Goal: Information Seeking & Learning: Learn about a topic

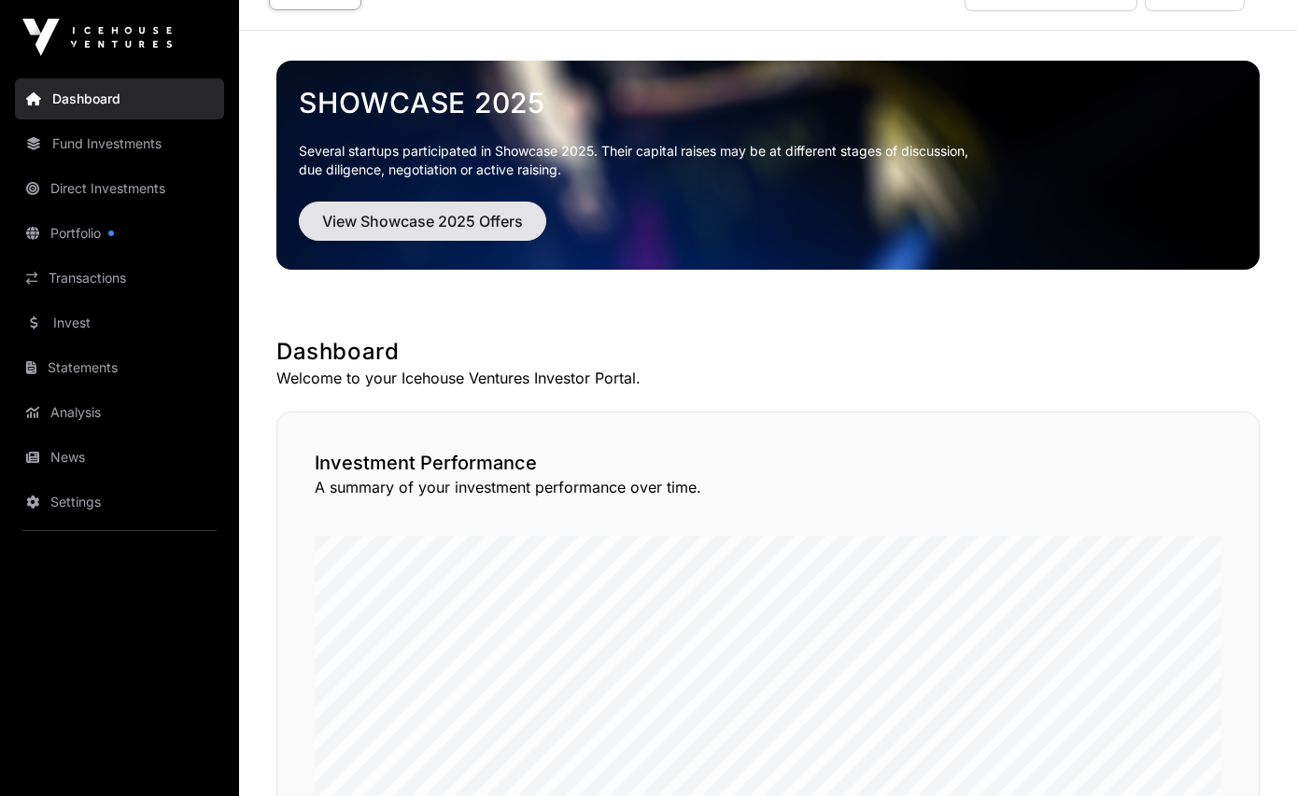
scroll to position [37, 0]
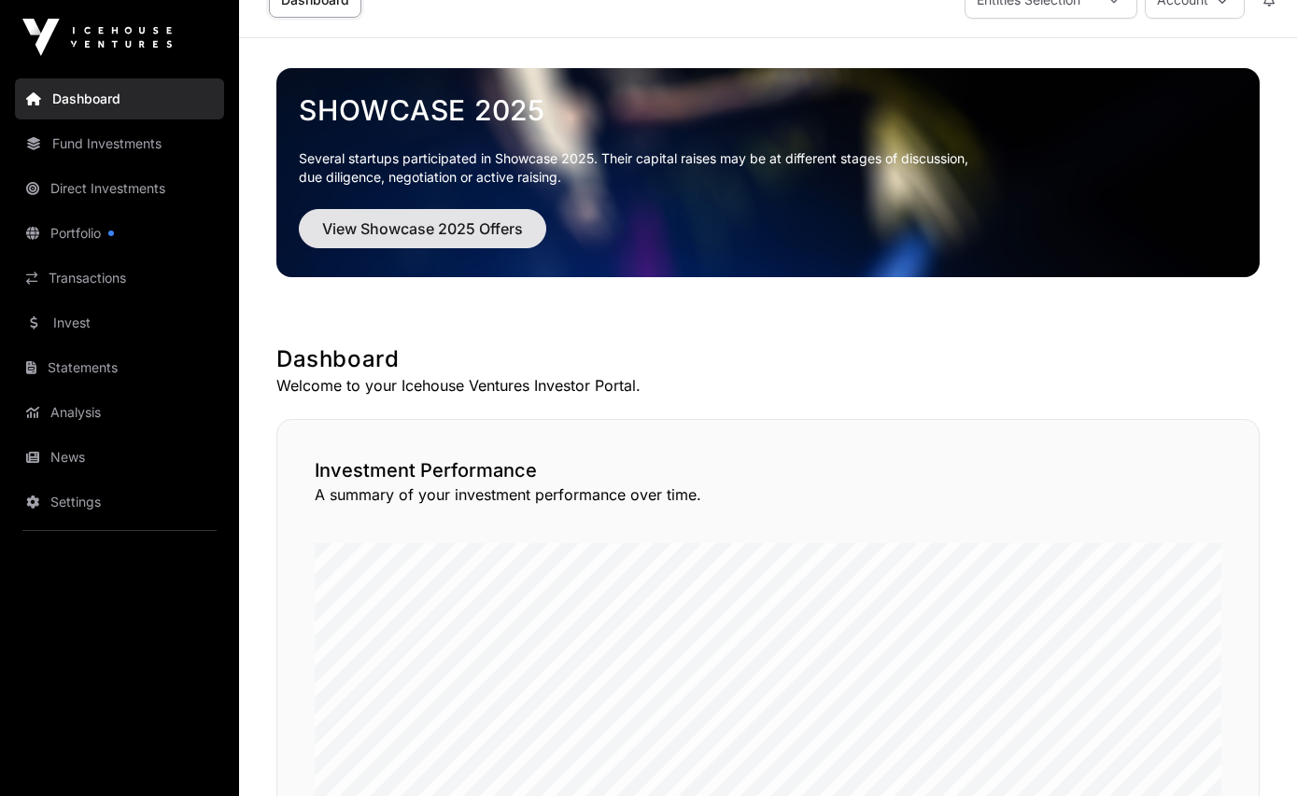
click at [446, 238] on span "View Showcase 2025 Offers" at bounding box center [422, 229] width 201 height 22
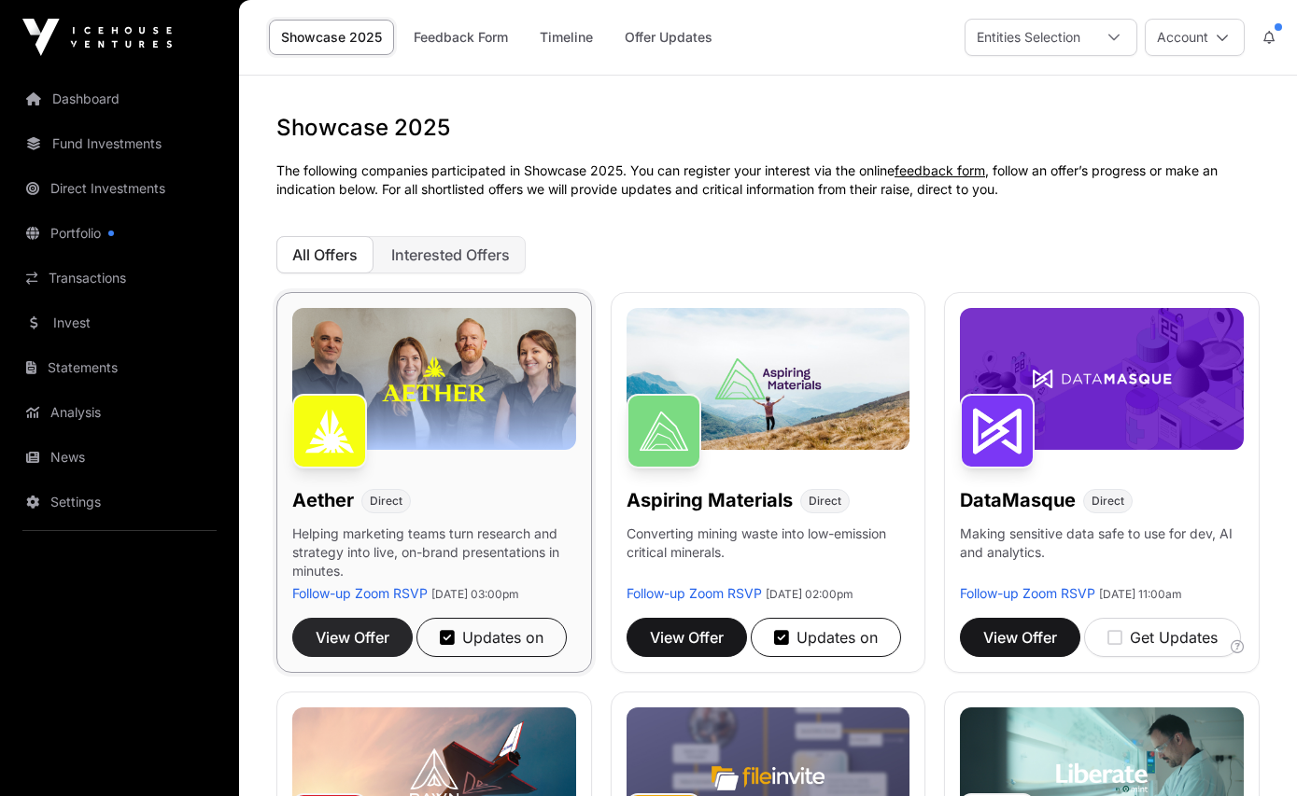
click at [380, 649] on span "View Offer" at bounding box center [353, 637] width 74 height 22
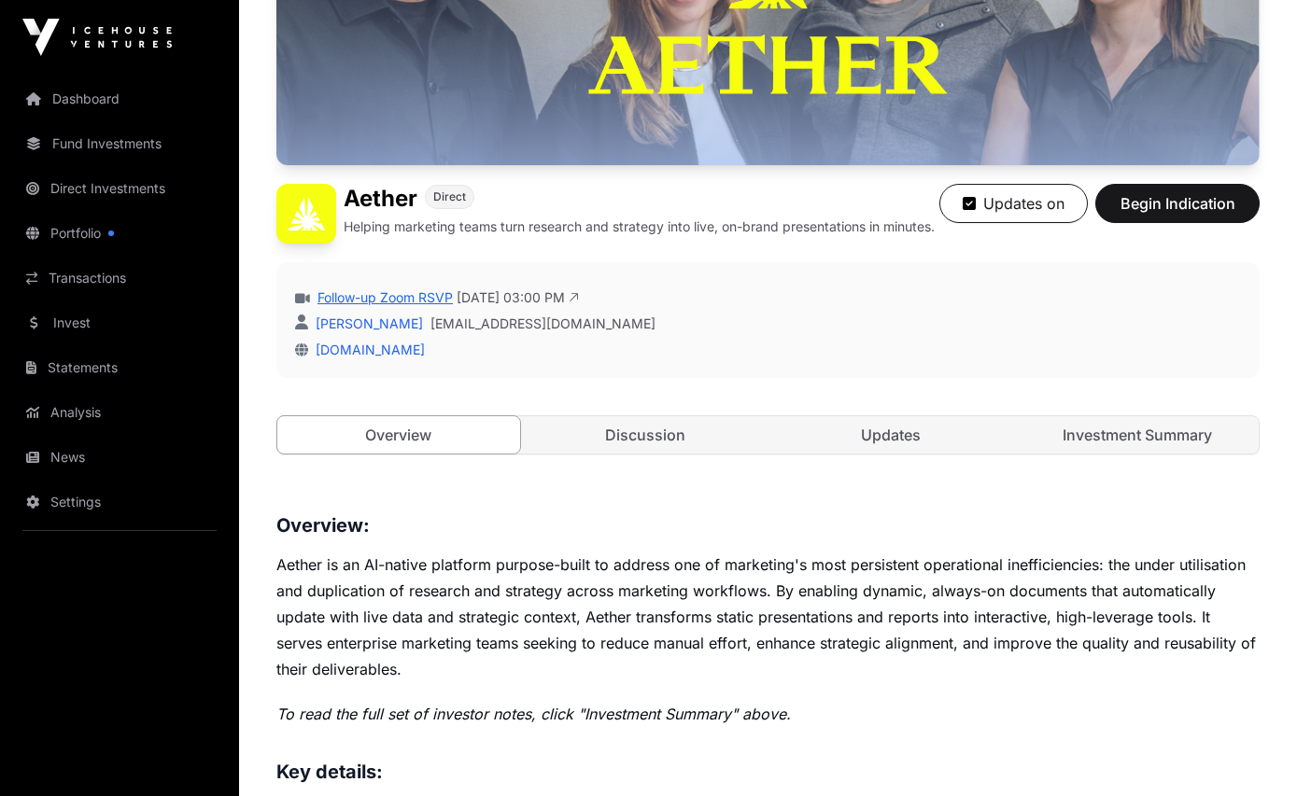
scroll to position [294, 0]
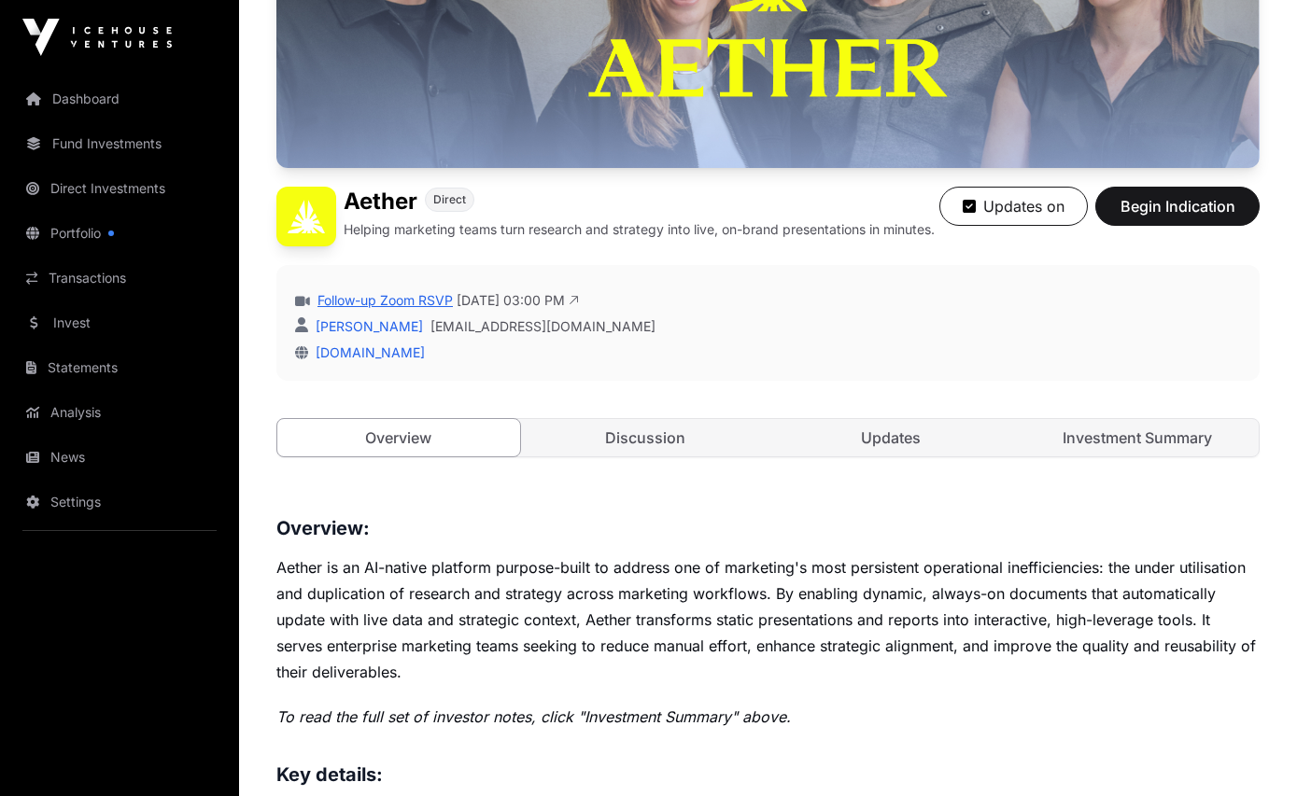
click at [393, 307] on link "Follow-up Zoom RSVP" at bounding box center [383, 300] width 139 height 19
click at [829, 234] on p "Helping marketing teams turn research and strategy into live, on-brand presenta…" at bounding box center [639, 229] width 591 height 19
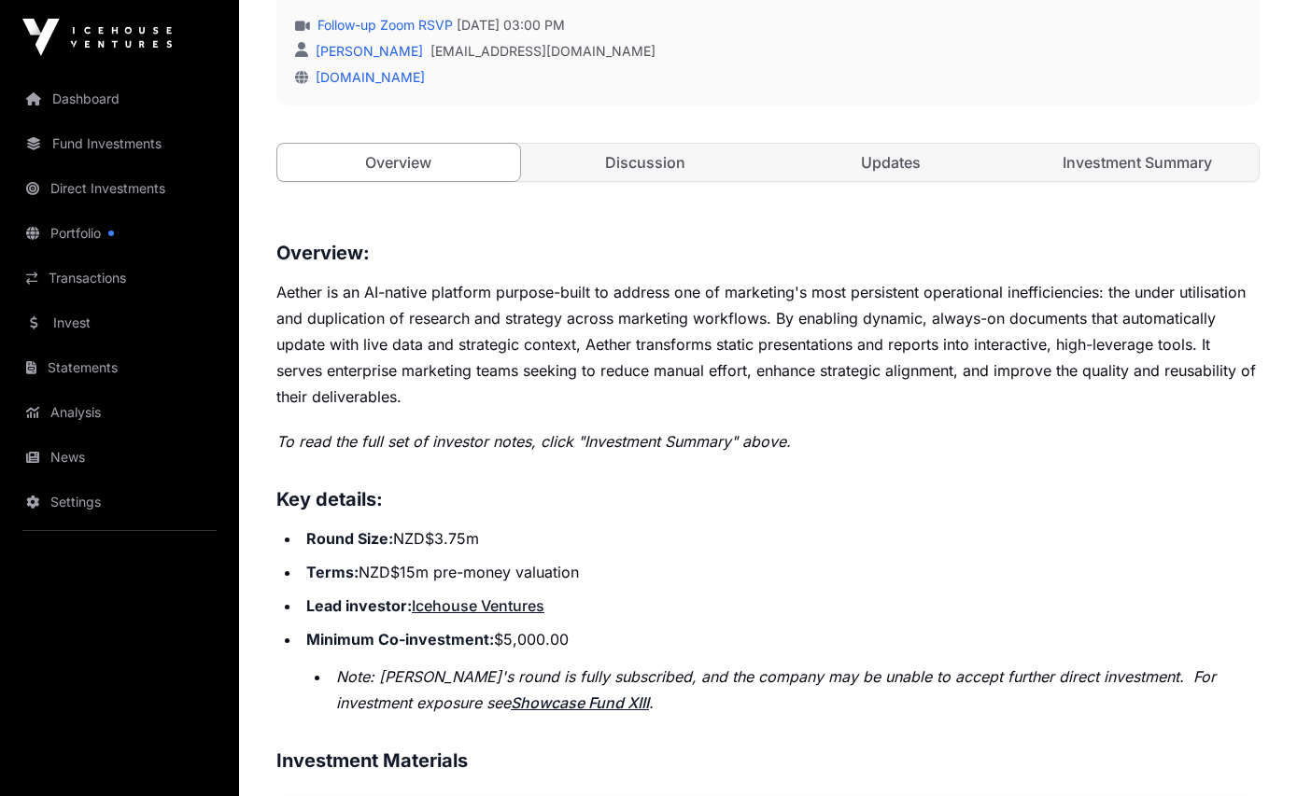
scroll to position [567, 0]
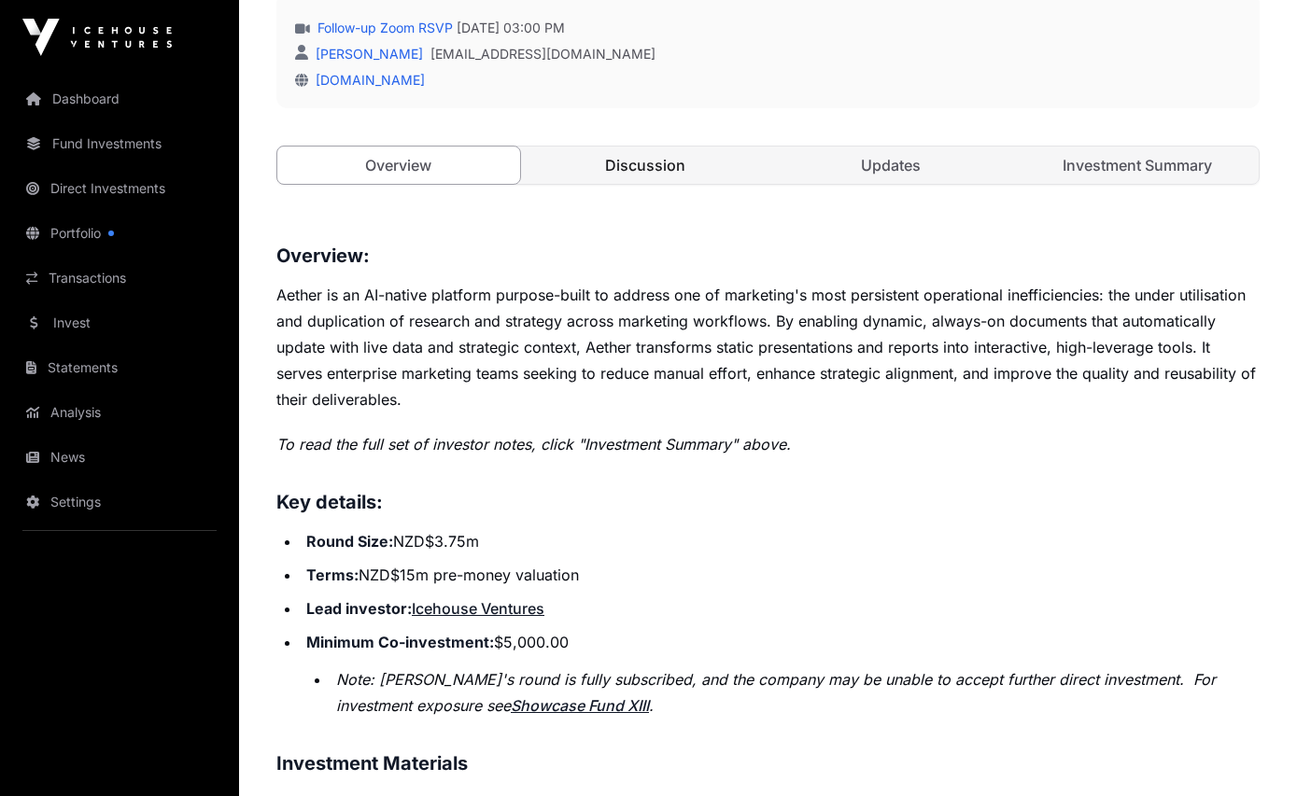
click at [679, 180] on link "Discussion" at bounding box center [645, 165] width 243 height 37
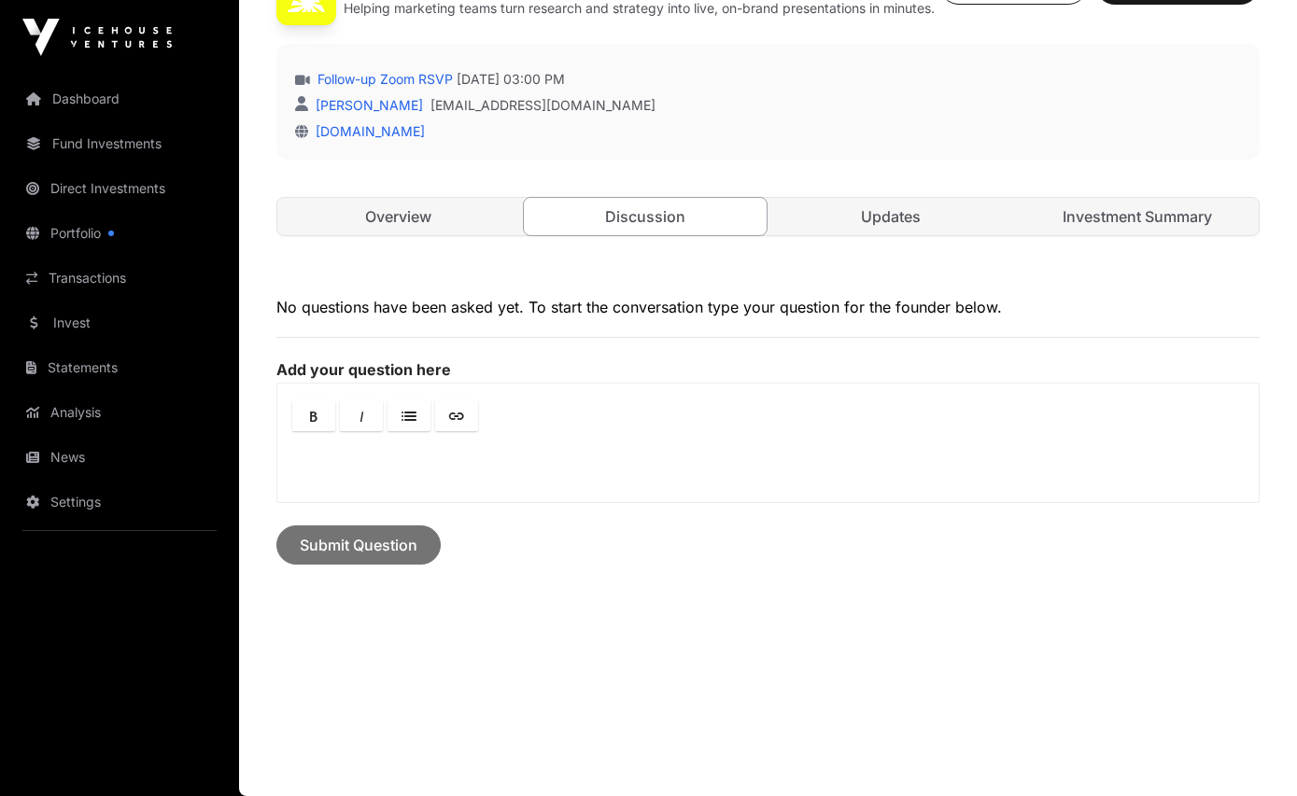
scroll to position [453, 0]
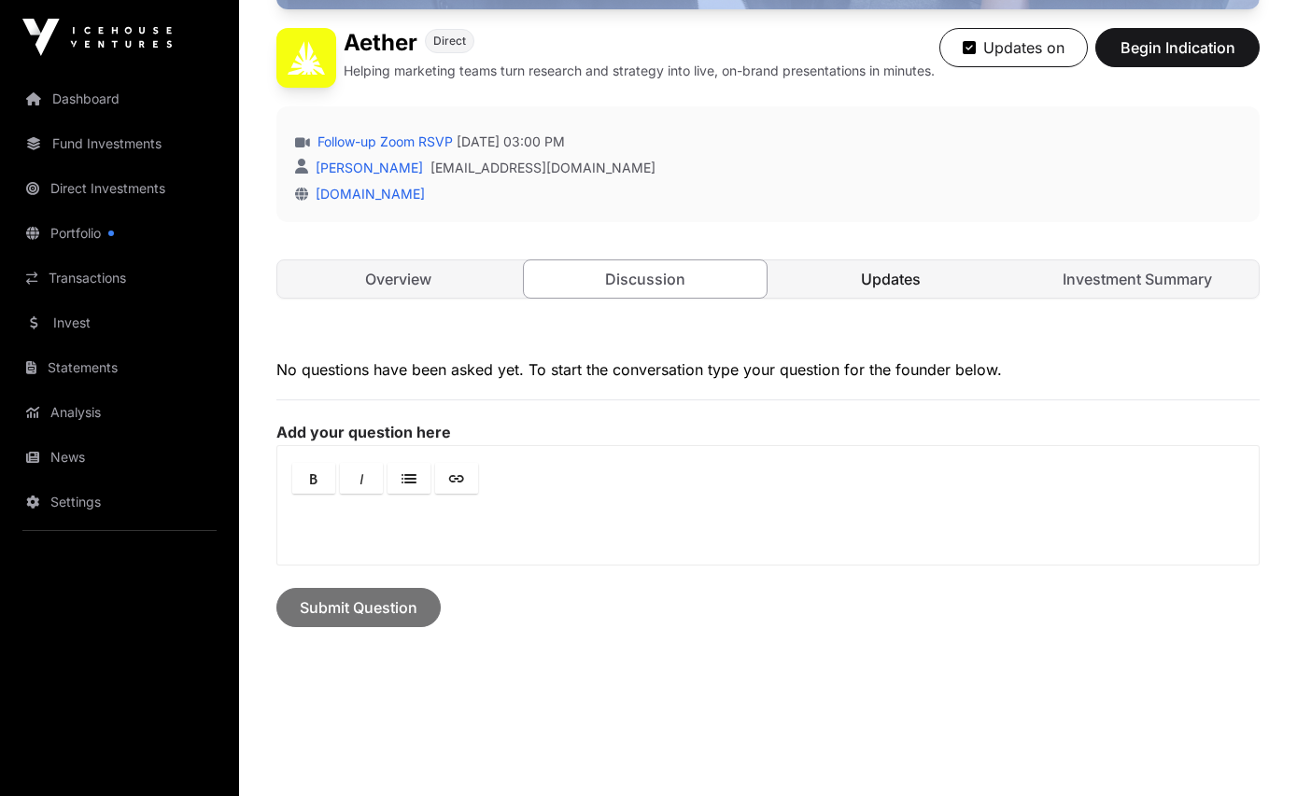
click at [863, 273] on link "Updates" at bounding box center [891, 278] width 243 height 37
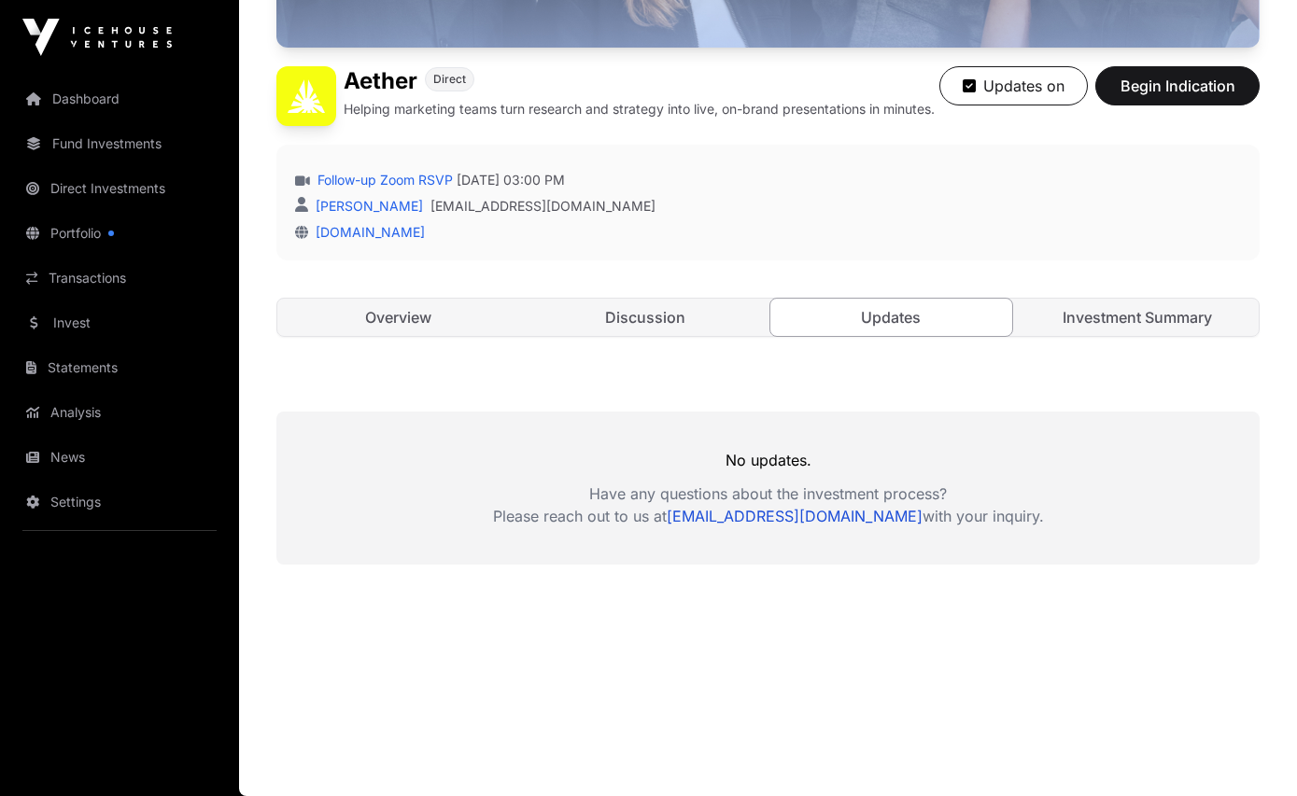
scroll to position [426, 0]
click at [1123, 313] on link "Investment Summary" at bounding box center [1137, 317] width 243 height 37
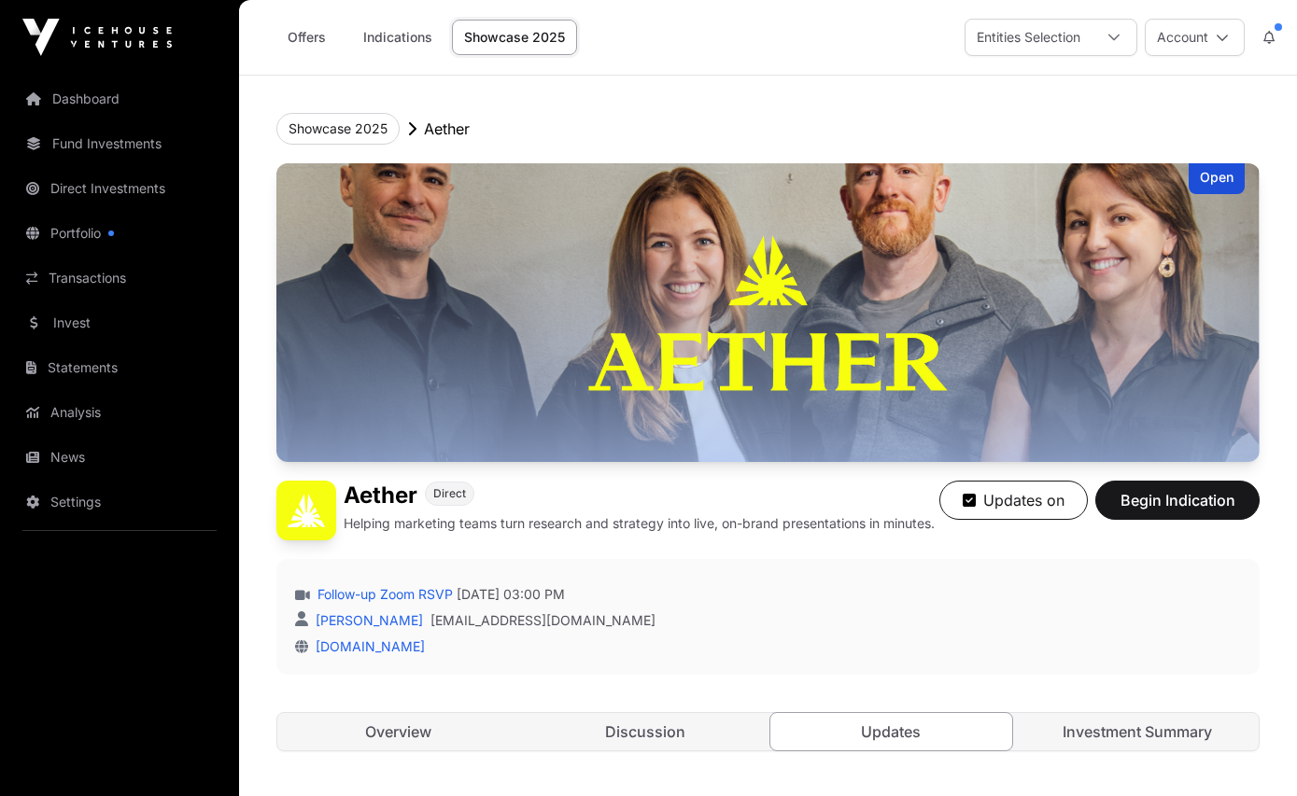
scroll to position [426, 0]
click at [361, 120] on button "Showcase 2025" at bounding box center [337, 129] width 123 height 32
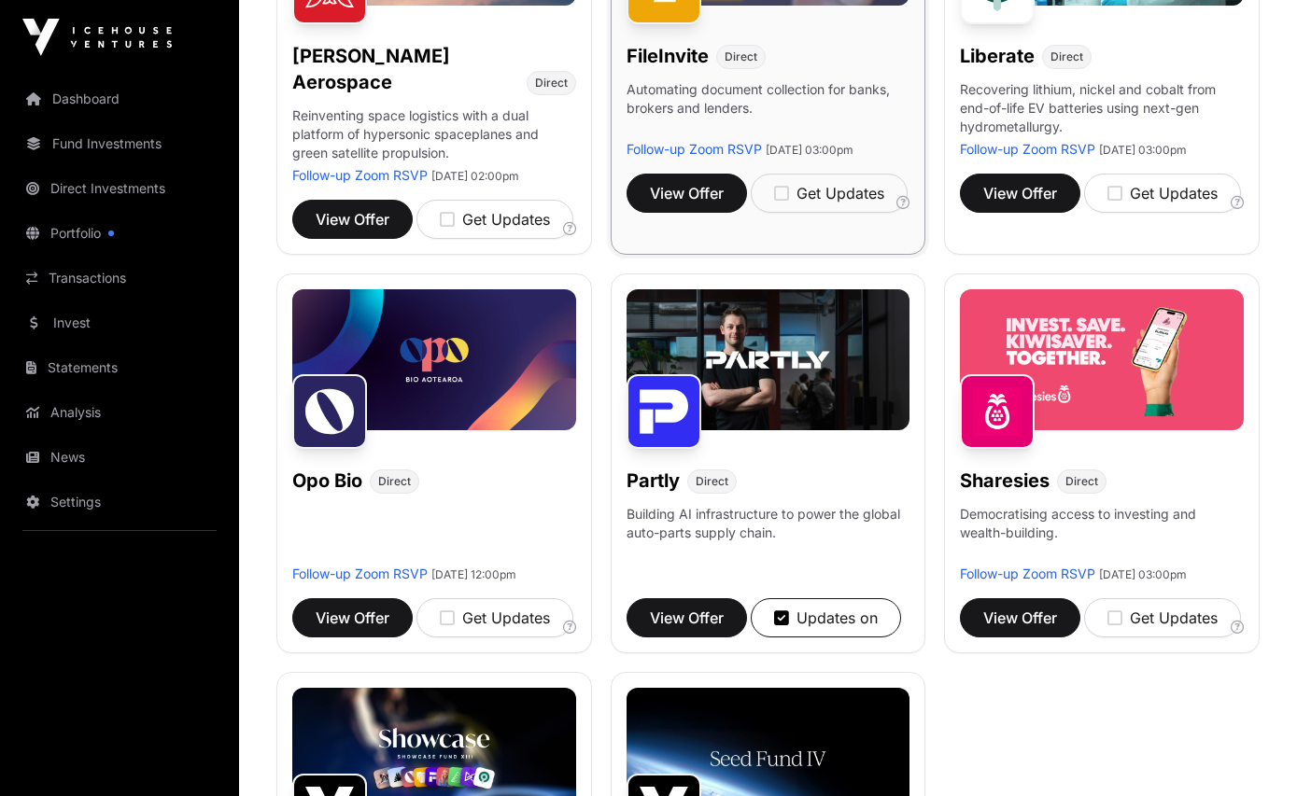
scroll to position [845, 0]
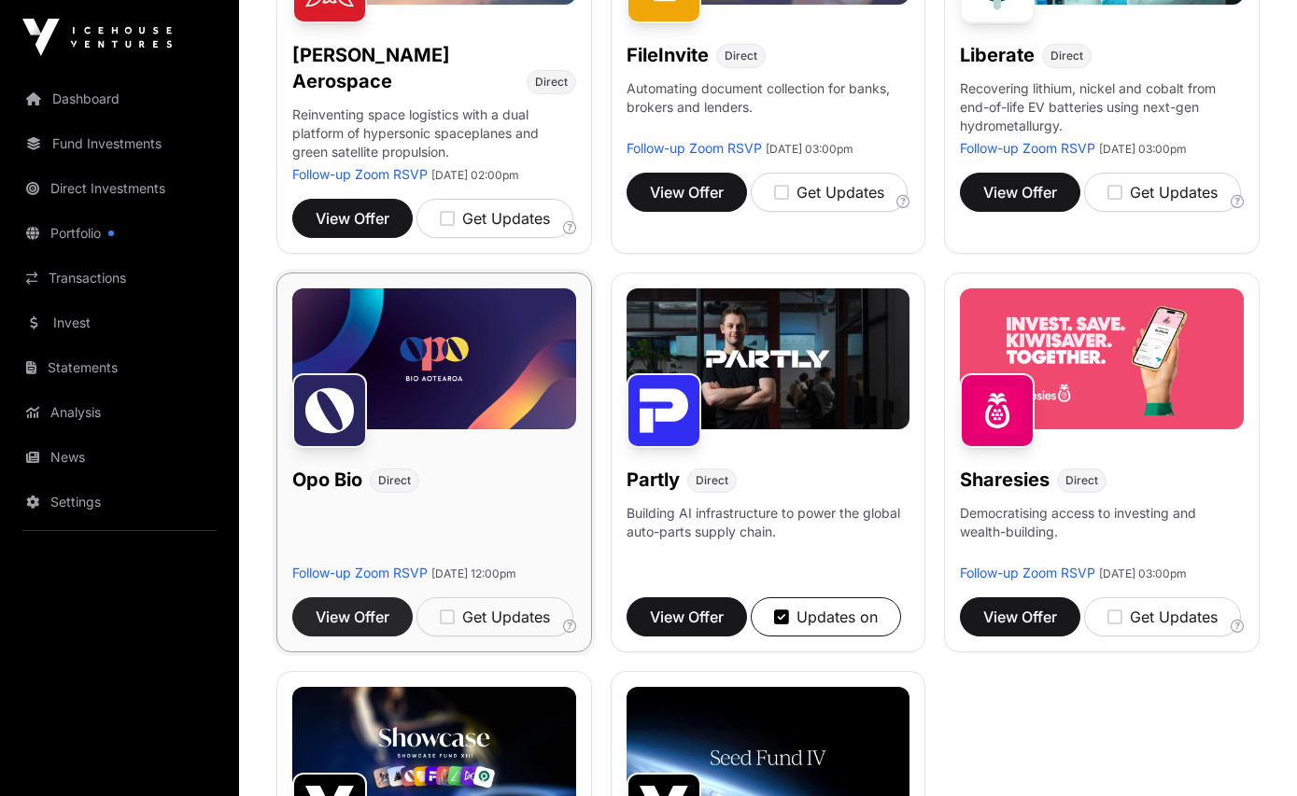
click at [379, 628] on span "View Offer" at bounding box center [353, 617] width 74 height 22
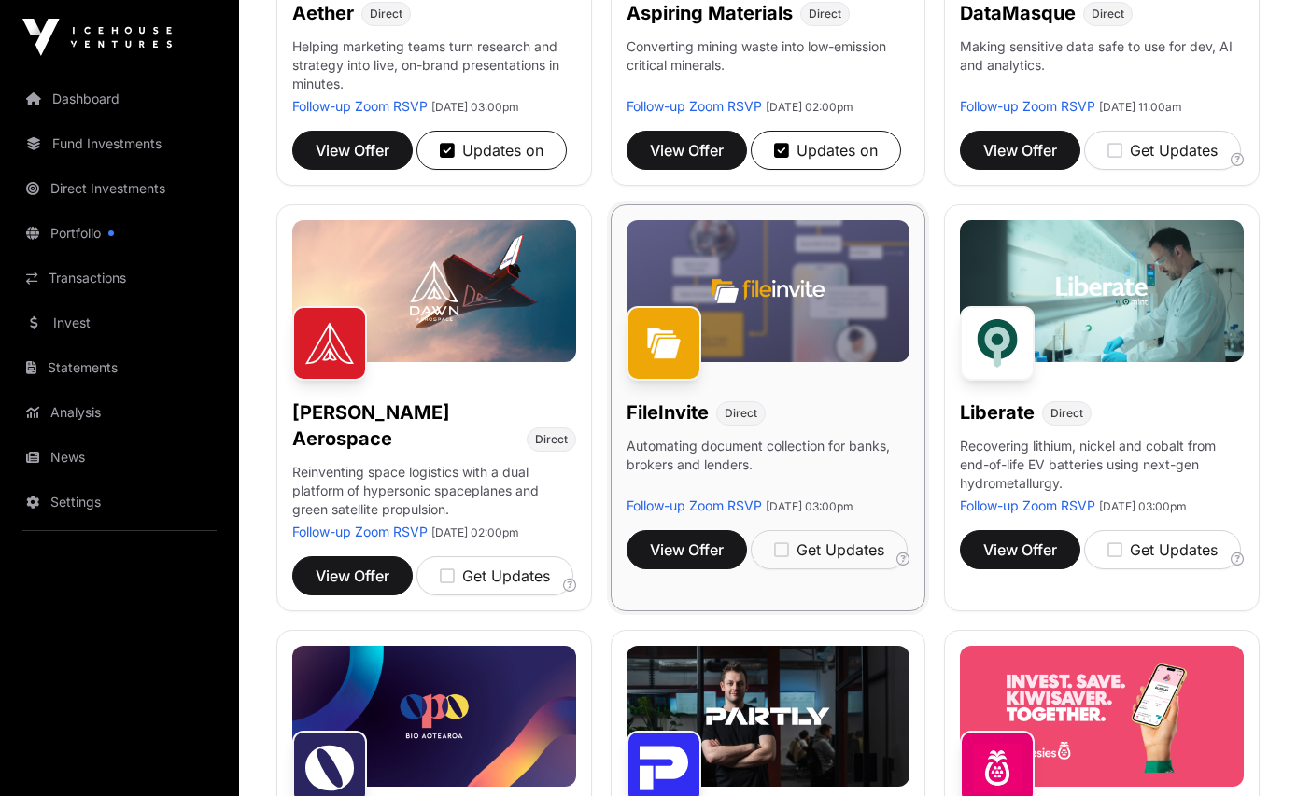
scroll to position [489, 0]
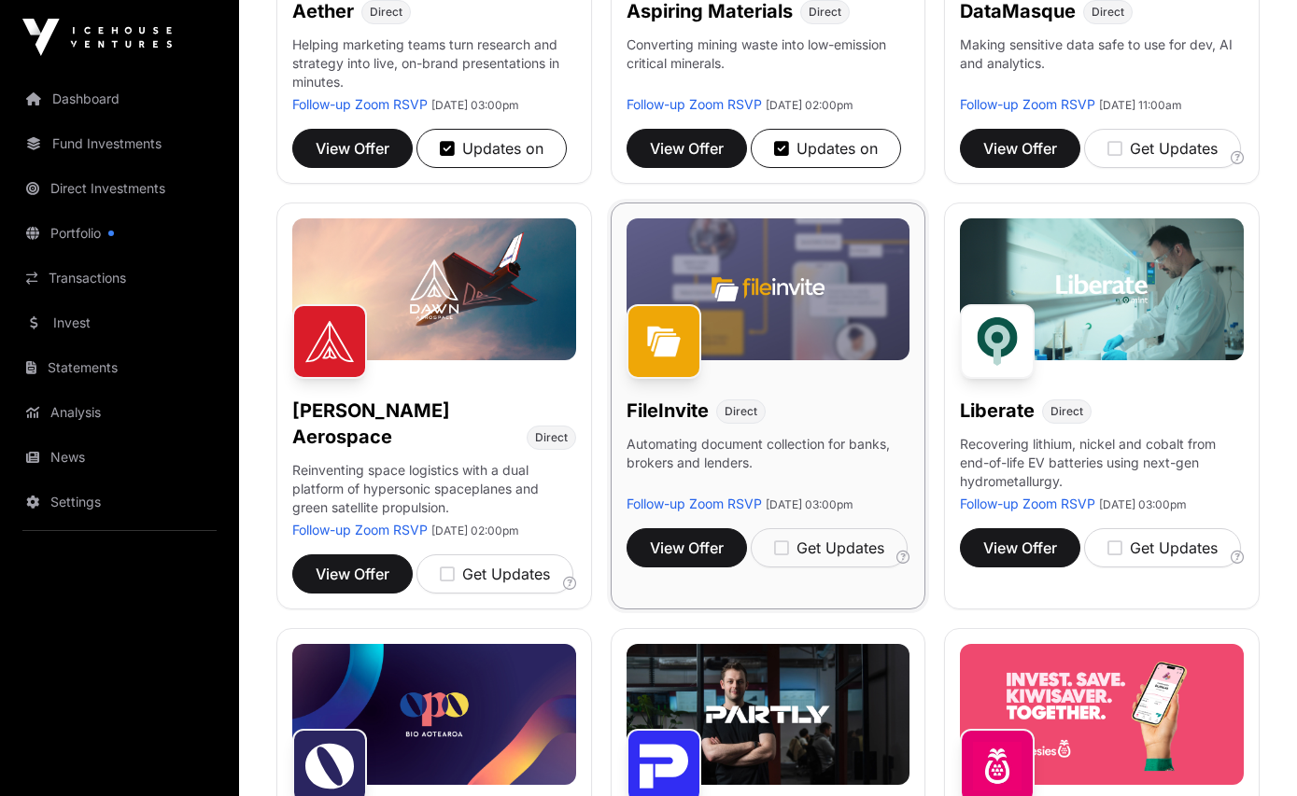
drag, startPoint x: 699, startPoint y: 581, endPoint x: 711, endPoint y: 559, distance: 24.7
click at [699, 559] on span "View Offer" at bounding box center [687, 548] width 74 height 22
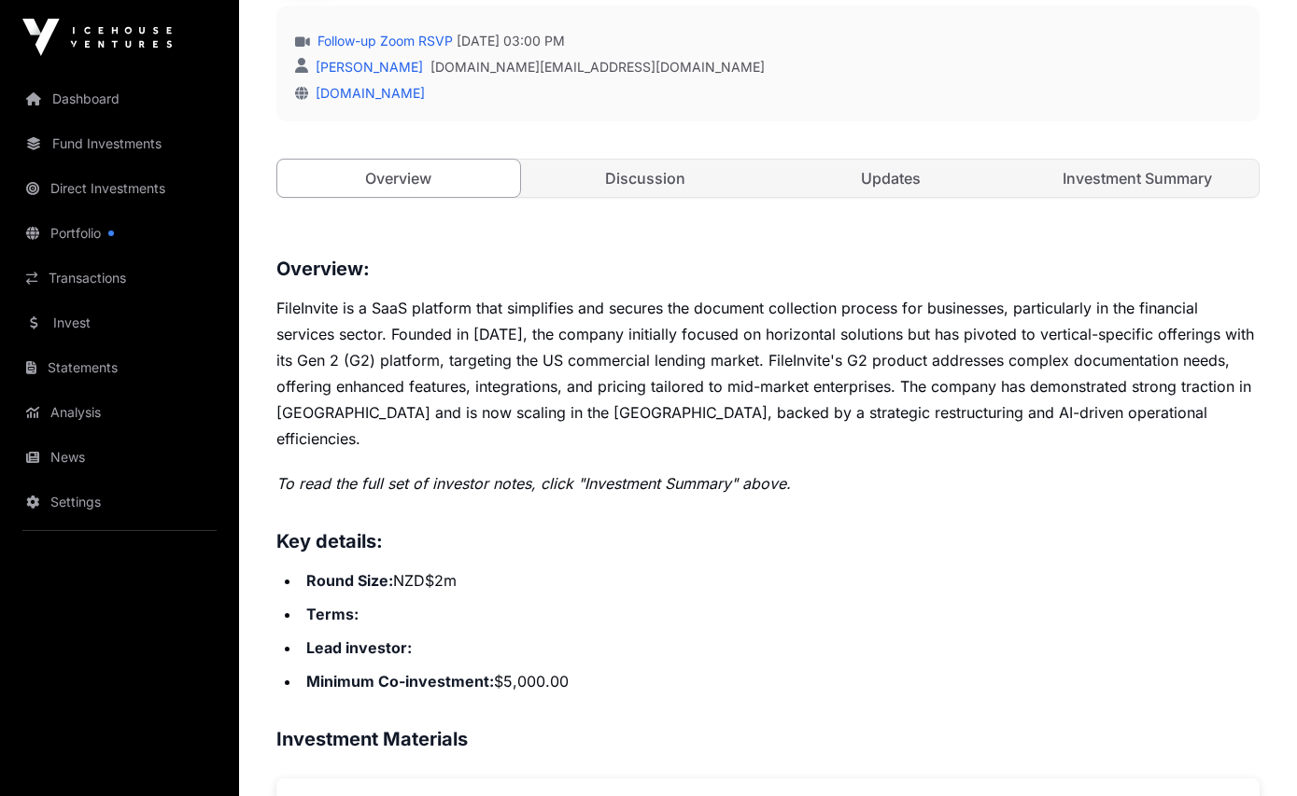
scroll to position [451, 0]
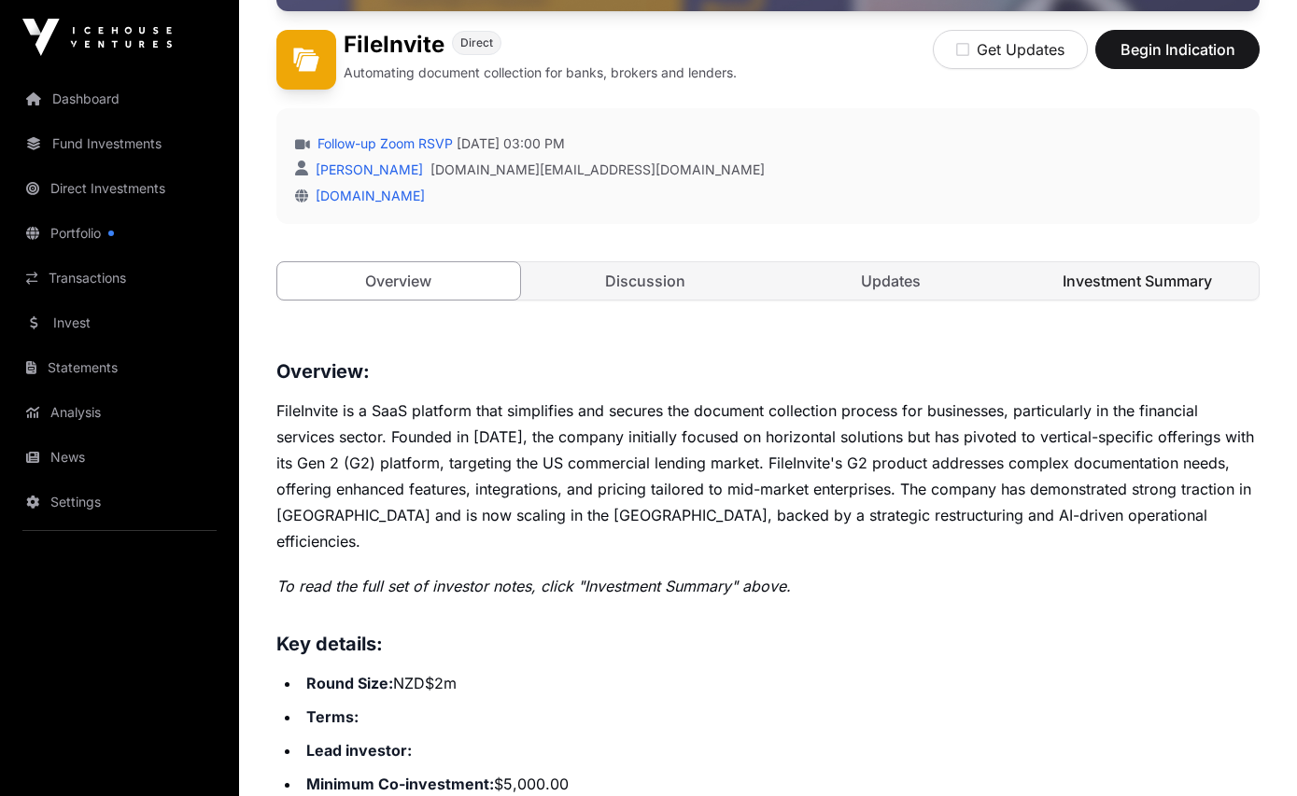
click at [1093, 277] on link "Investment Summary" at bounding box center [1137, 280] width 243 height 37
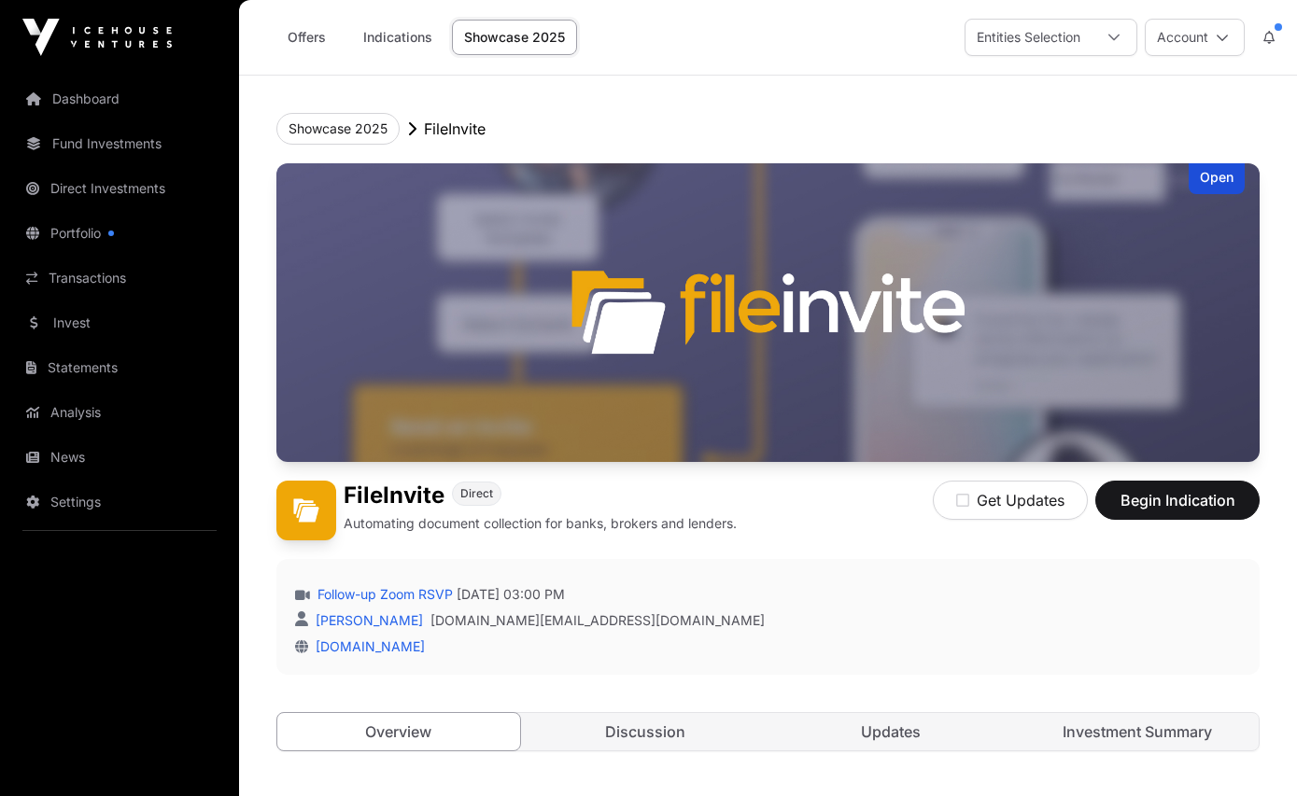
scroll to position [451, 0]
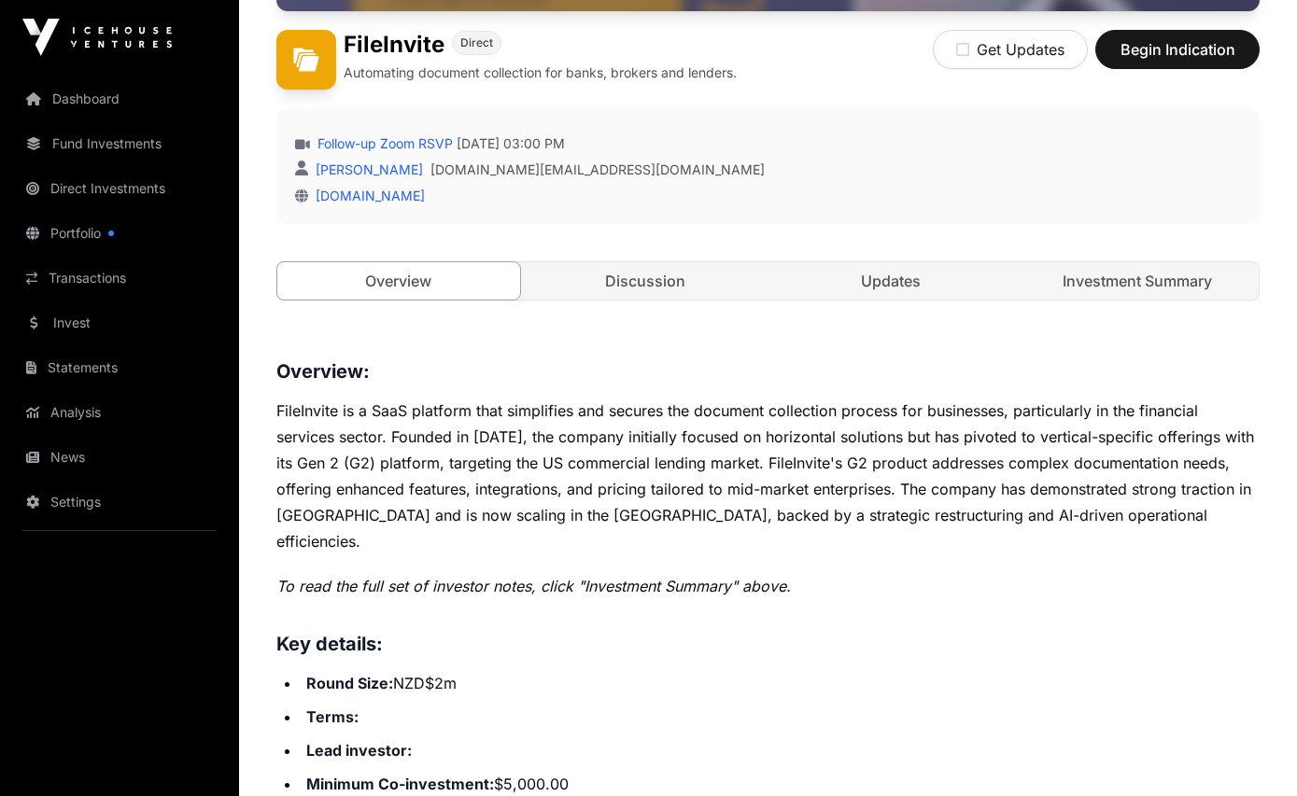
click at [740, 479] on p "FileInvite is a SaaS platform that simplifies and secures the document collecti…" at bounding box center [767, 476] width 983 height 157
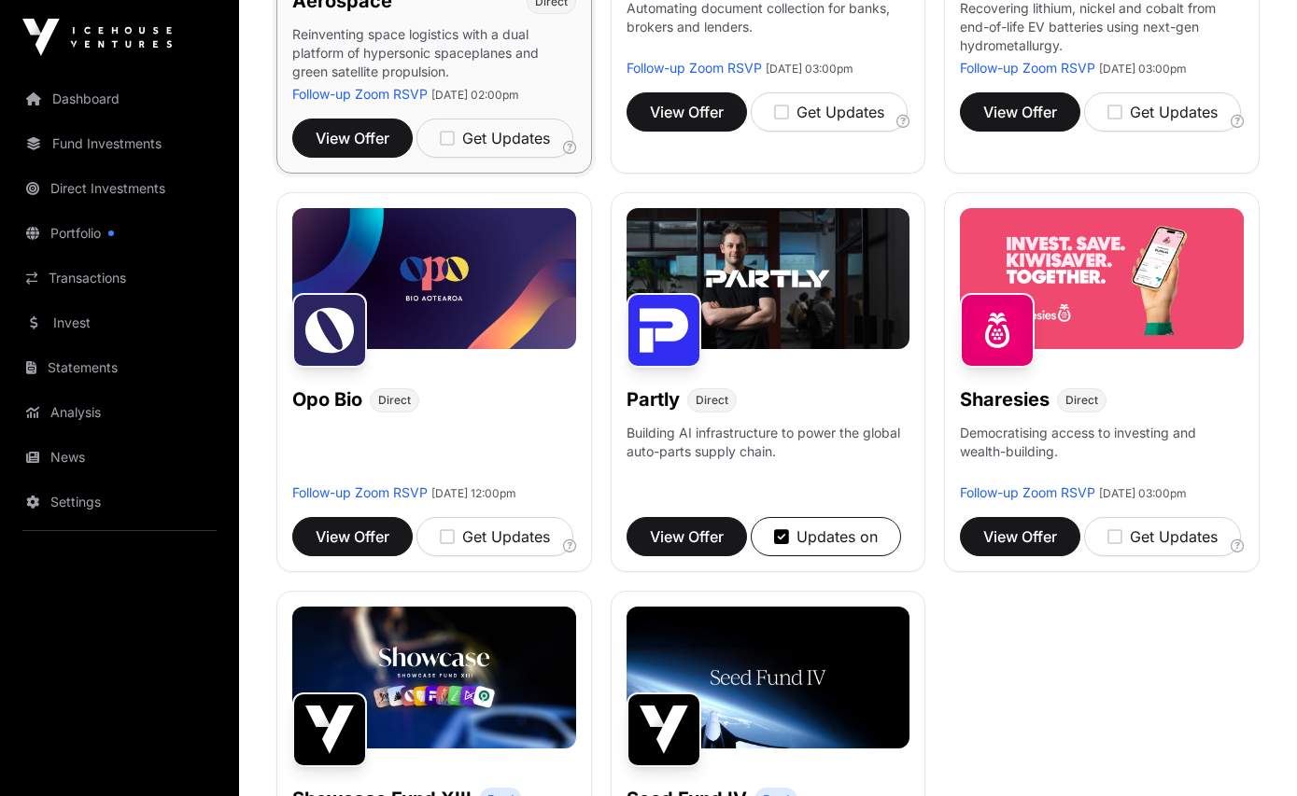
scroll to position [934, 0]
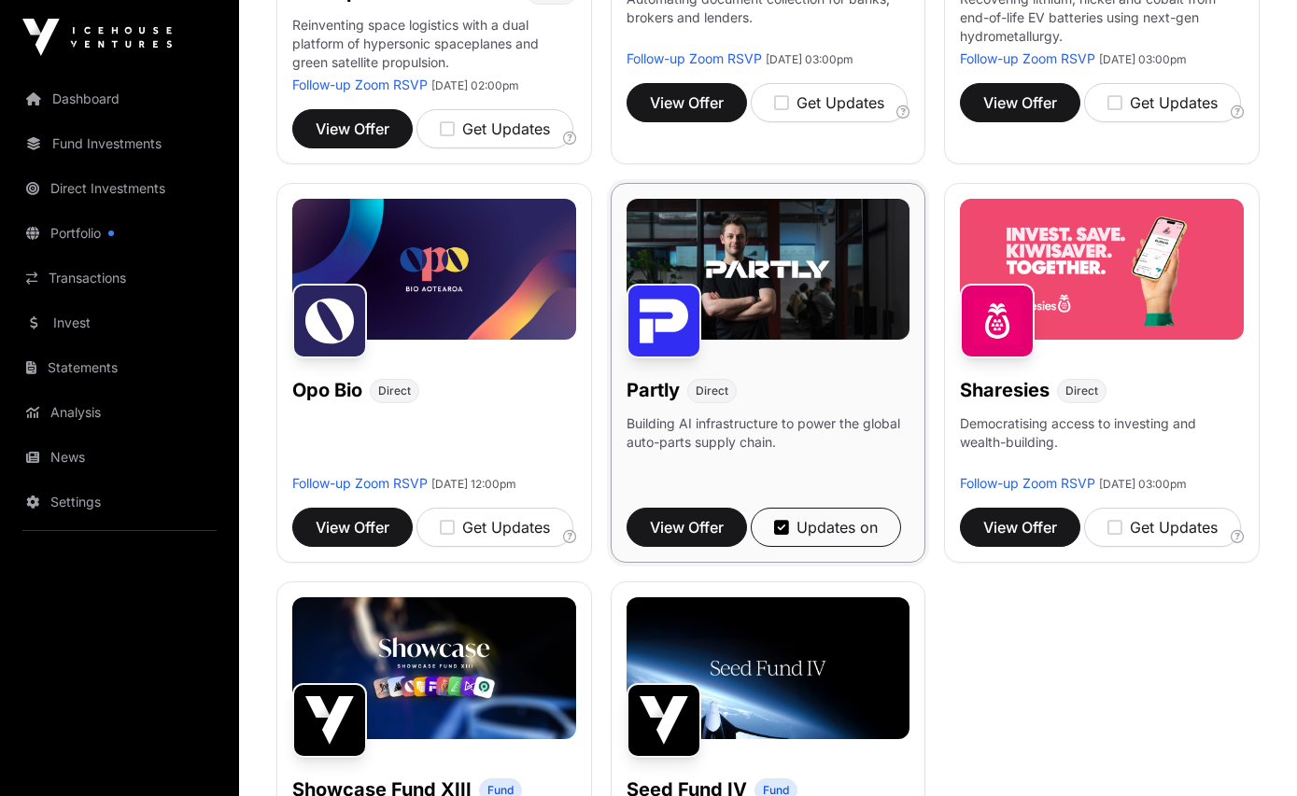
click at [769, 300] on img at bounding box center [768, 270] width 284 height 142
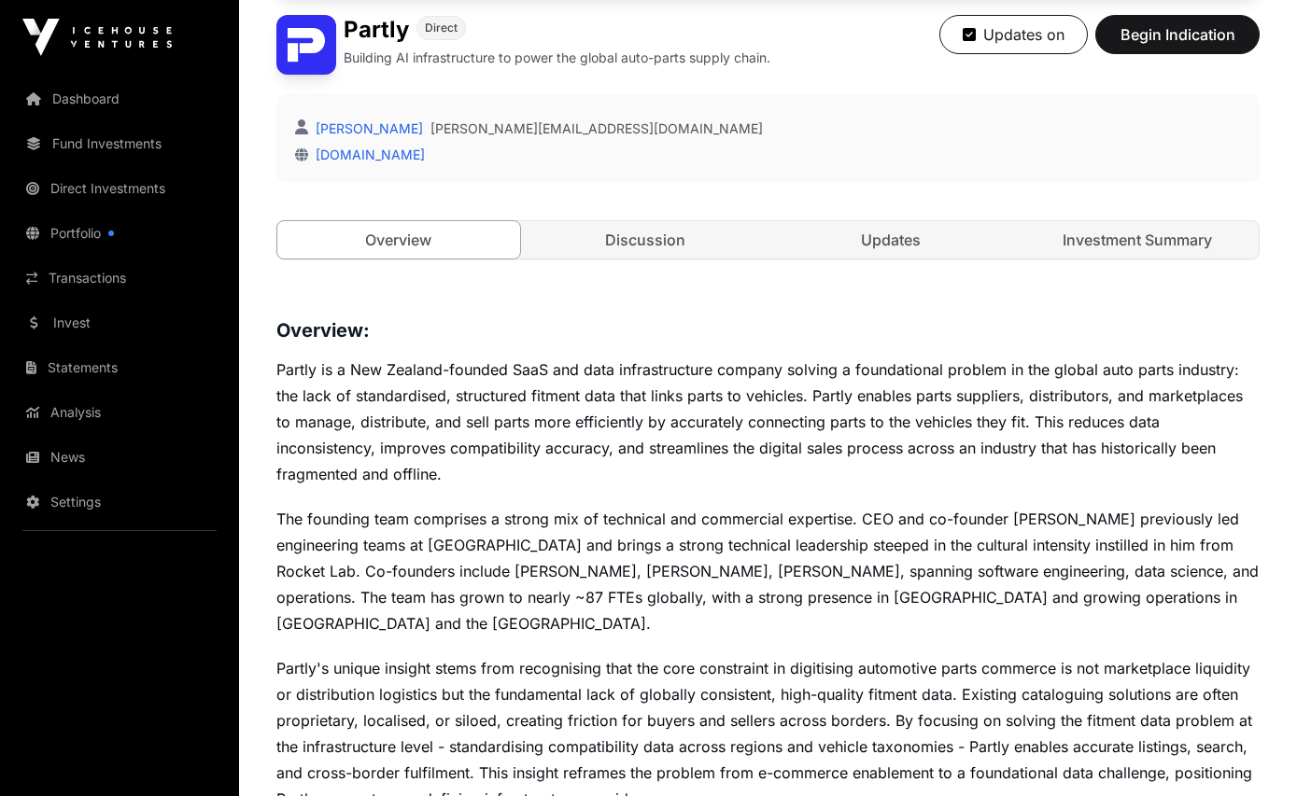
scroll to position [461, 0]
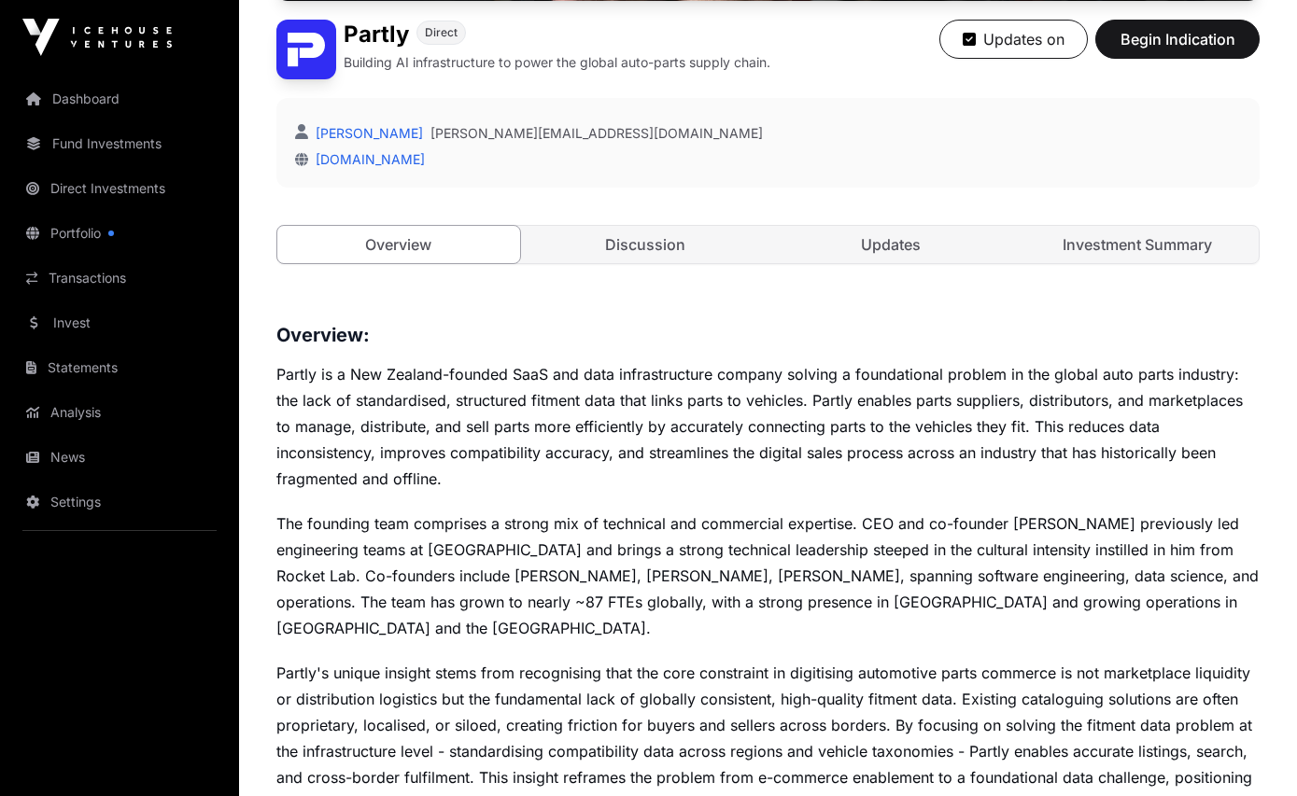
click at [1171, 213] on div "Open Partly Direct Building AI infrastructure to power the global auto-parts su…" at bounding box center [767, 1] width 983 height 599
click at [1159, 238] on link "Investment Summary" at bounding box center [1137, 244] width 243 height 37
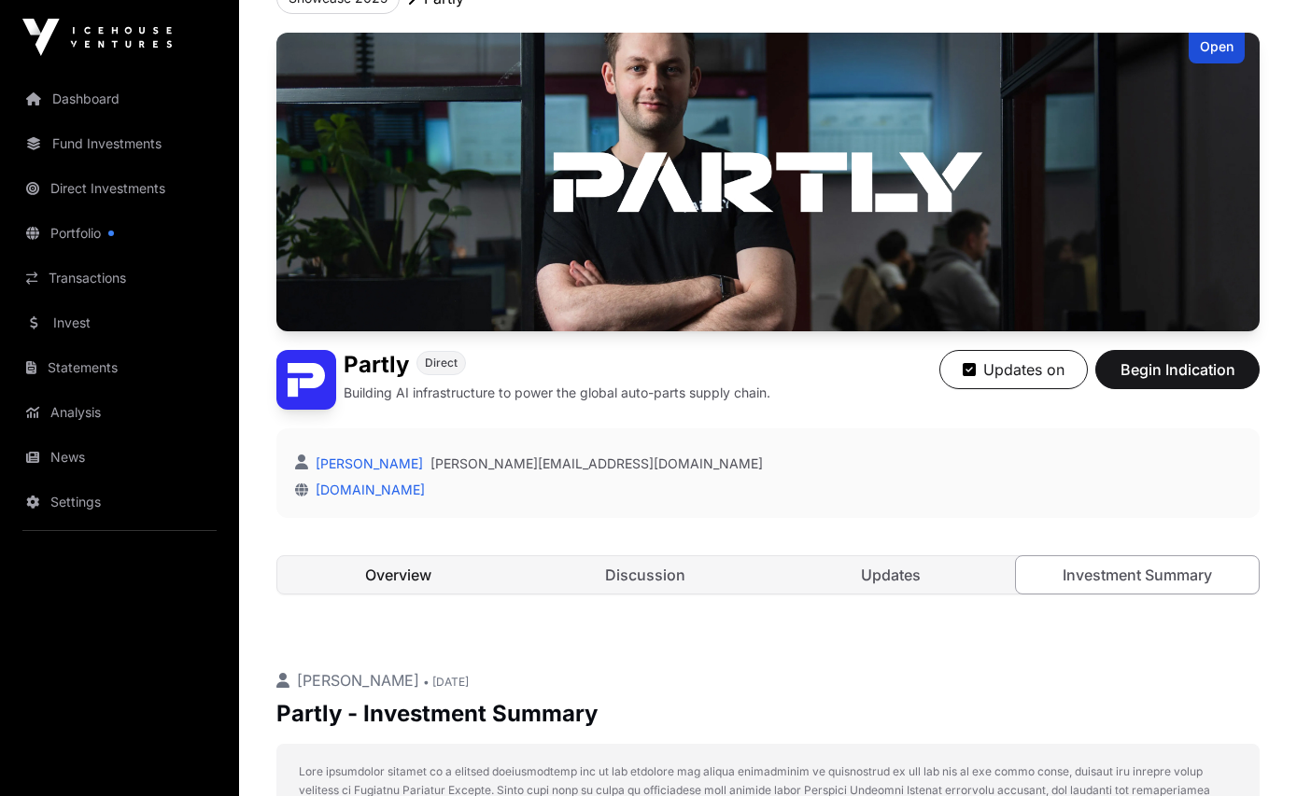
click at [383, 567] on link "Overview" at bounding box center [398, 574] width 243 height 37
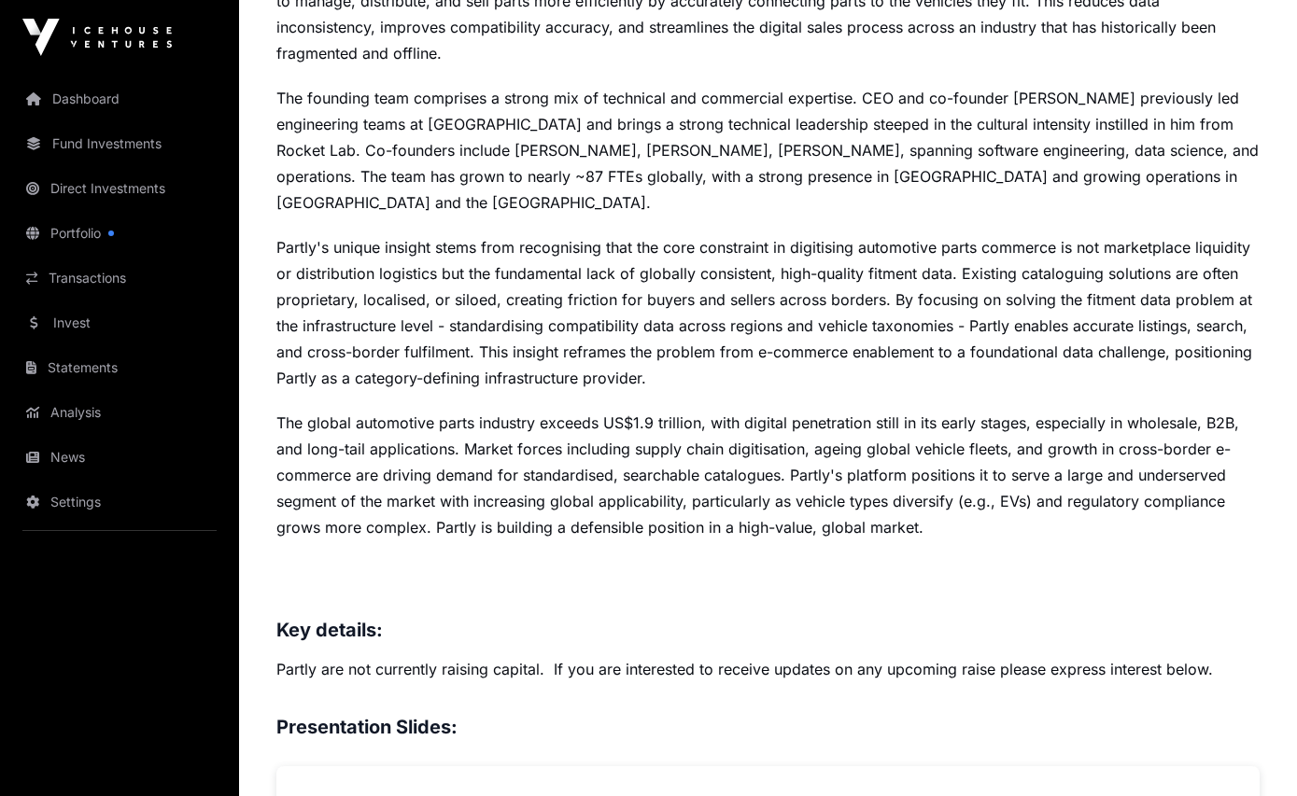
scroll to position [448, 0]
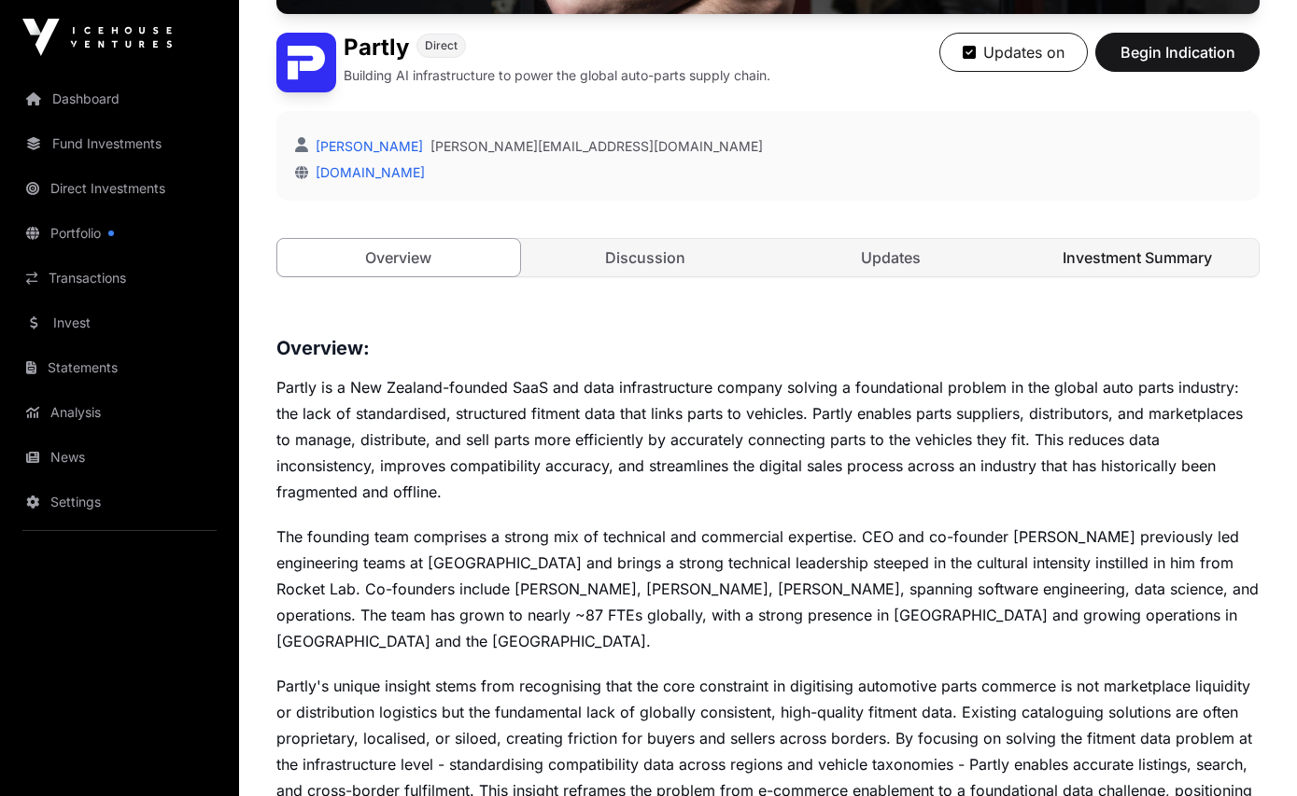
click at [1099, 258] on link "Investment Summary" at bounding box center [1137, 257] width 243 height 37
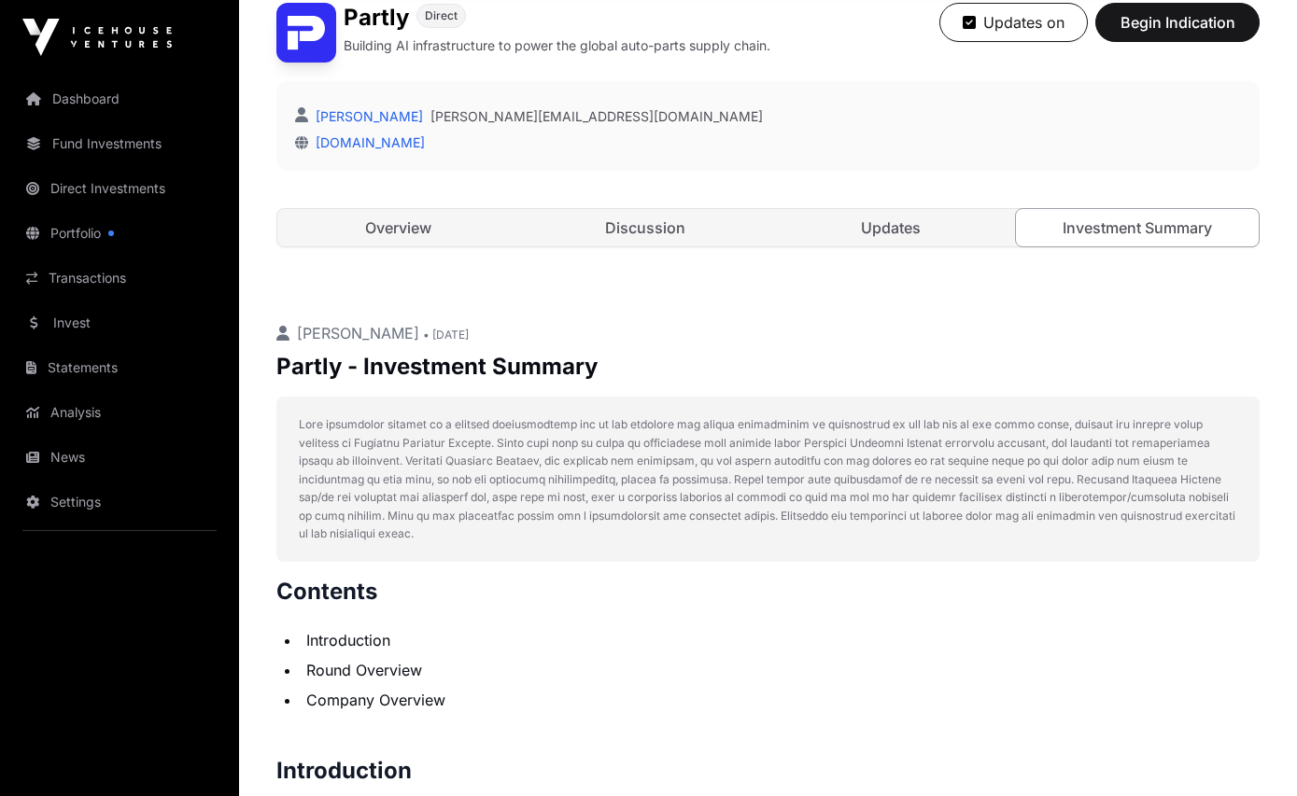
scroll to position [421, 0]
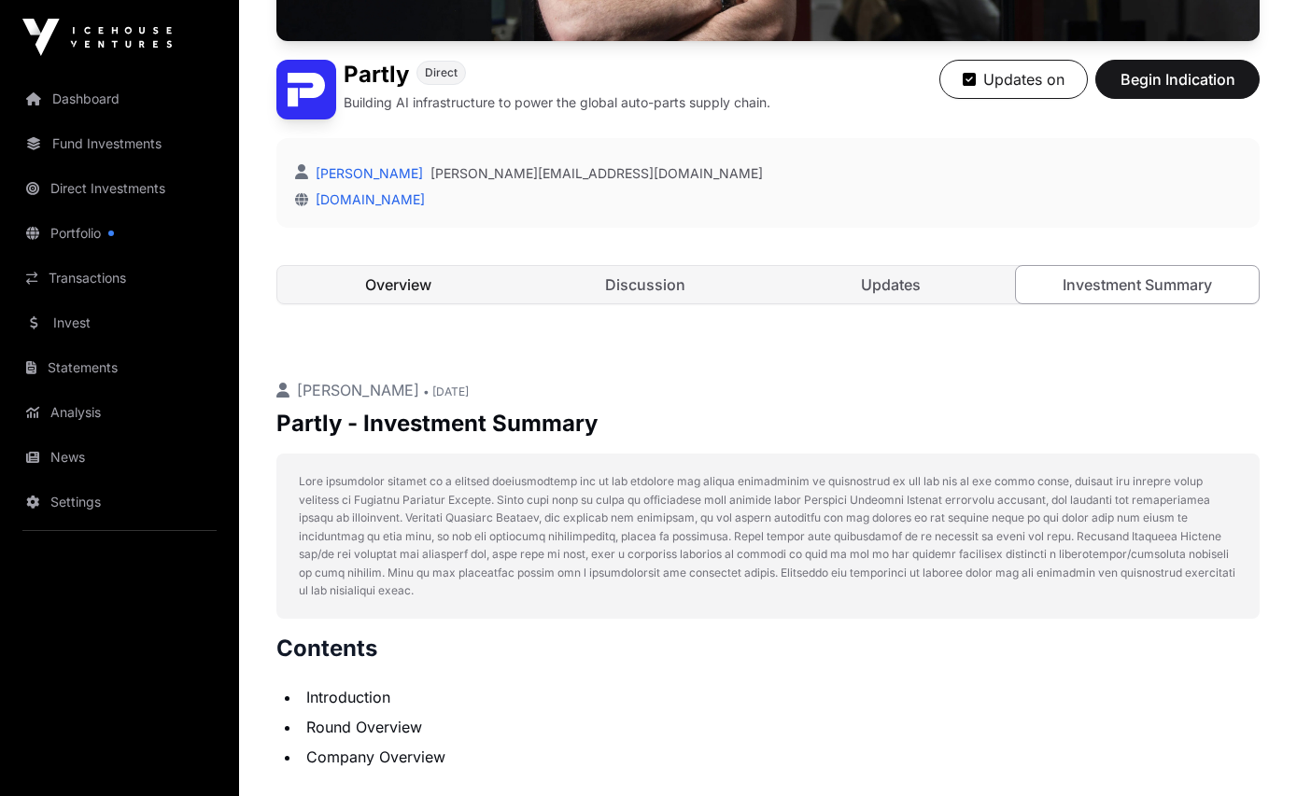
click at [418, 292] on link "Overview" at bounding box center [398, 284] width 243 height 37
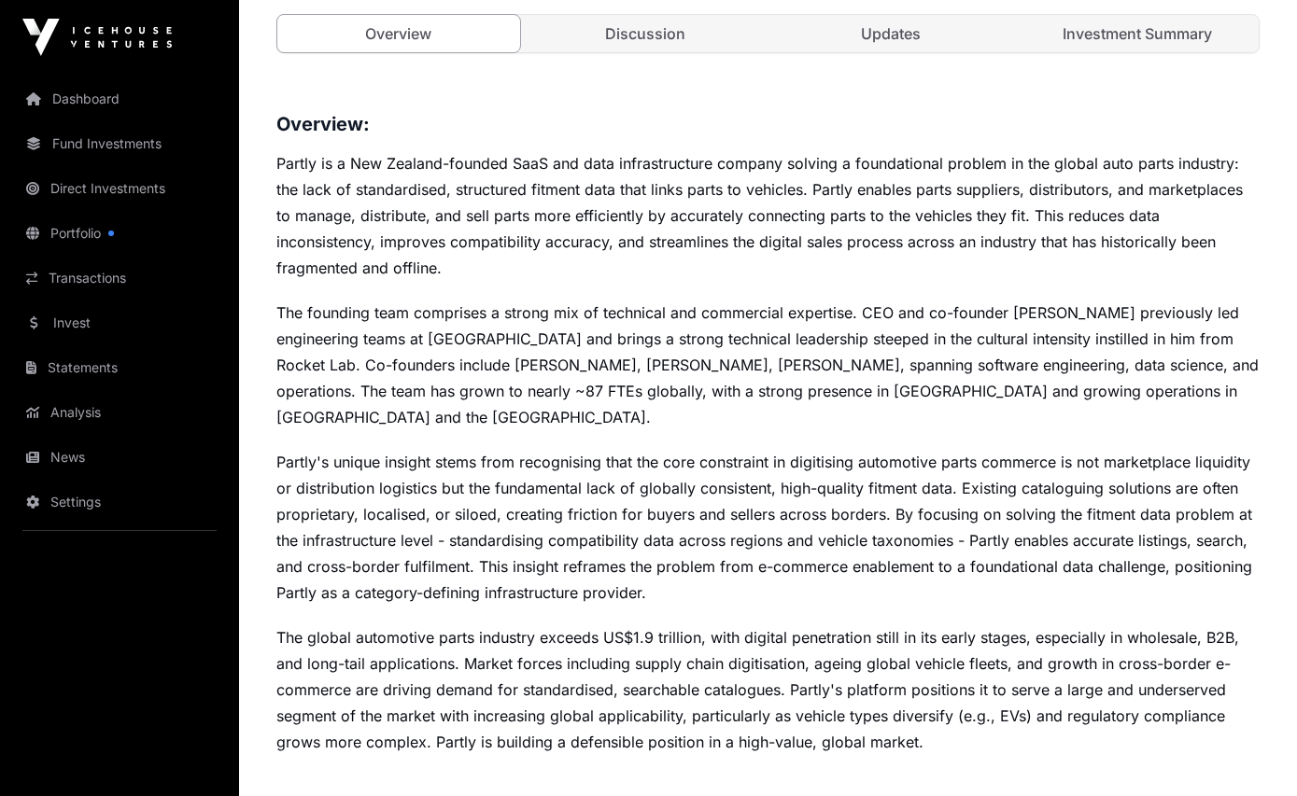
scroll to position [657, 0]
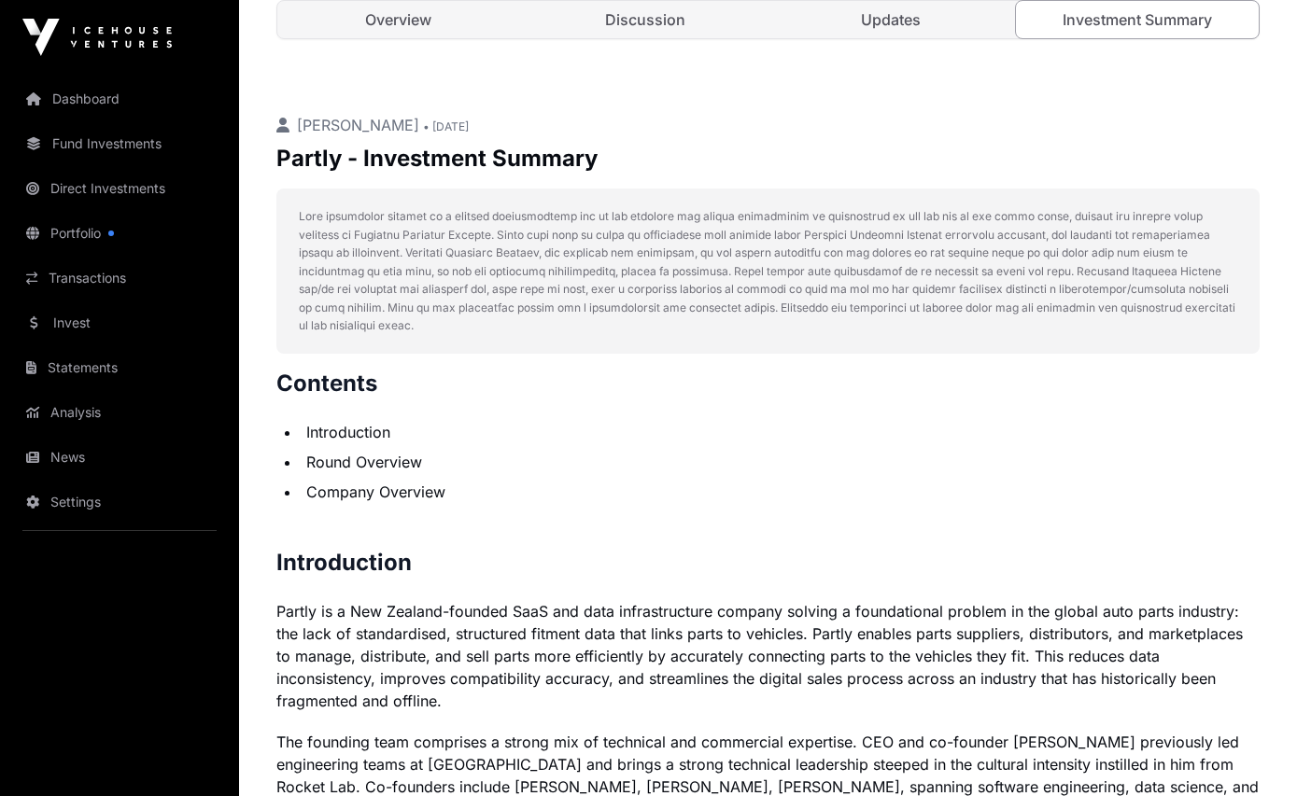
scroll to position [316, 0]
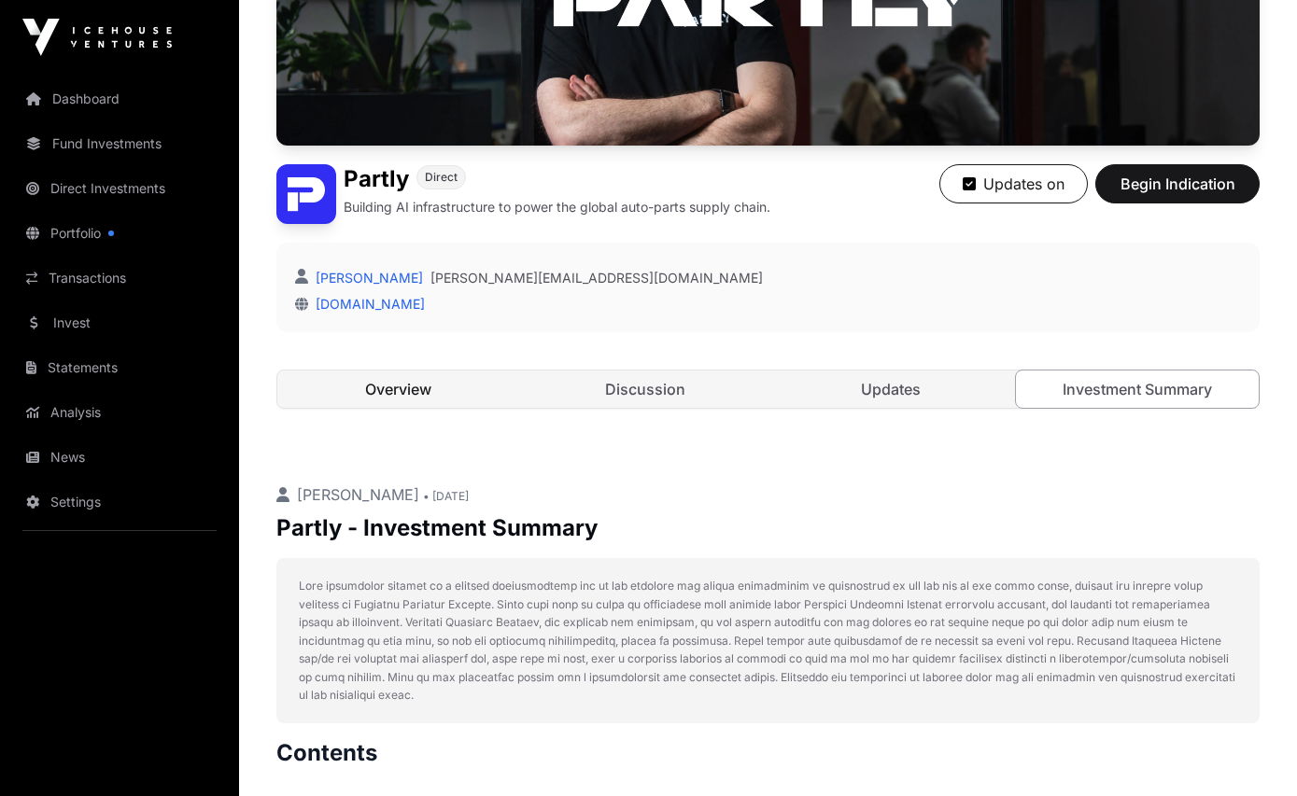
click at [426, 380] on link "Overview" at bounding box center [398, 389] width 243 height 37
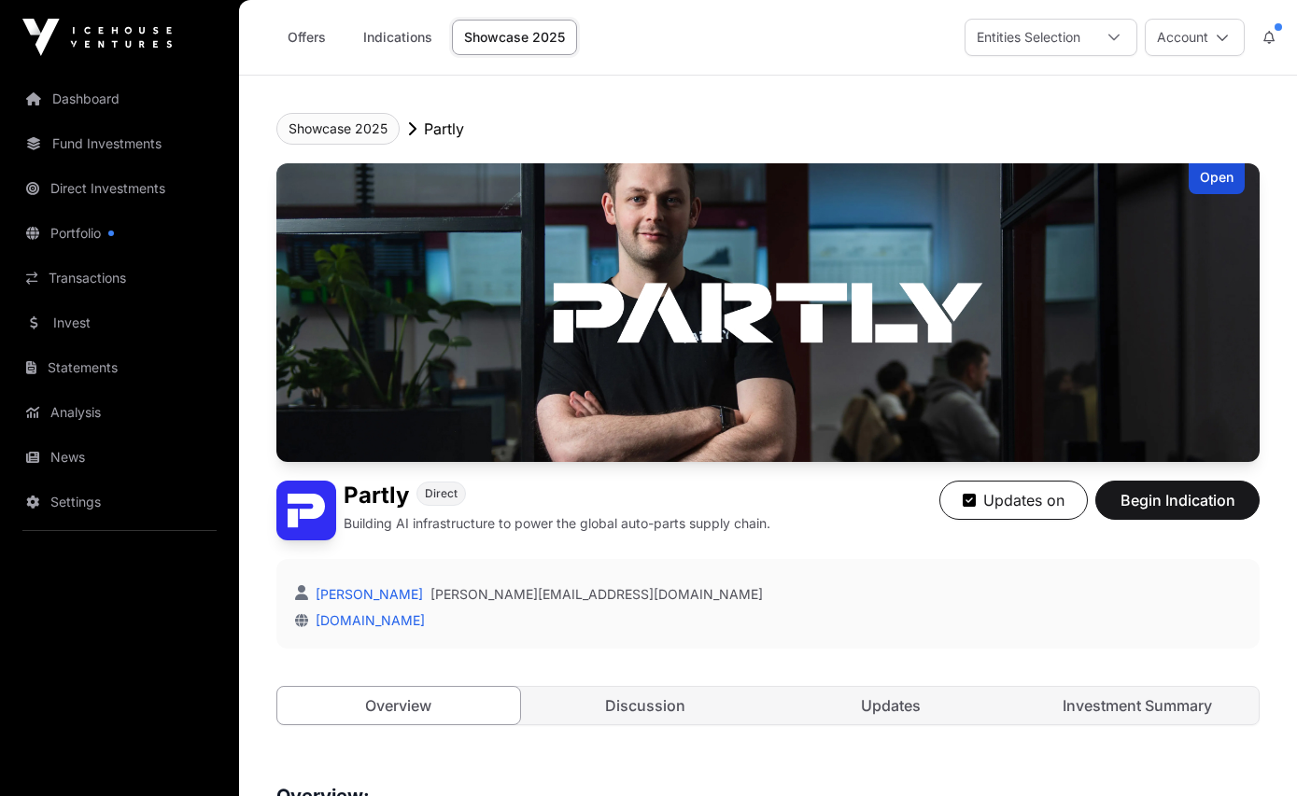
click at [354, 128] on button "Showcase 2025" at bounding box center [337, 129] width 123 height 32
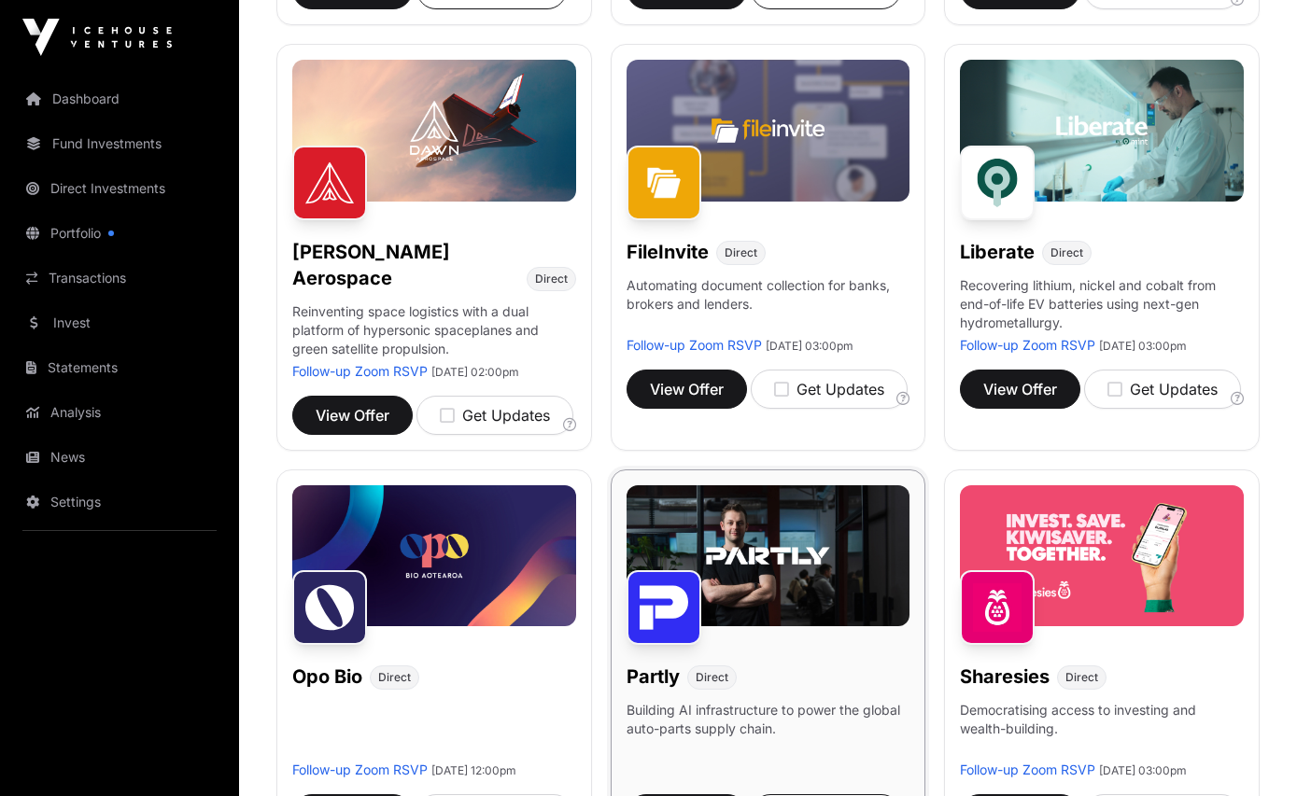
scroll to position [652, 0]
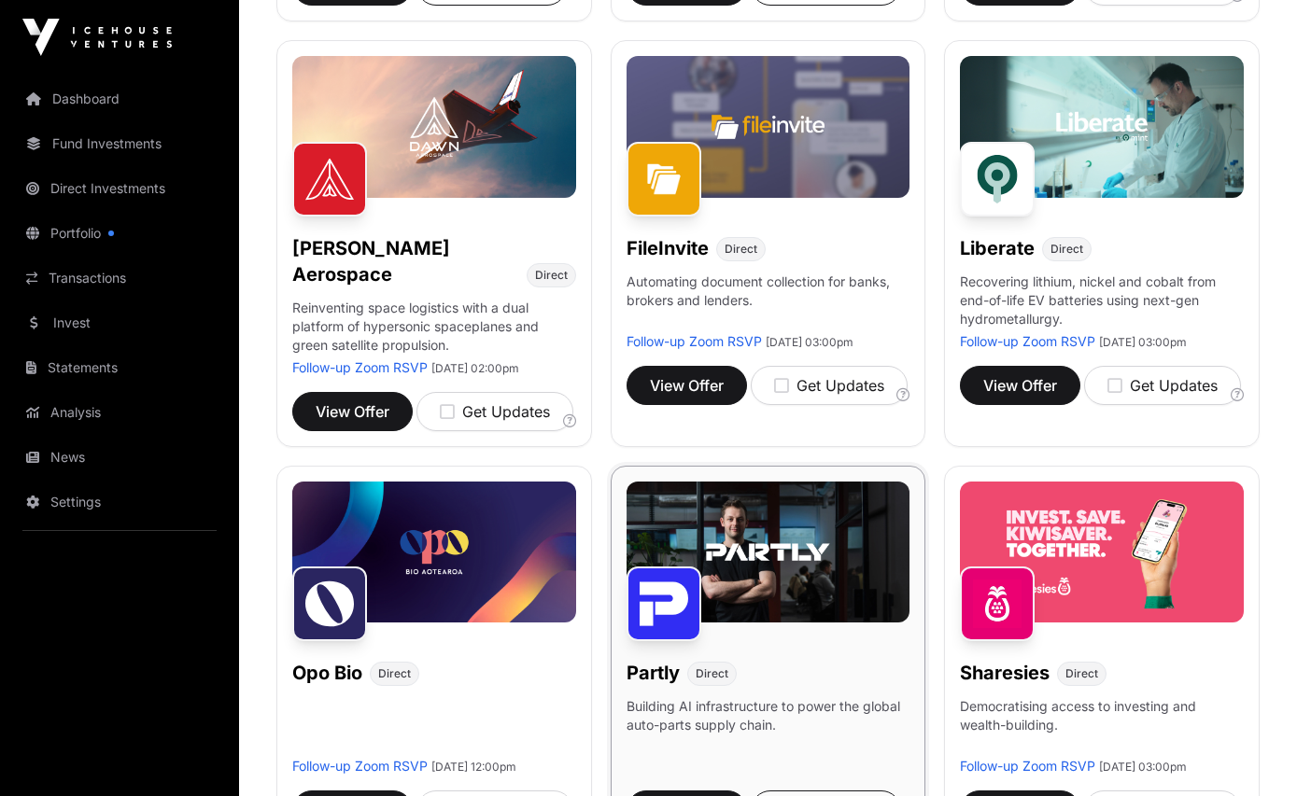
click at [781, 514] on img at bounding box center [768, 553] width 284 height 142
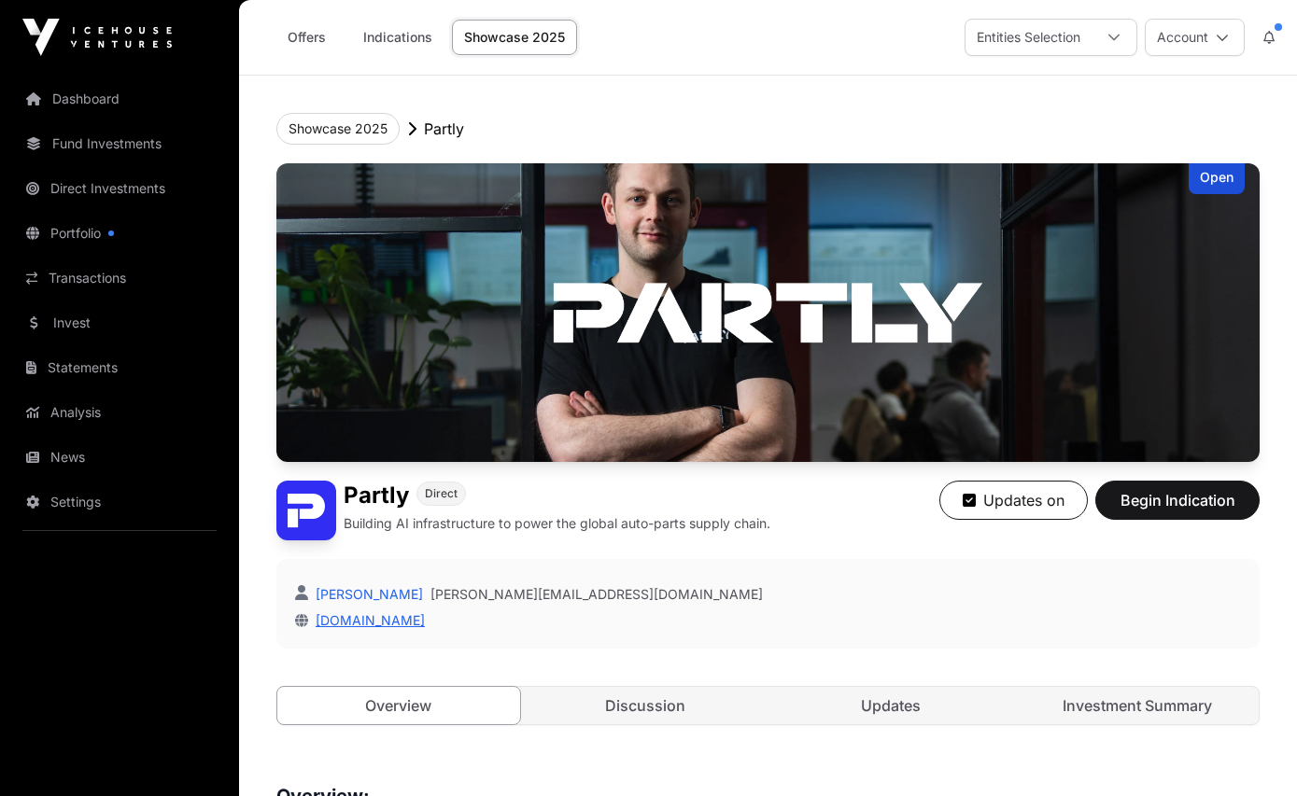
click at [350, 625] on link "[DOMAIN_NAME]" at bounding box center [366, 620] width 117 height 16
click at [372, 134] on button "Showcase 2025" at bounding box center [337, 129] width 123 height 32
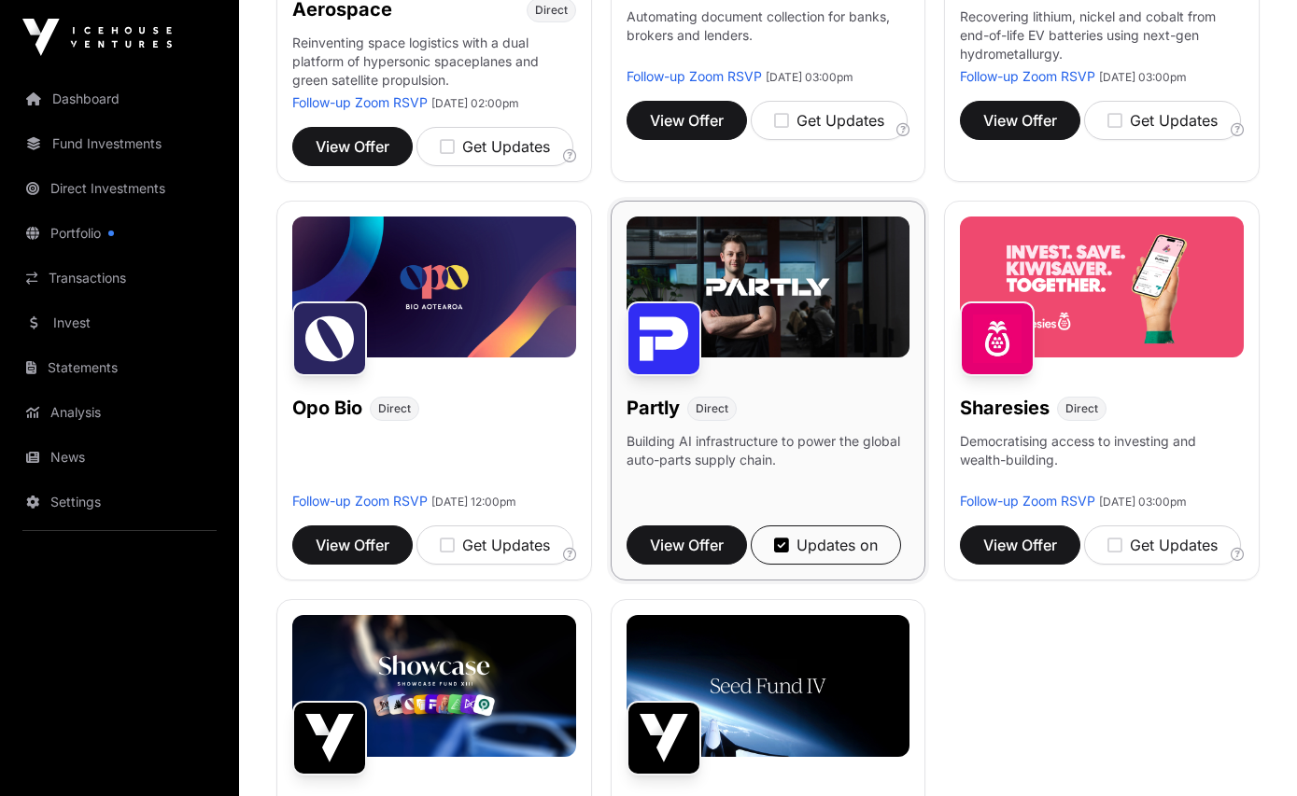
scroll to position [919, 0]
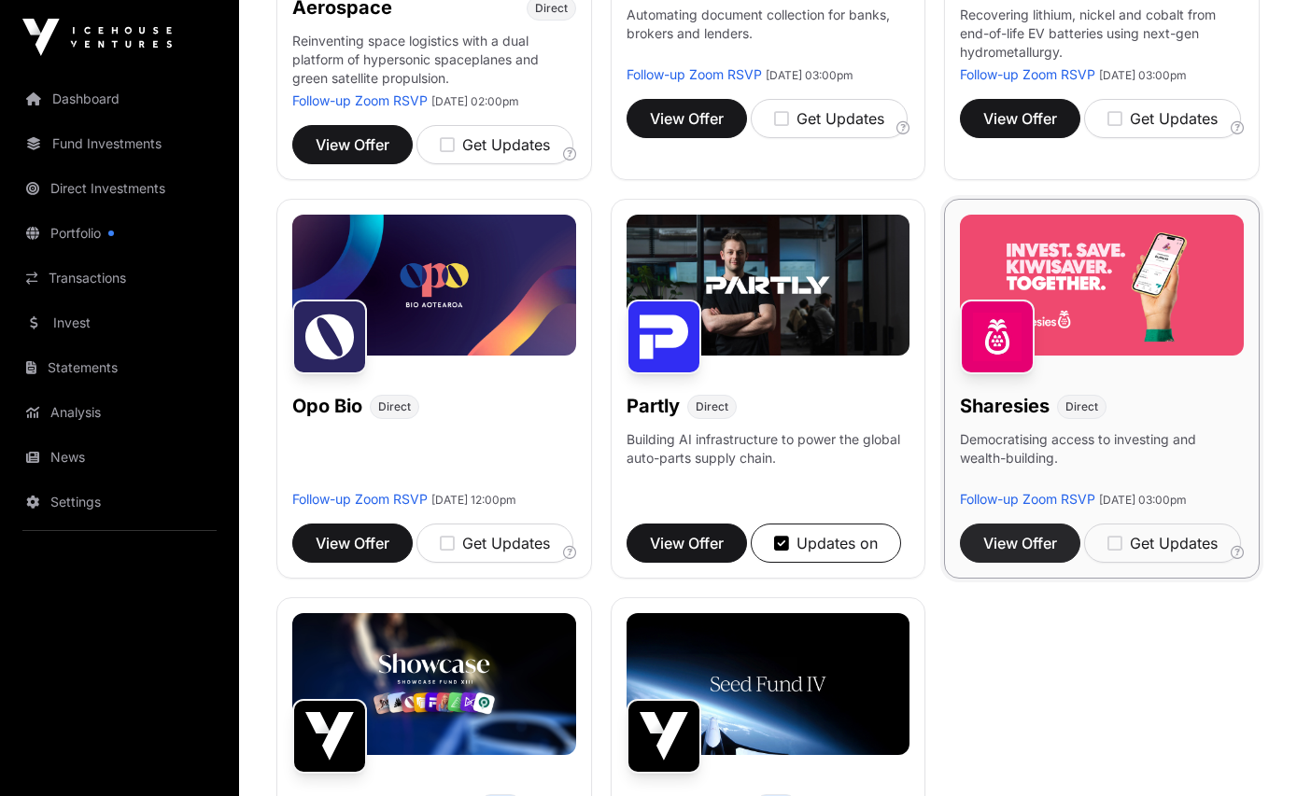
click at [1046, 555] on span "View Offer" at bounding box center [1020, 543] width 74 height 22
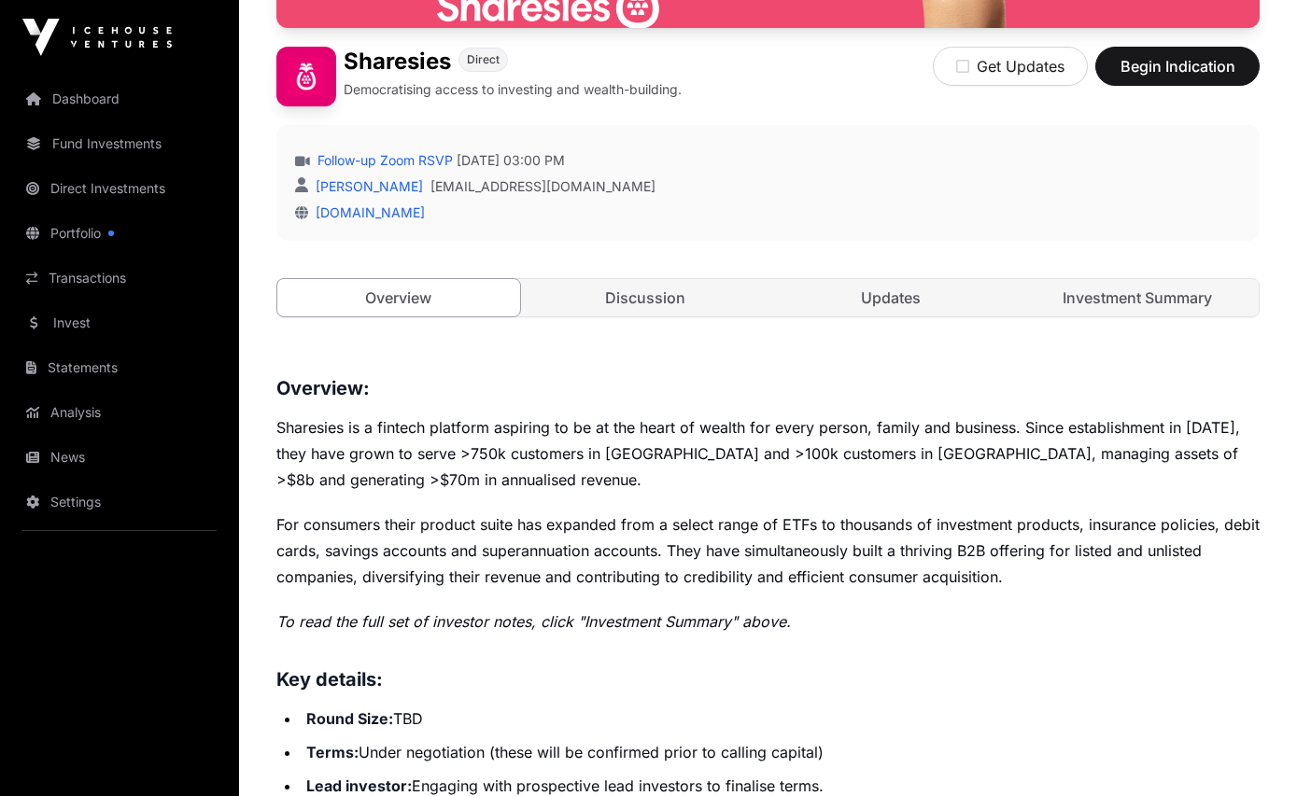
scroll to position [222, 0]
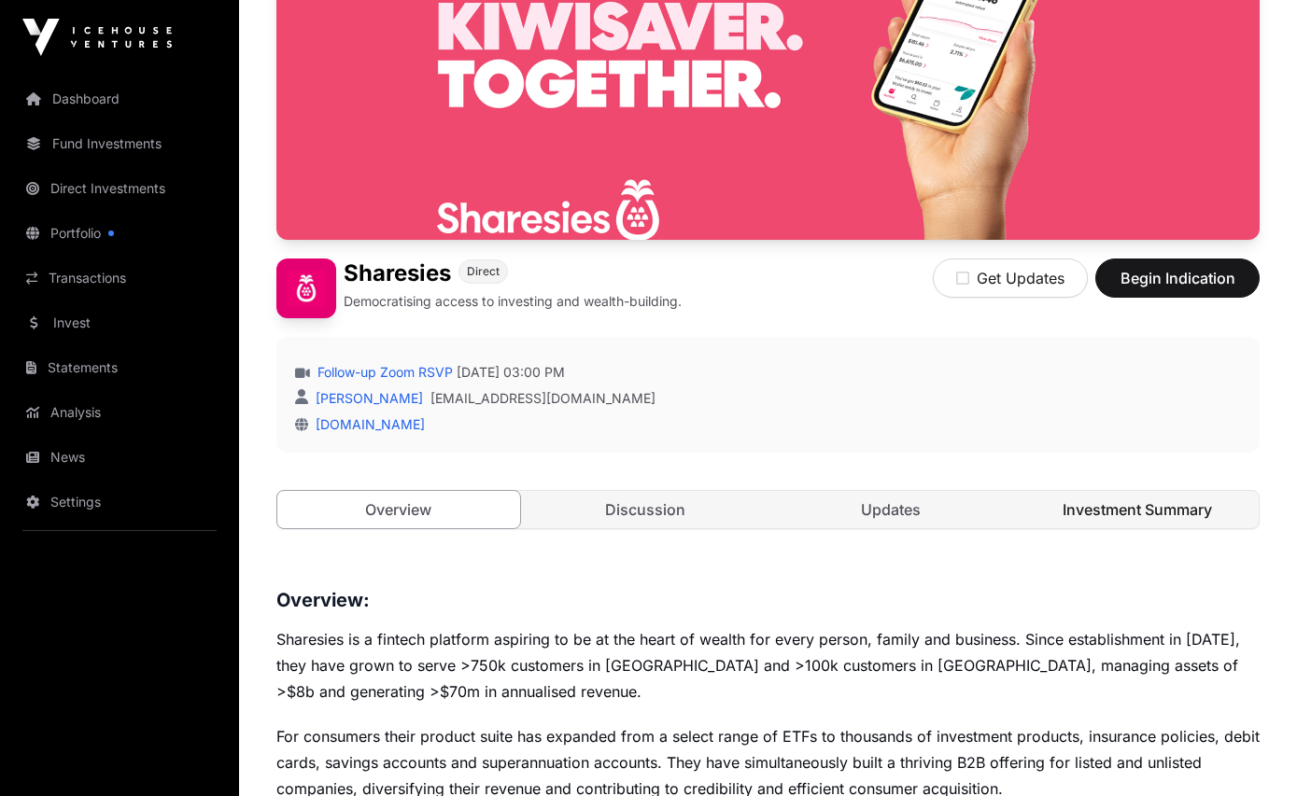
click at [1103, 512] on link "Investment Summary" at bounding box center [1137, 509] width 243 height 37
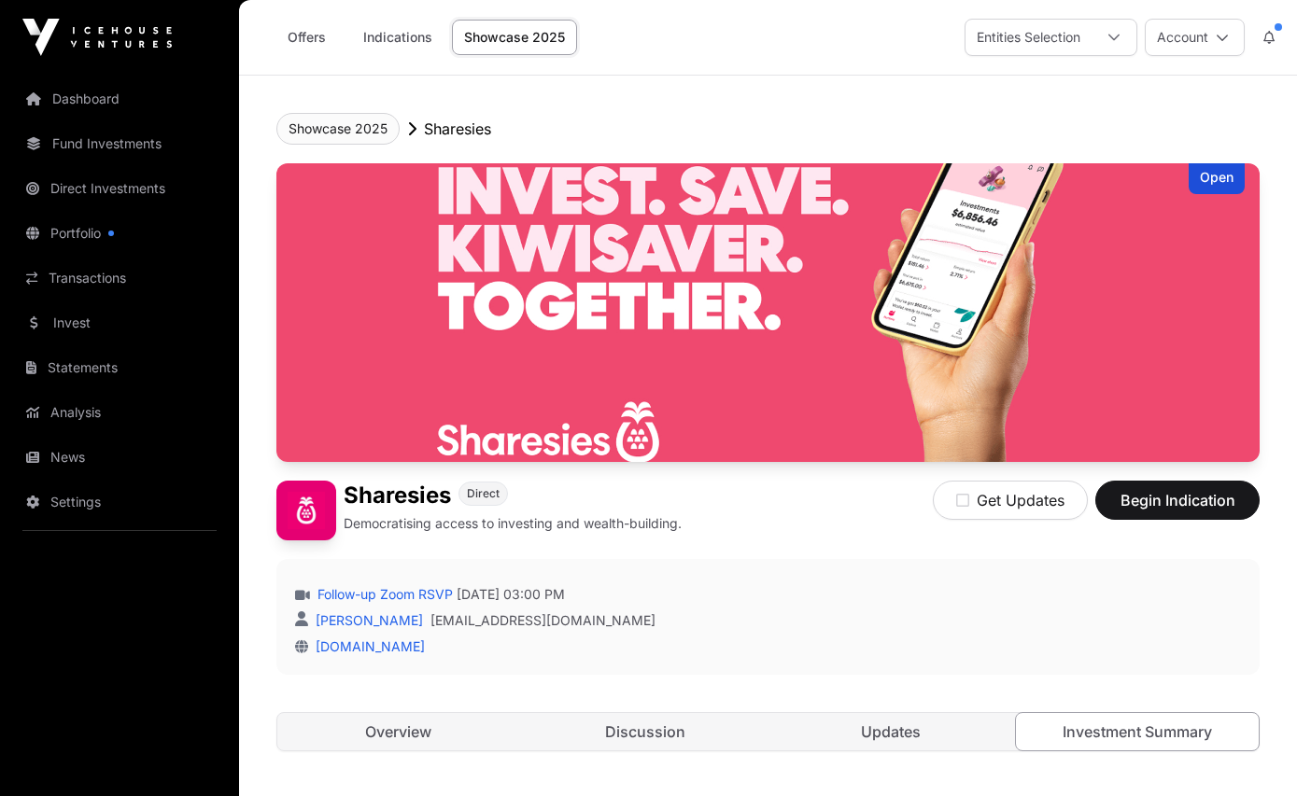
click at [367, 128] on button "Showcase 2025" at bounding box center [337, 129] width 123 height 32
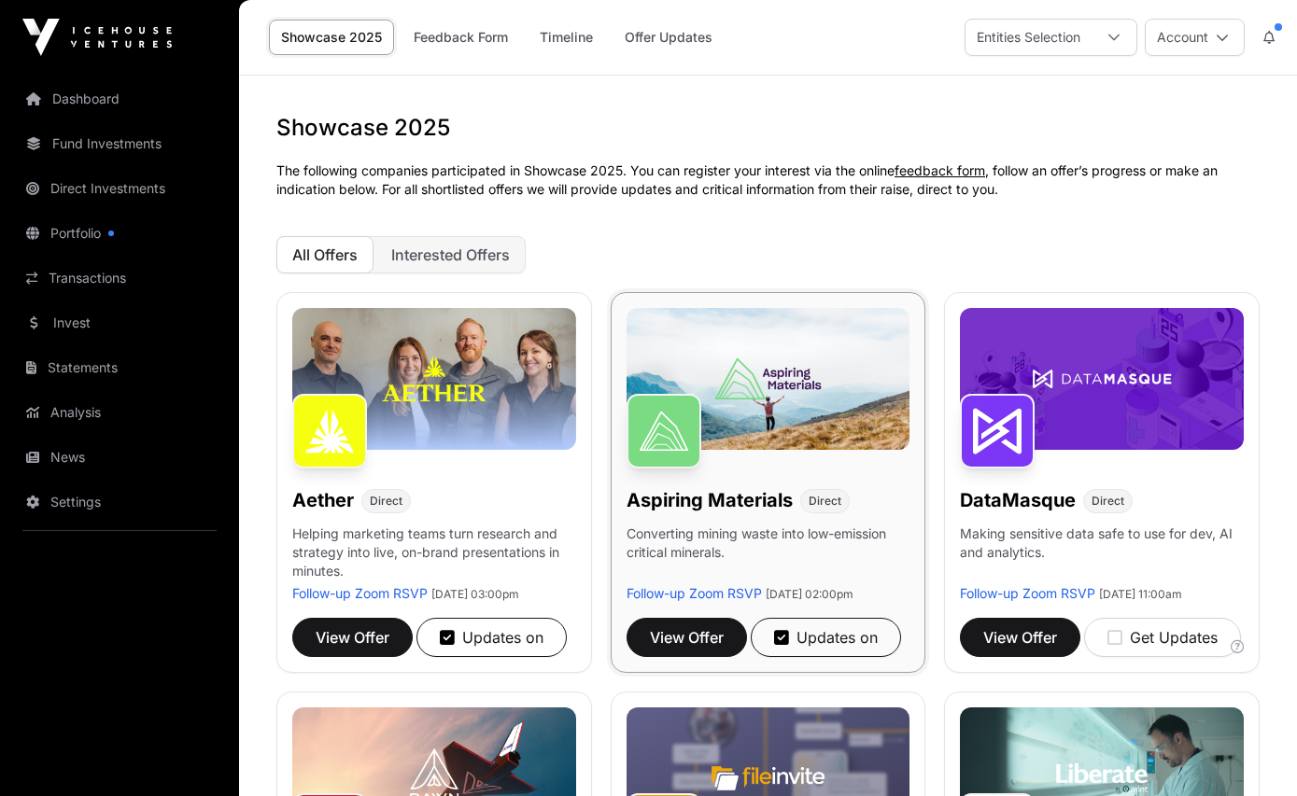
click at [796, 344] on img at bounding box center [768, 379] width 284 height 142
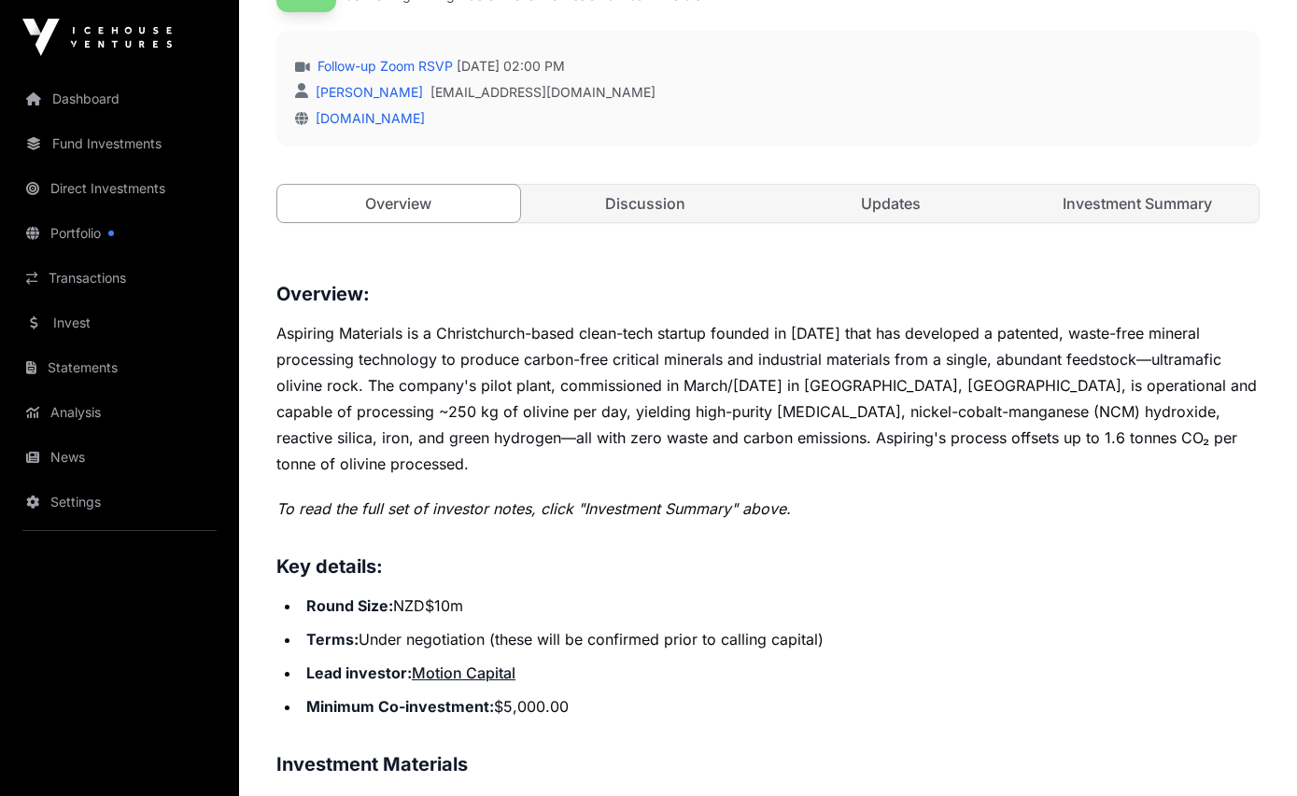
scroll to position [549, 0]
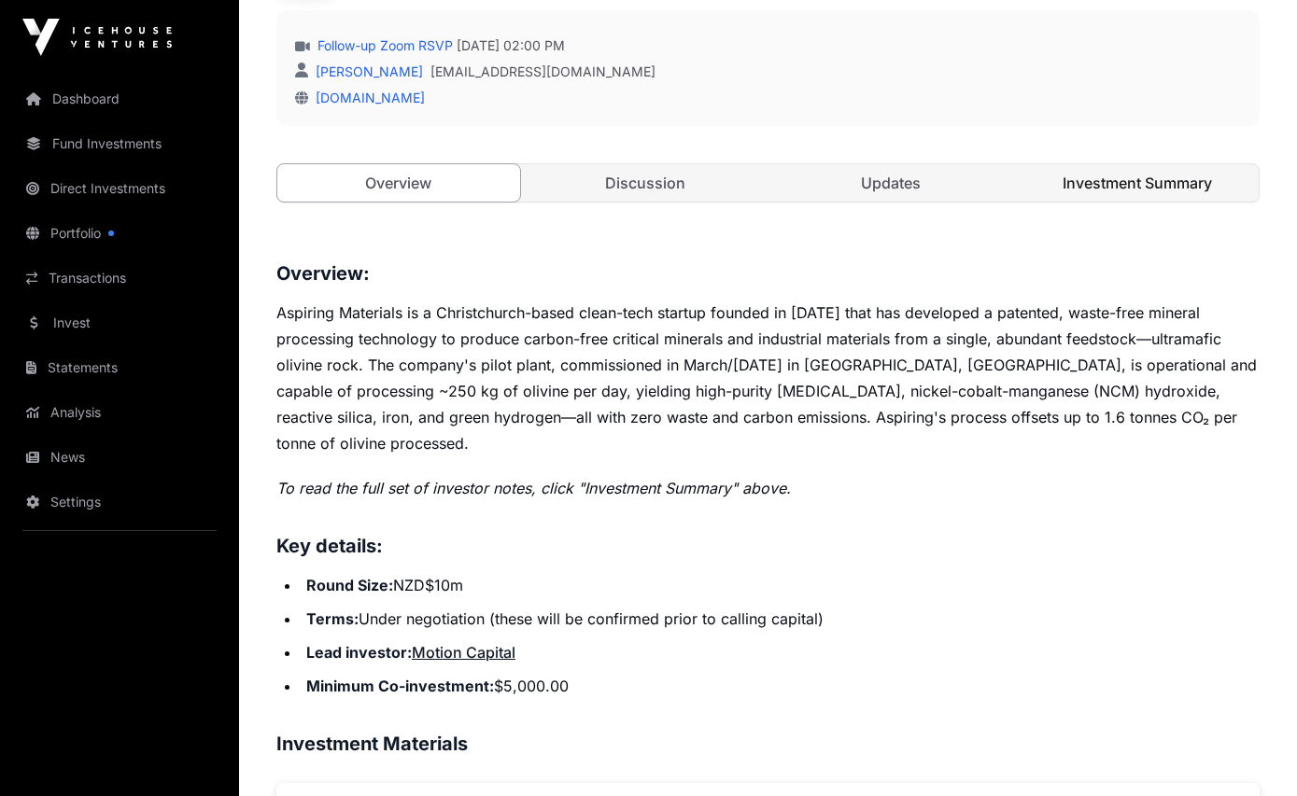
click at [1159, 184] on link "Investment Summary" at bounding box center [1137, 182] width 243 height 37
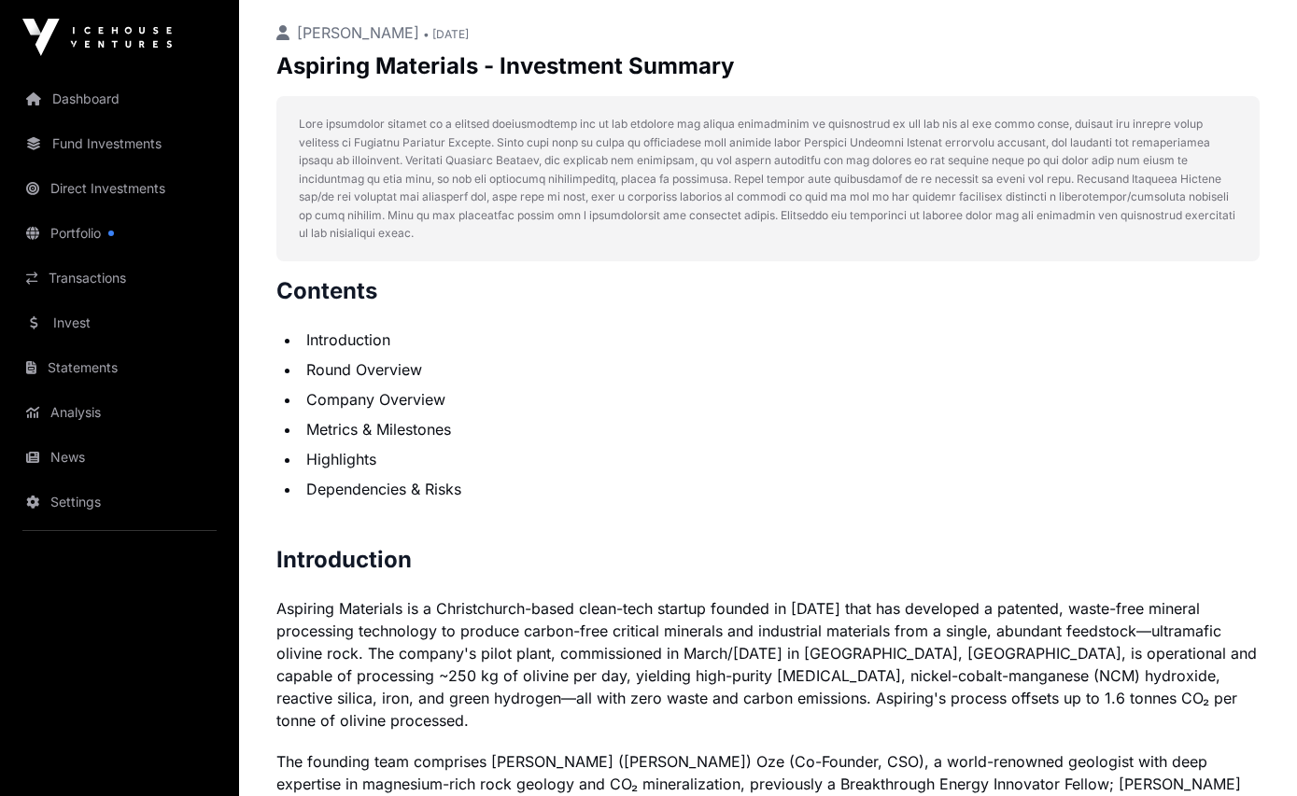
scroll to position [802, 0]
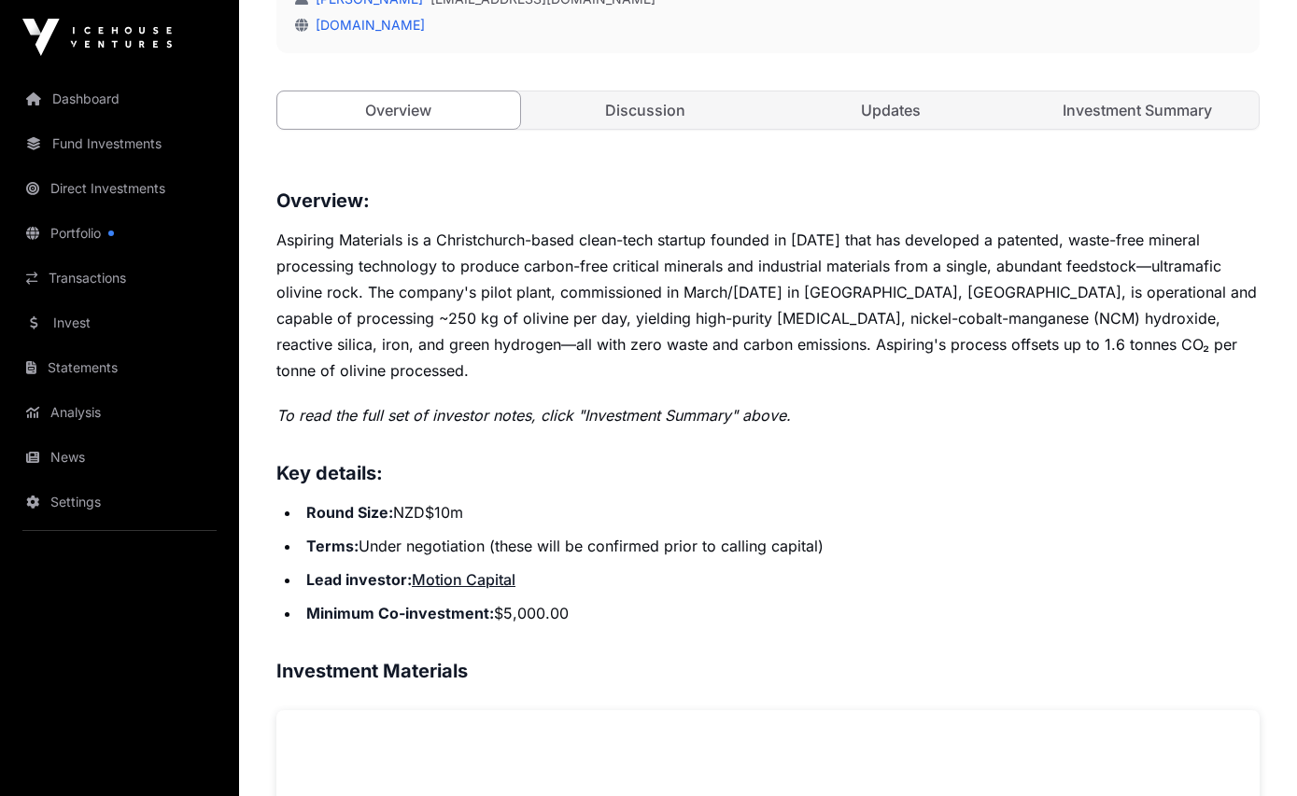
scroll to position [587, 0]
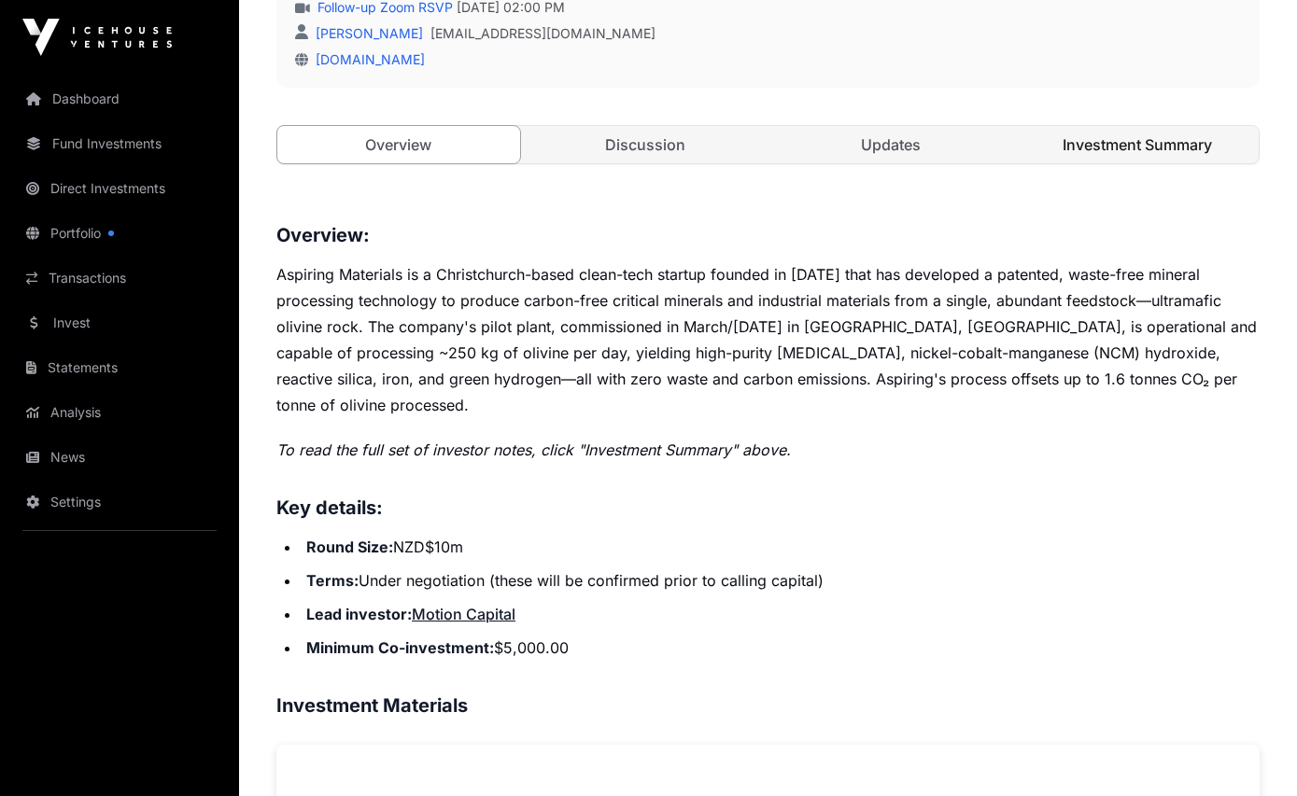
click at [1129, 150] on link "Investment Summary" at bounding box center [1137, 144] width 243 height 37
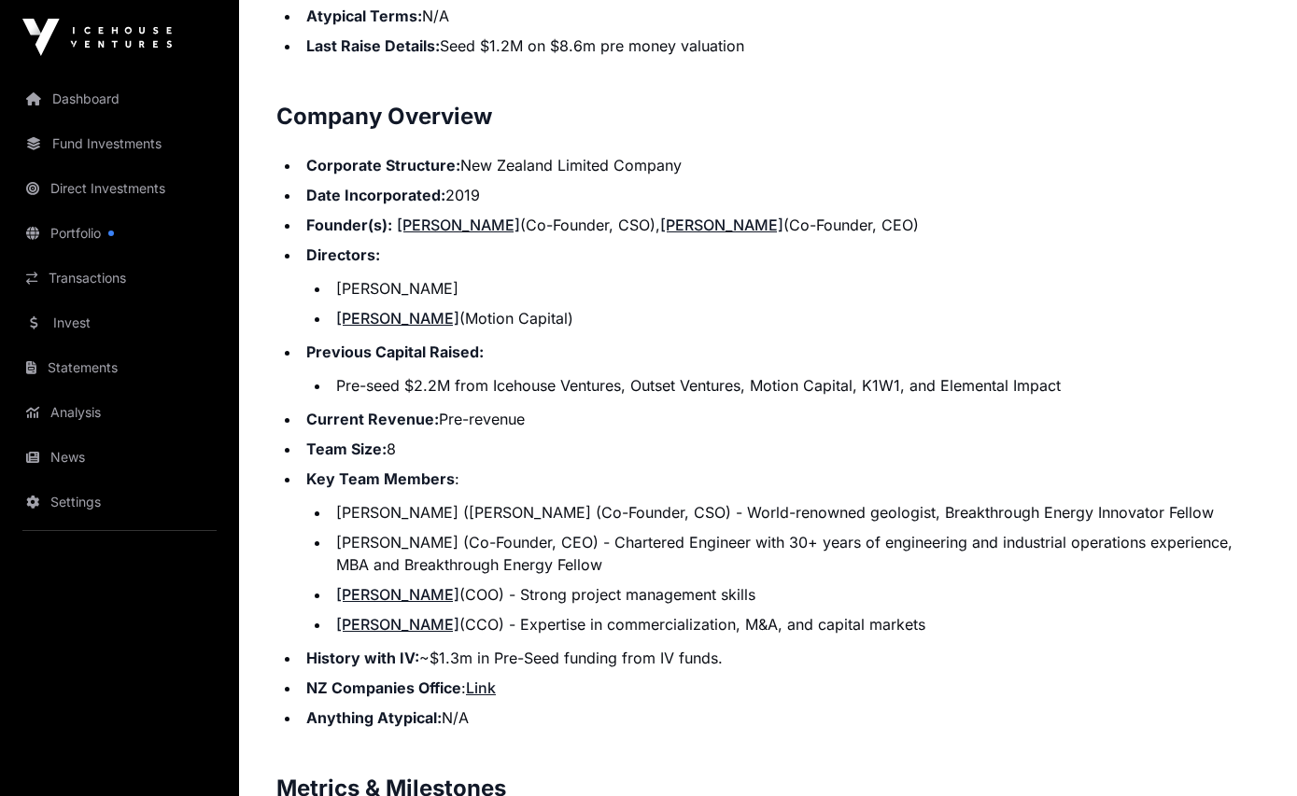
scroll to position [2299, 0]
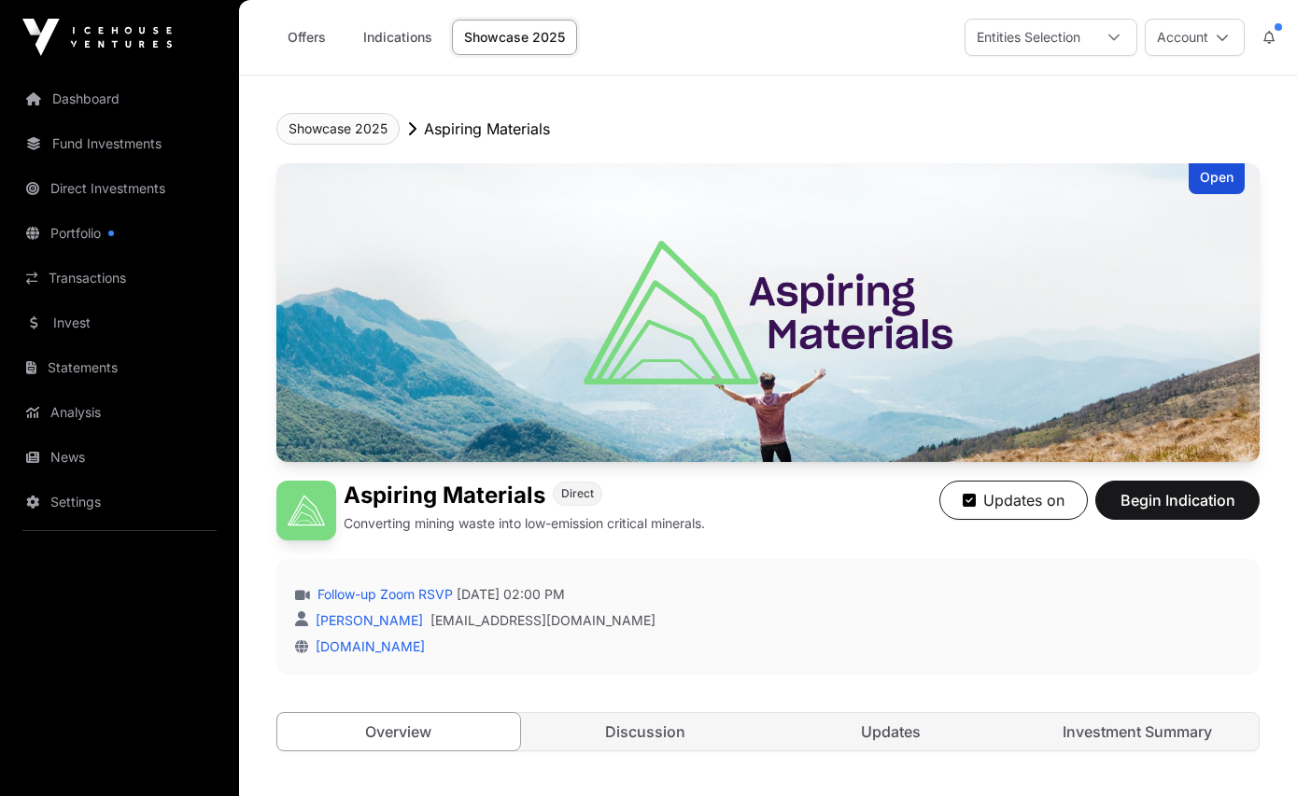
click at [337, 126] on button "Showcase 2025" at bounding box center [337, 129] width 123 height 32
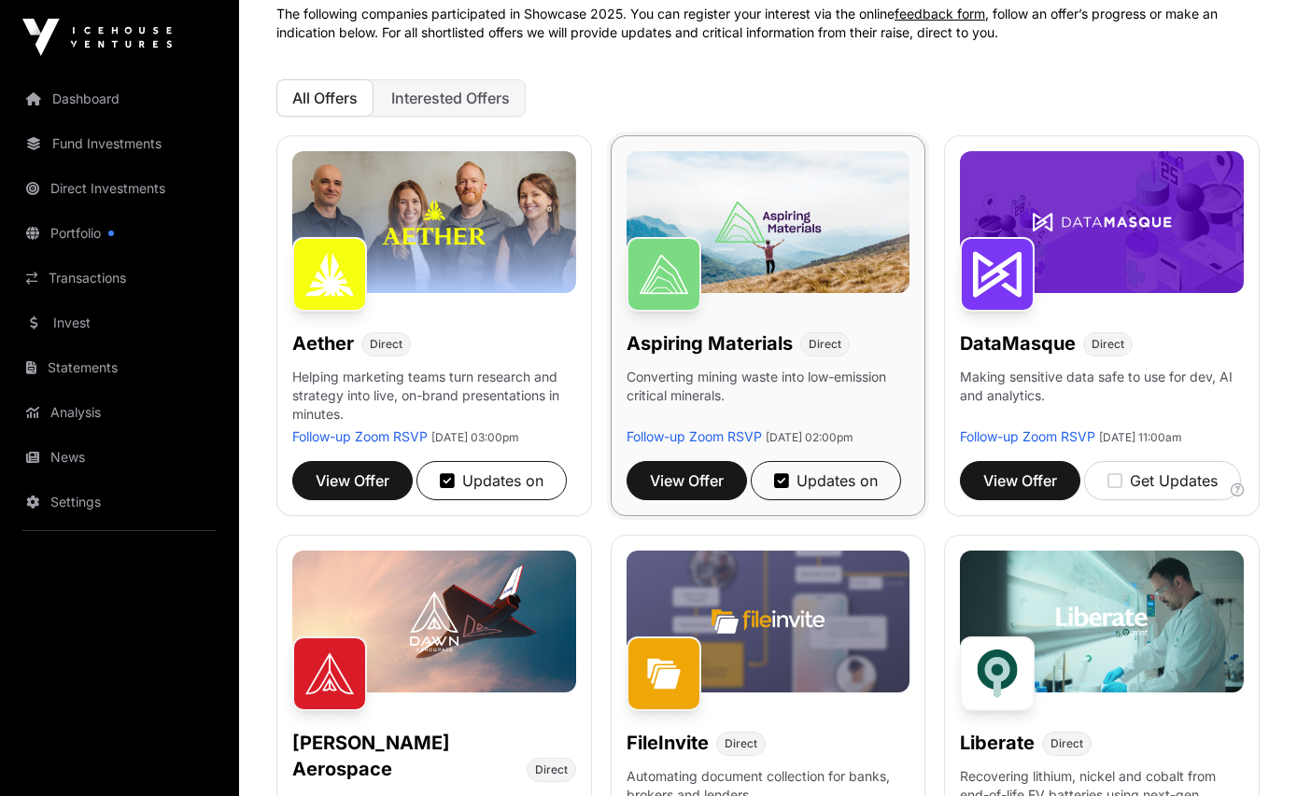
scroll to position [160, 0]
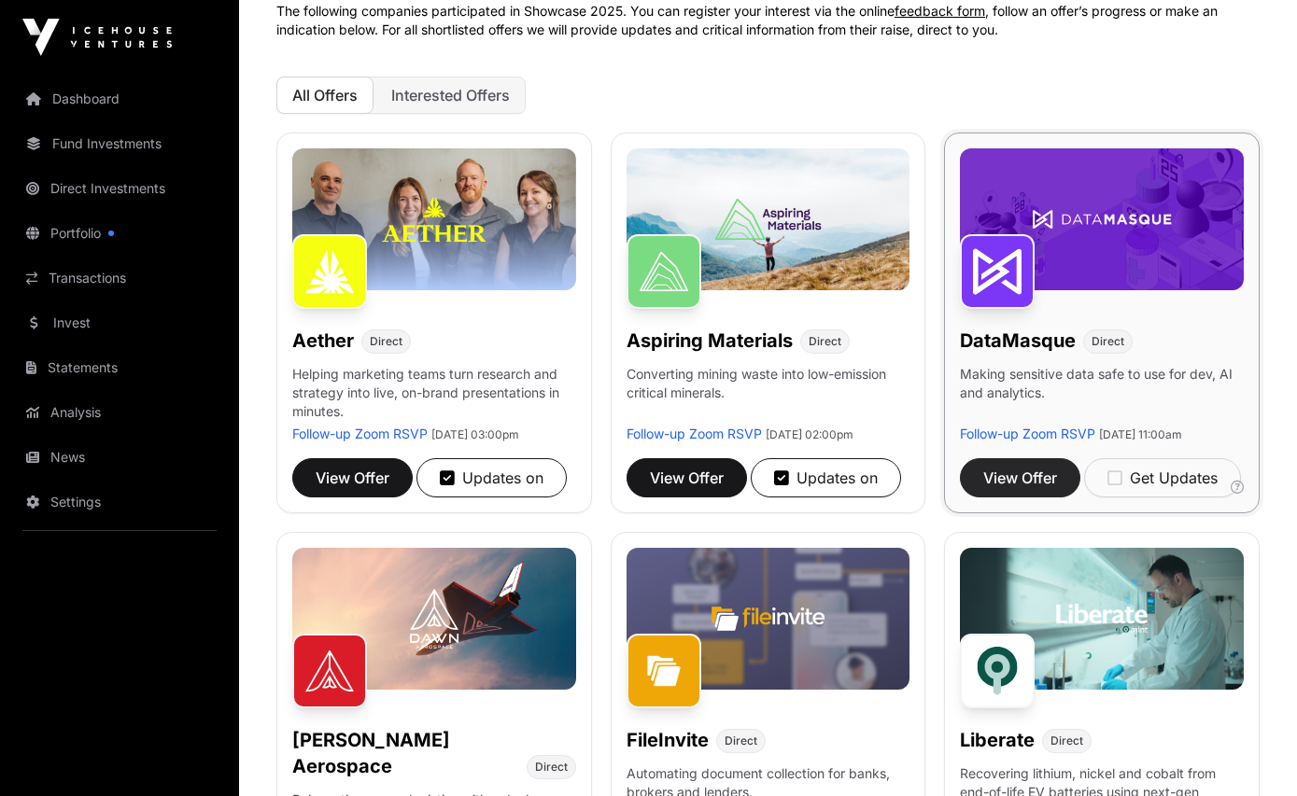
click at [1042, 489] on span "View Offer" at bounding box center [1020, 478] width 74 height 22
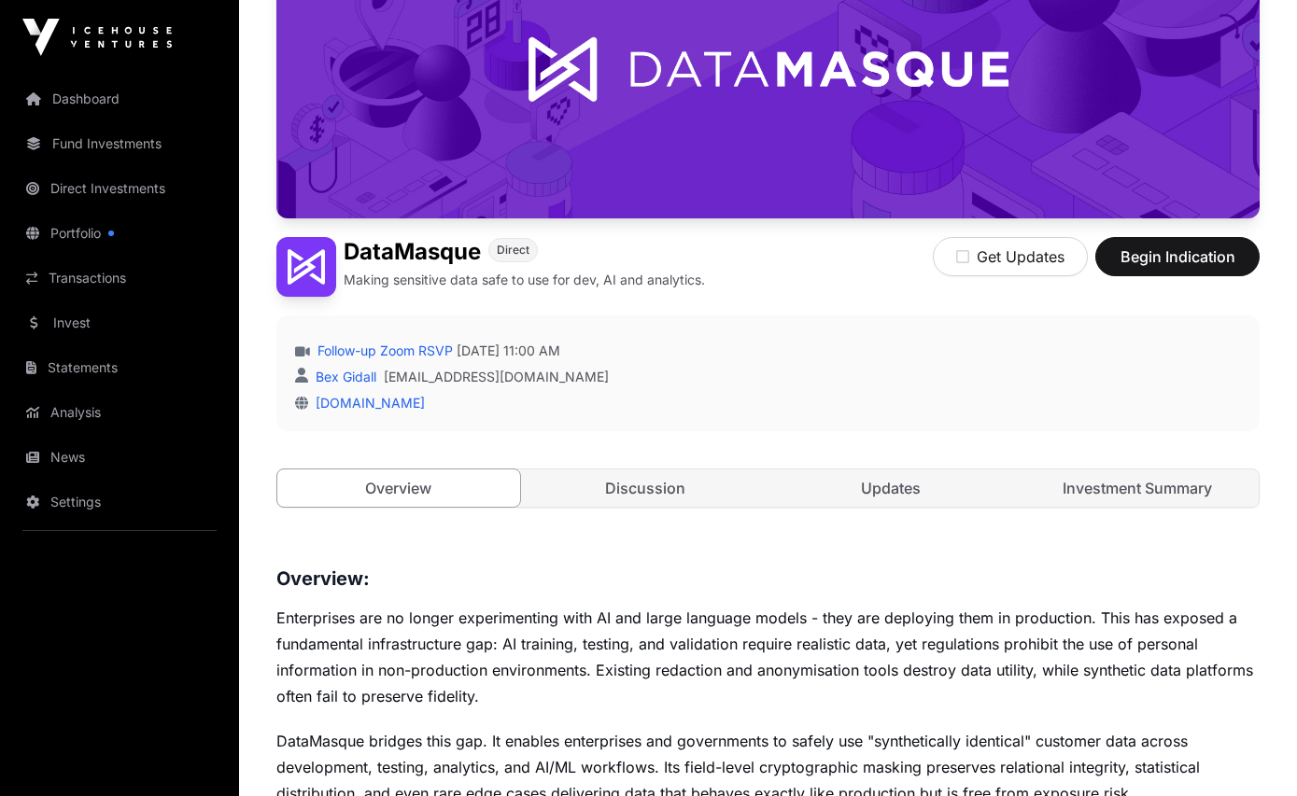
scroll to position [247, 0]
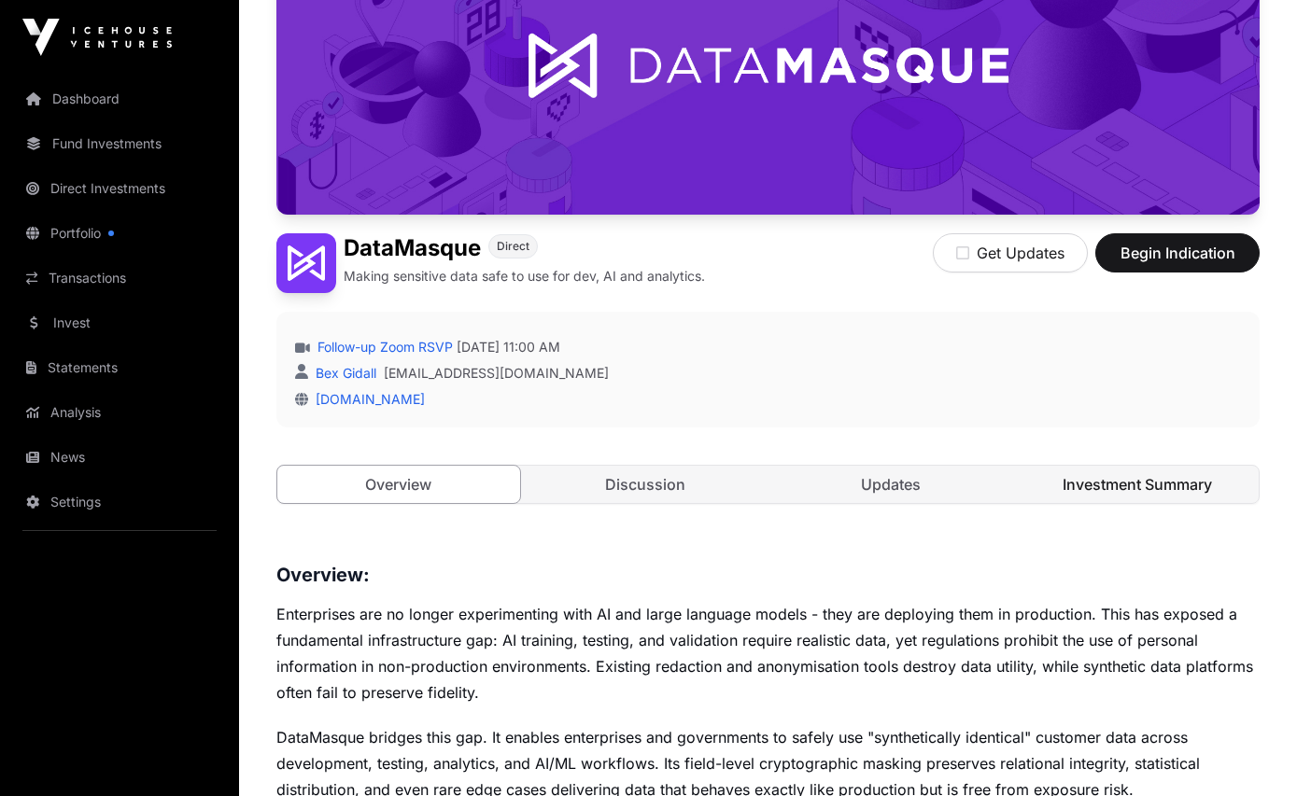
click at [1163, 482] on link "Investment Summary" at bounding box center [1137, 484] width 243 height 37
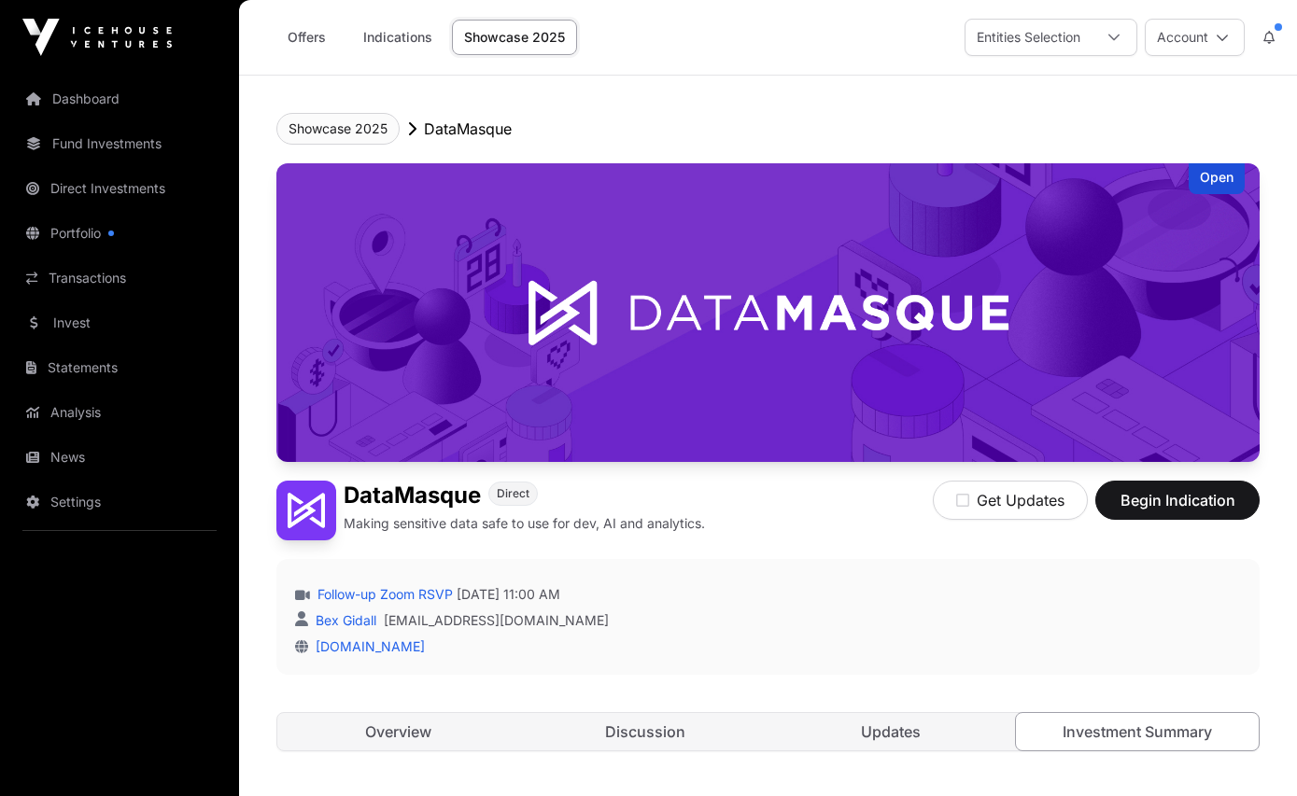
click at [355, 120] on button "Showcase 2025" at bounding box center [337, 129] width 123 height 32
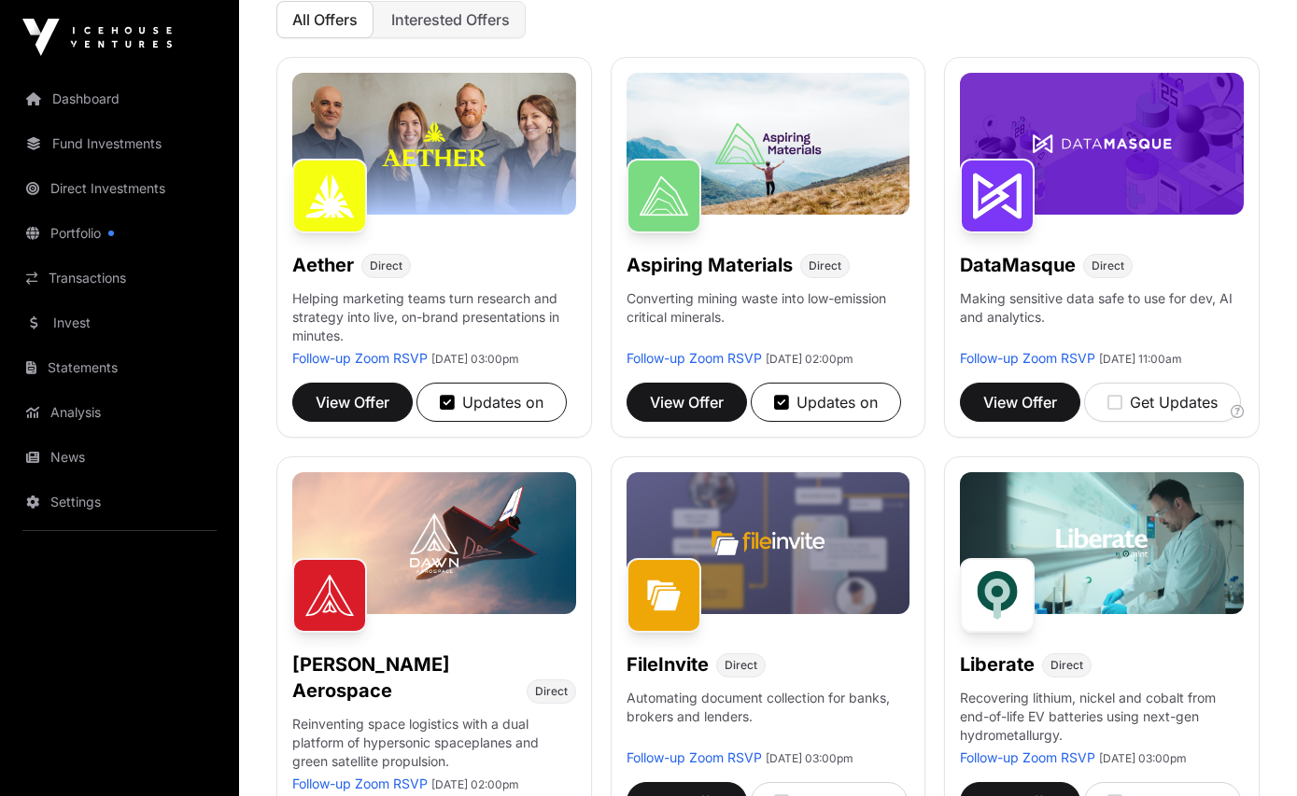
scroll to position [251, 0]
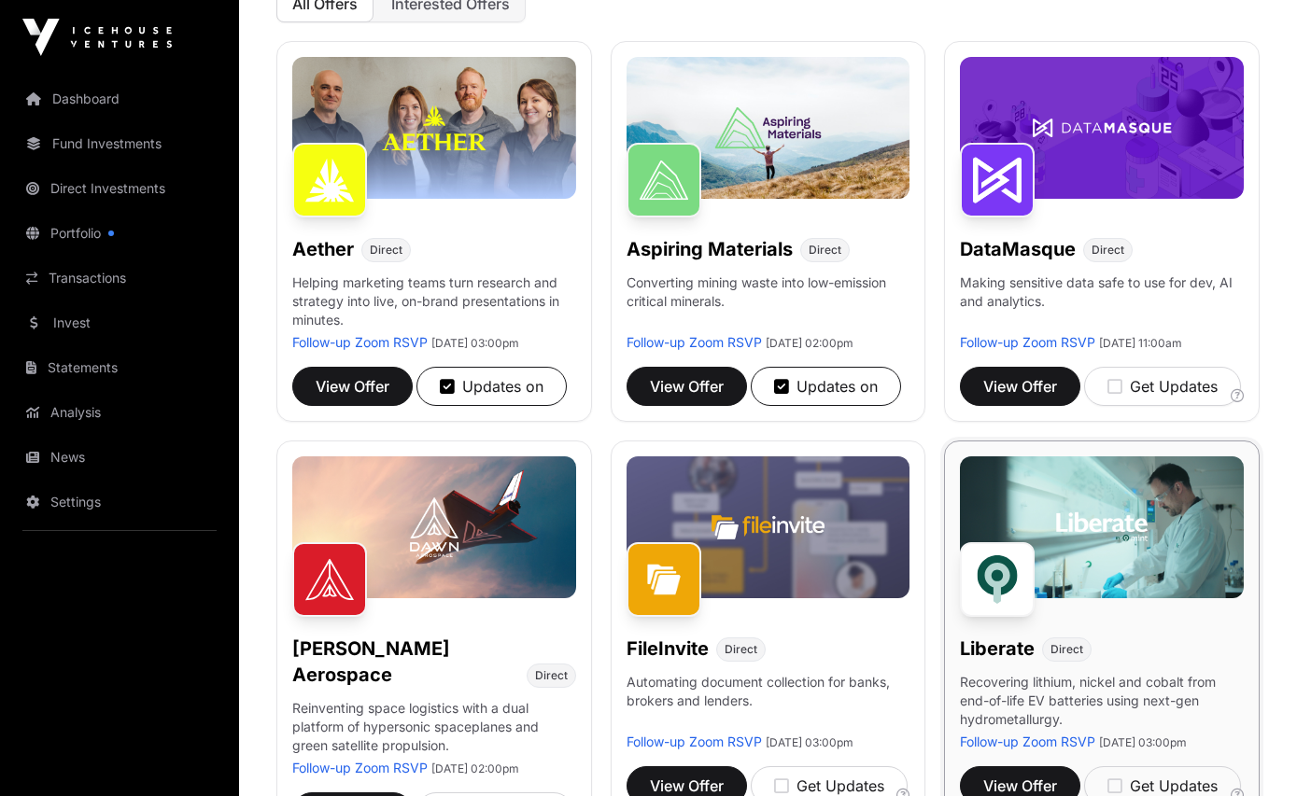
click at [1080, 585] on img at bounding box center [1102, 527] width 284 height 142
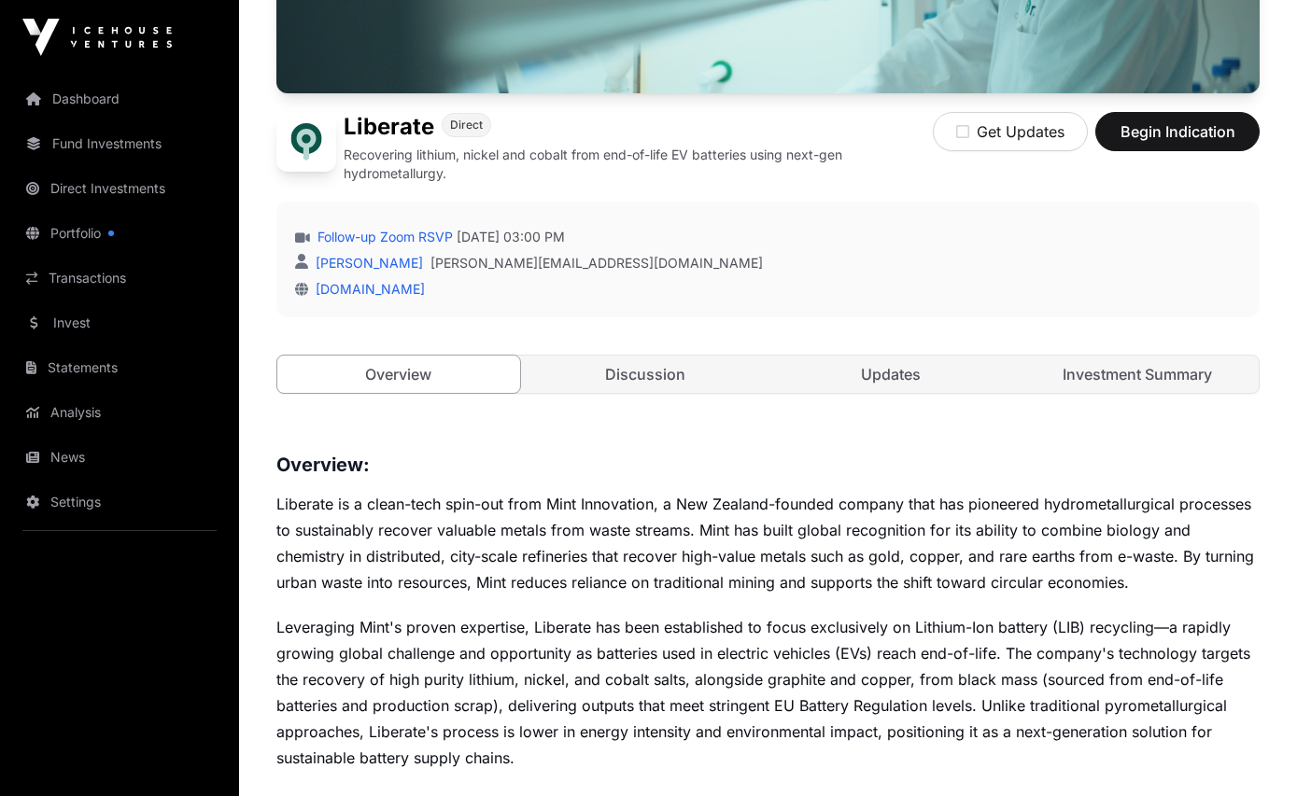
scroll to position [371, 0]
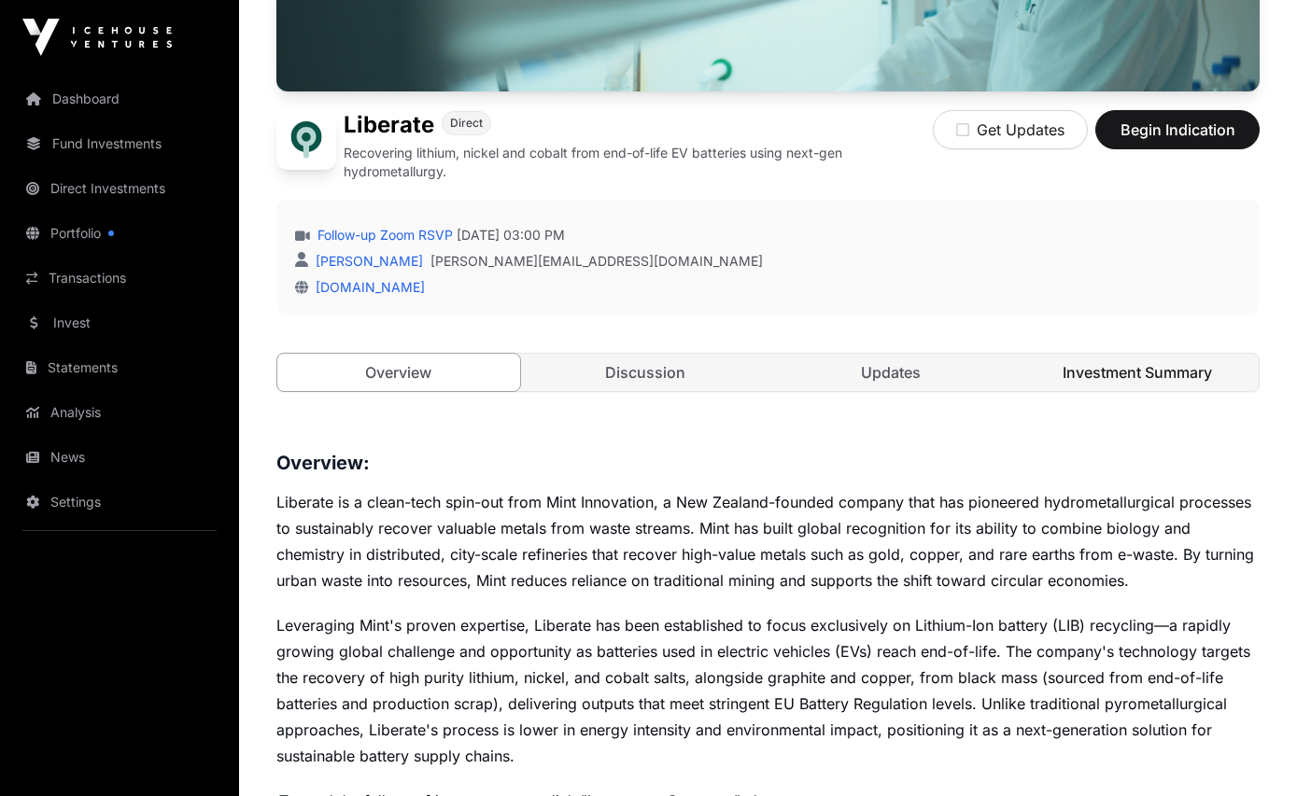
click at [1106, 382] on link "Investment Summary" at bounding box center [1137, 372] width 243 height 37
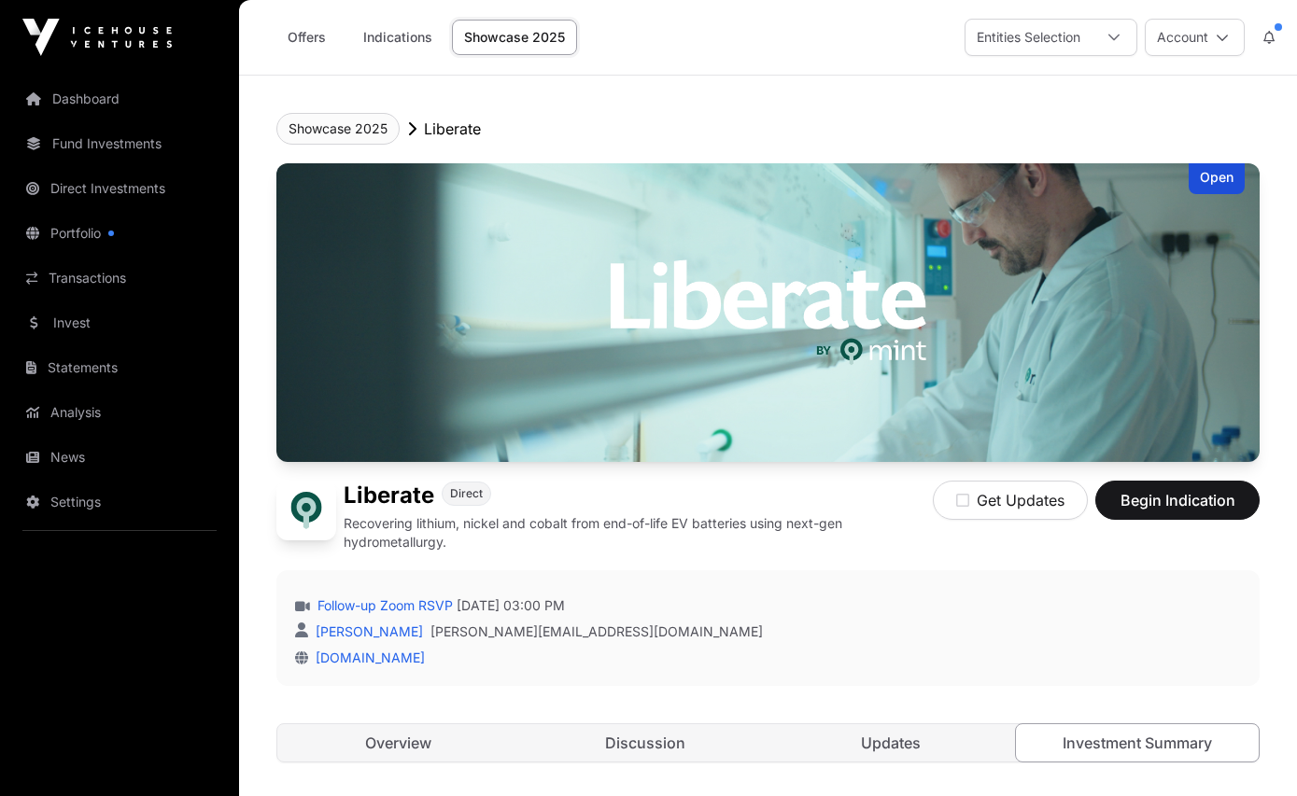
click at [301, 125] on button "Showcase 2025" at bounding box center [337, 129] width 123 height 32
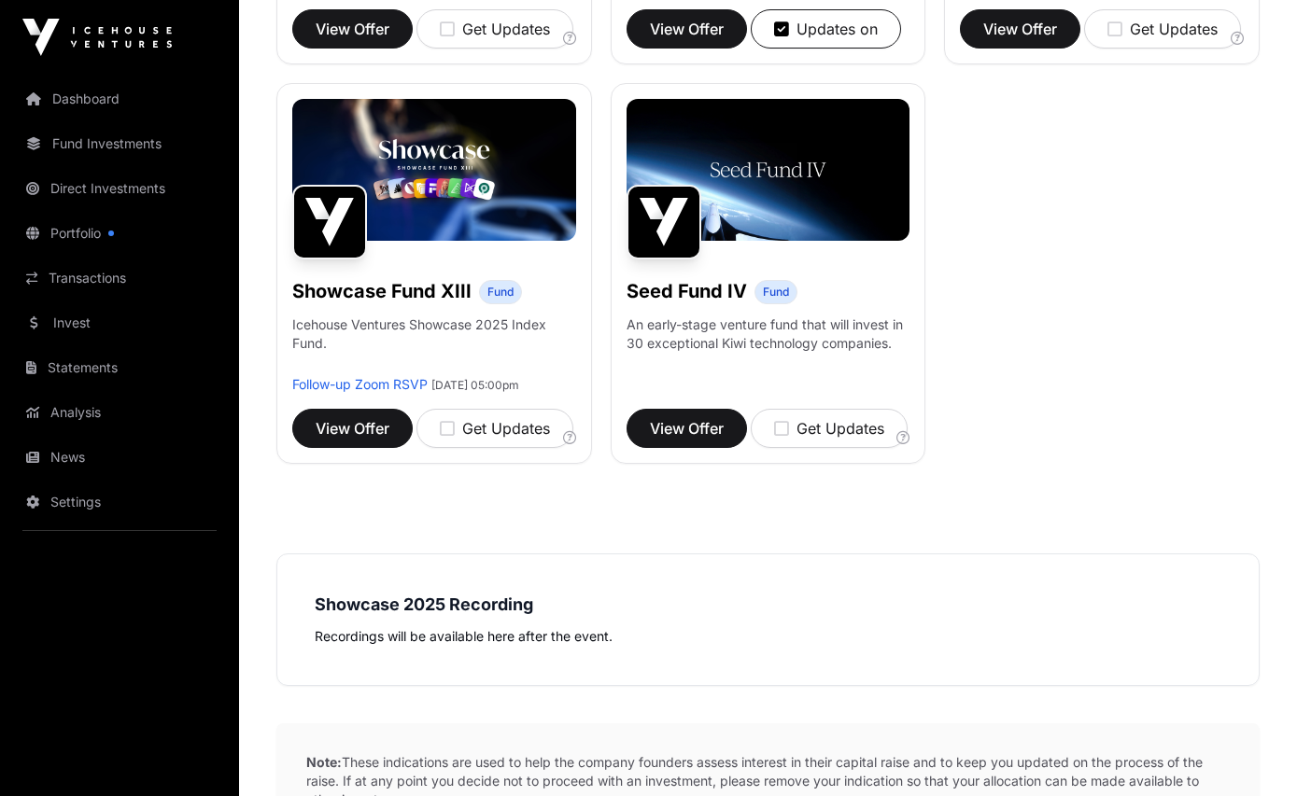
scroll to position [1428, 0]
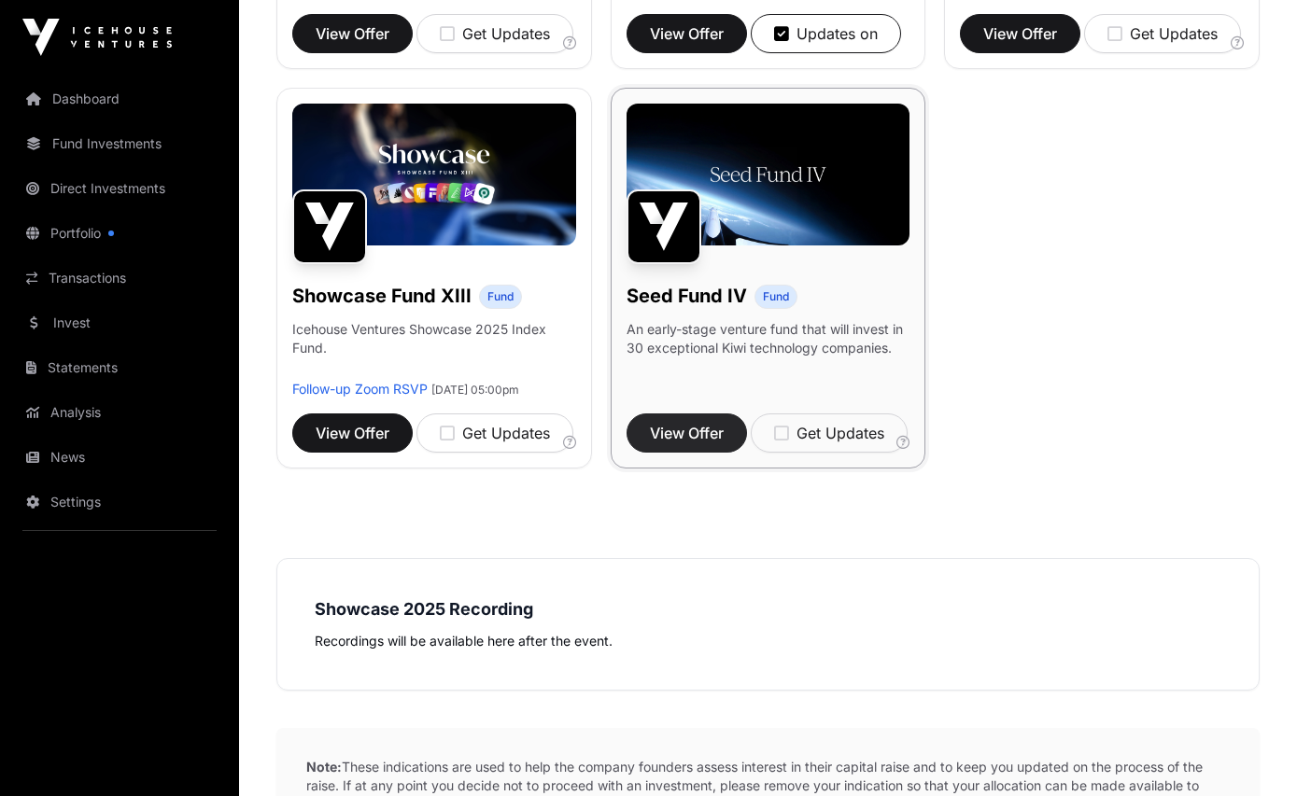
click at [698, 444] on span "View Offer" at bounding box center [687, 433] width 74 height 22
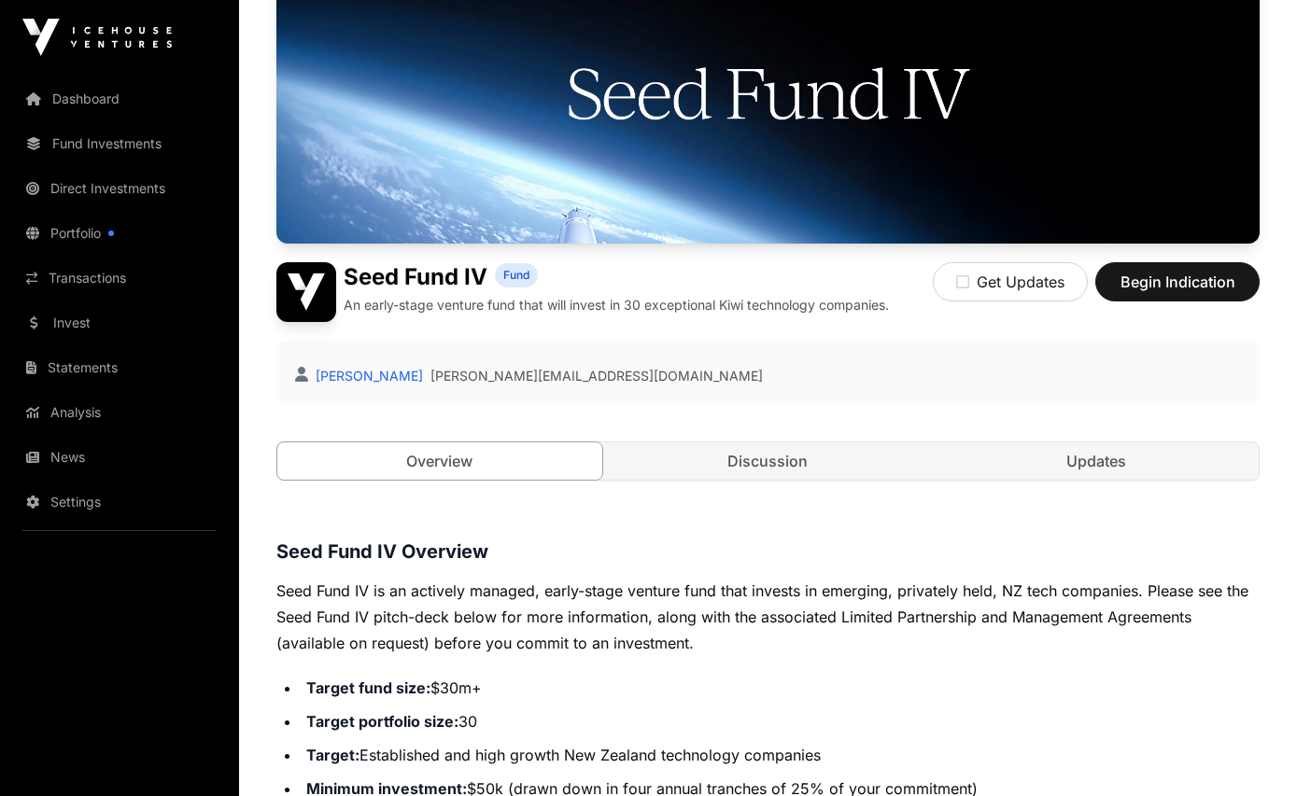
scroll to position [204, 0]
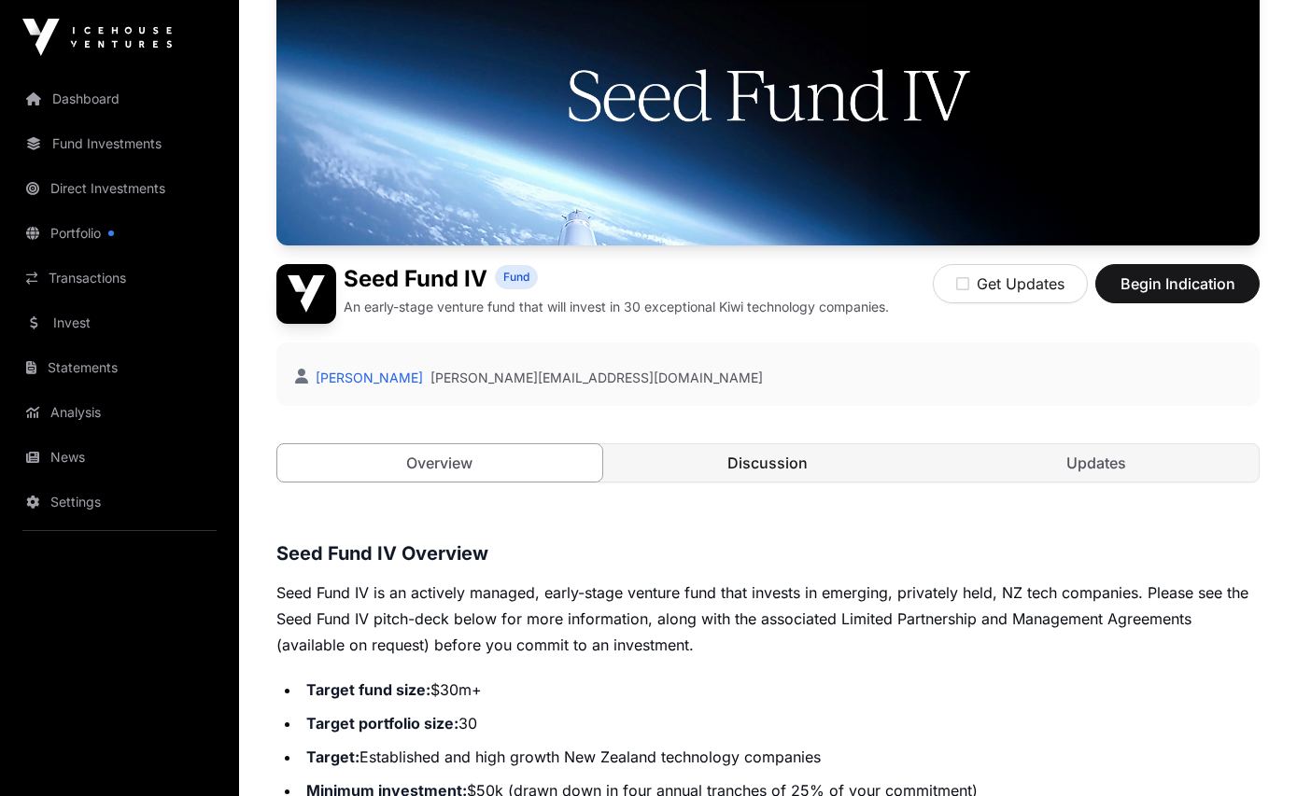
click at [821, 472] on link "Discussion" at bounding box center [768, 462] width 325 height 37
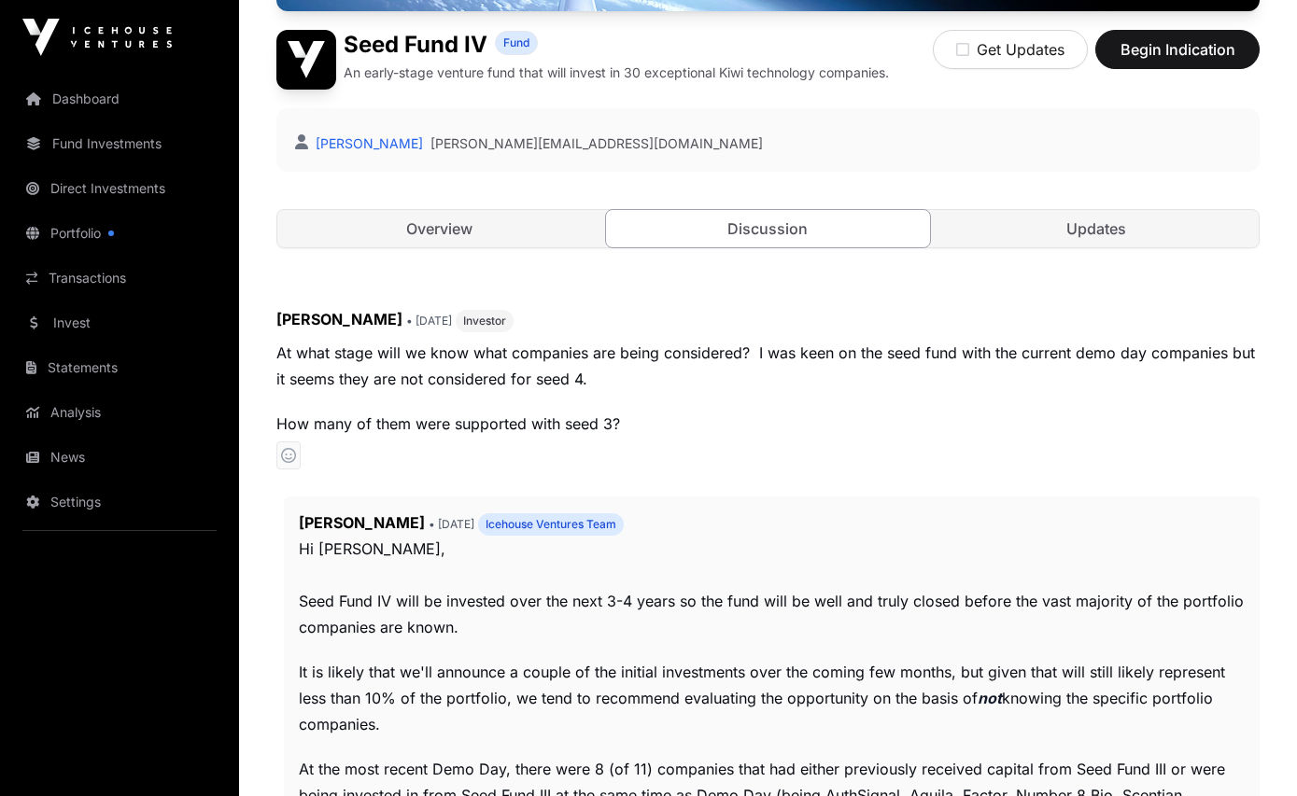
scroll to position [404, 0]
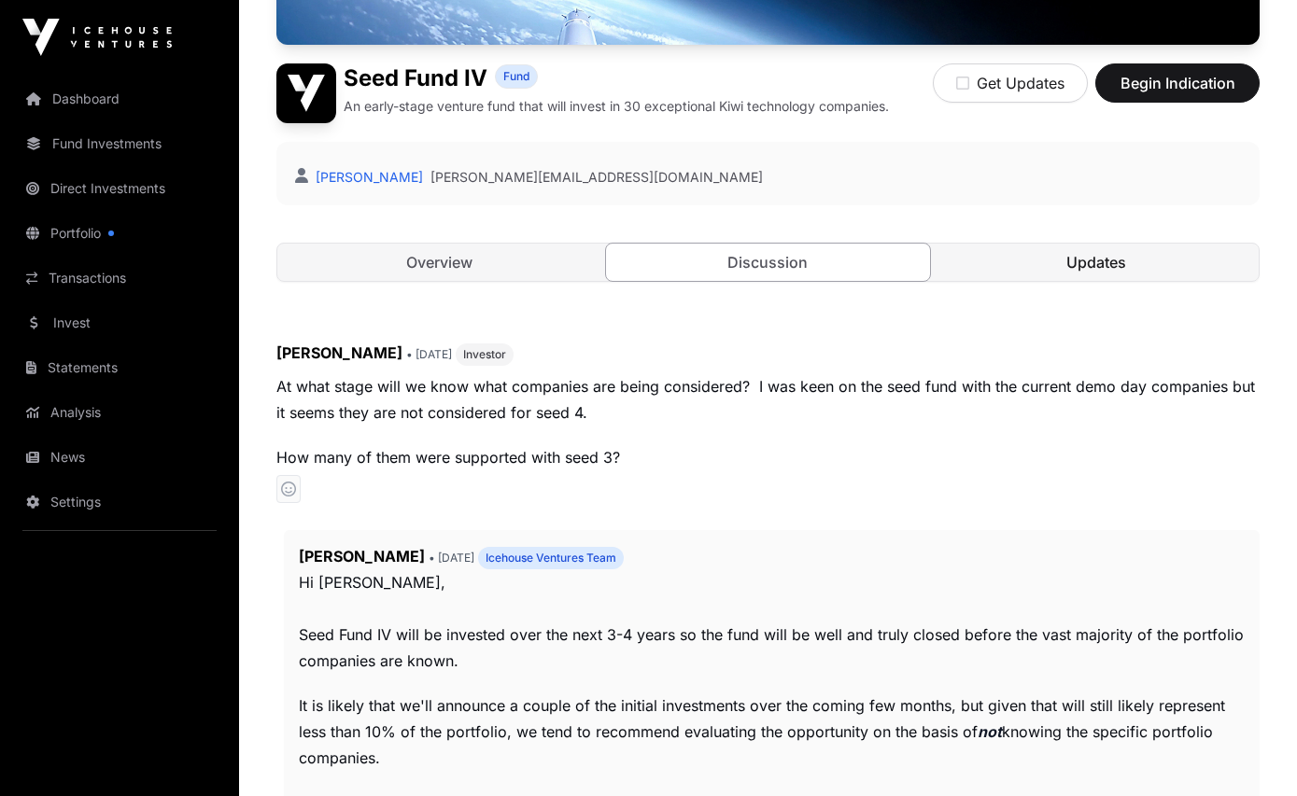
click at [1072, 273] on link "Updates" at bounding box center [1096, 262] width 325 height 37
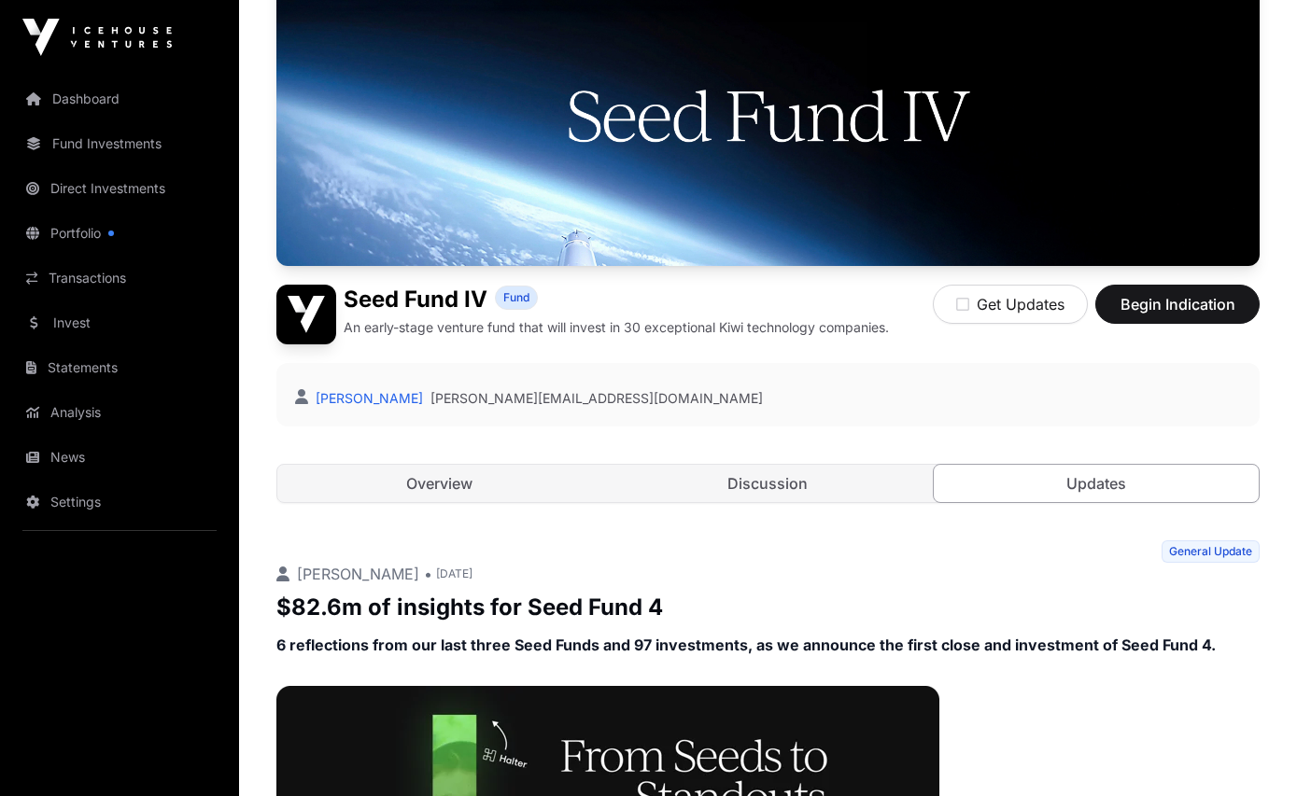
scroll to position [181, 0]
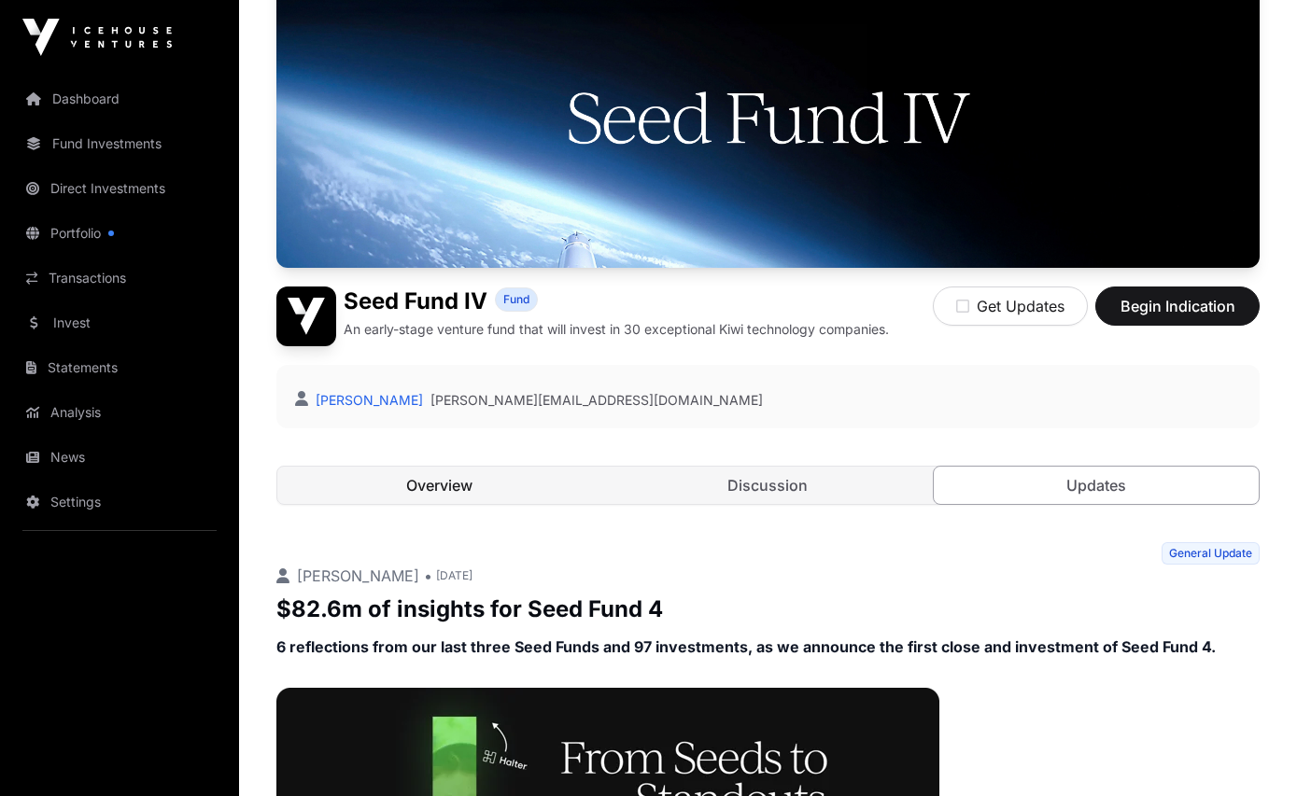
click at [466, 493] on link "Overview" at bounding box center [439, 485] width 325 height 37
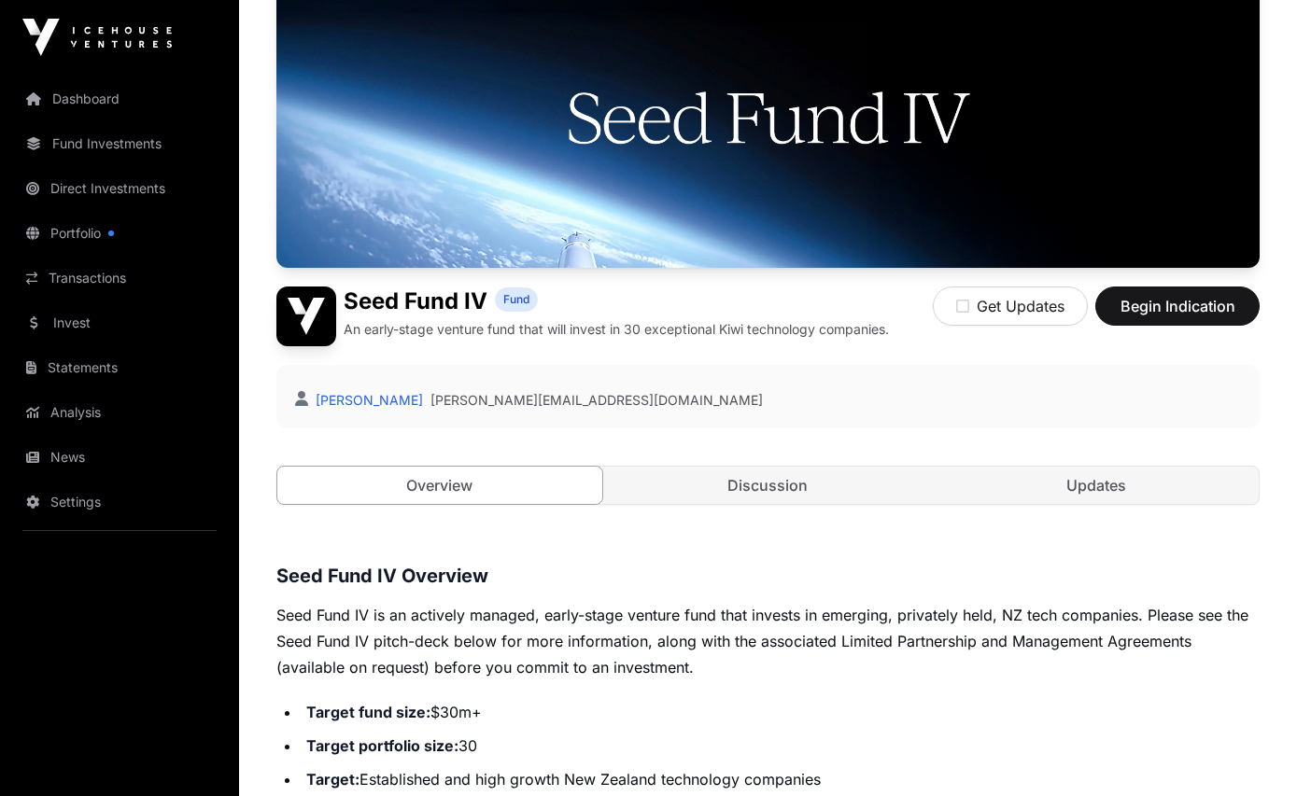
click at [608, 625] on p "Seed Fund IV is an actively managed, early-stage venture fund that invests in e…" at bounding box center [767, 641] width 983 height 78
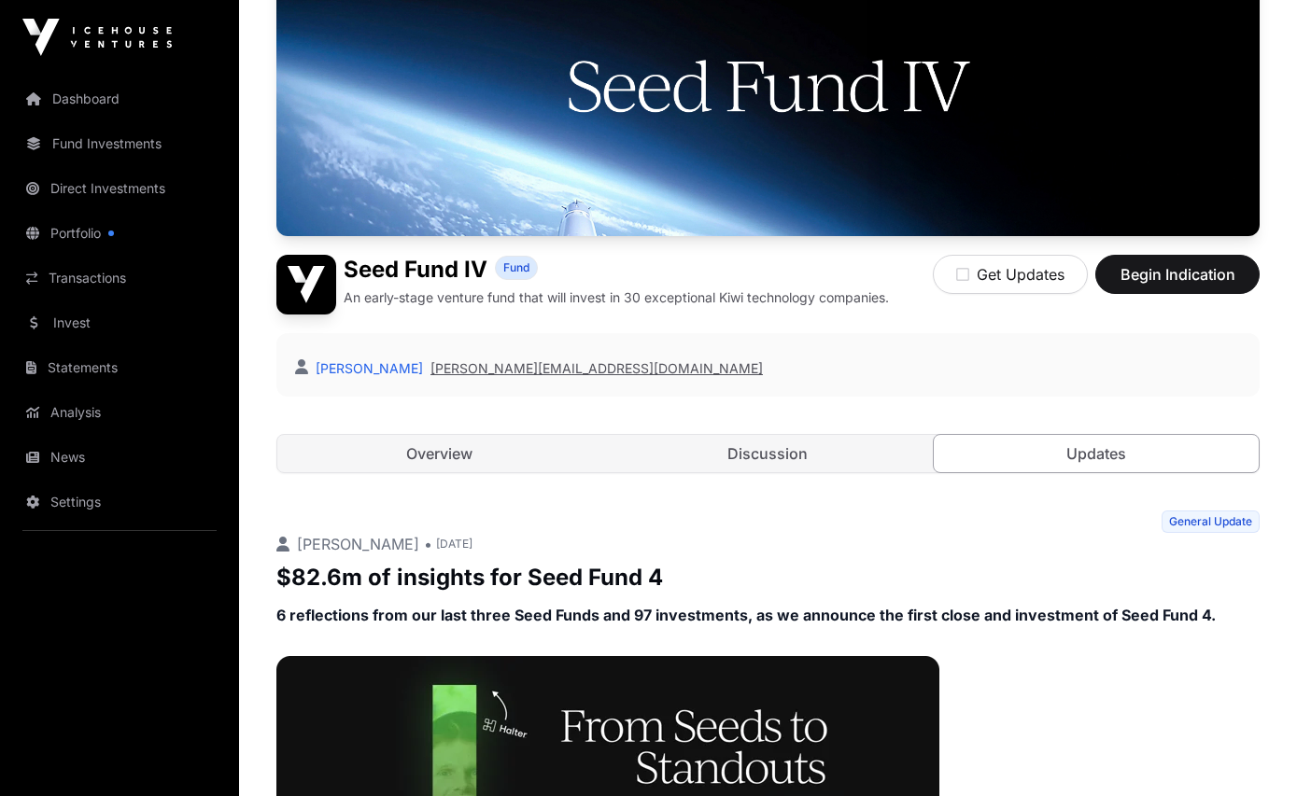
scroll to position [188, 0]
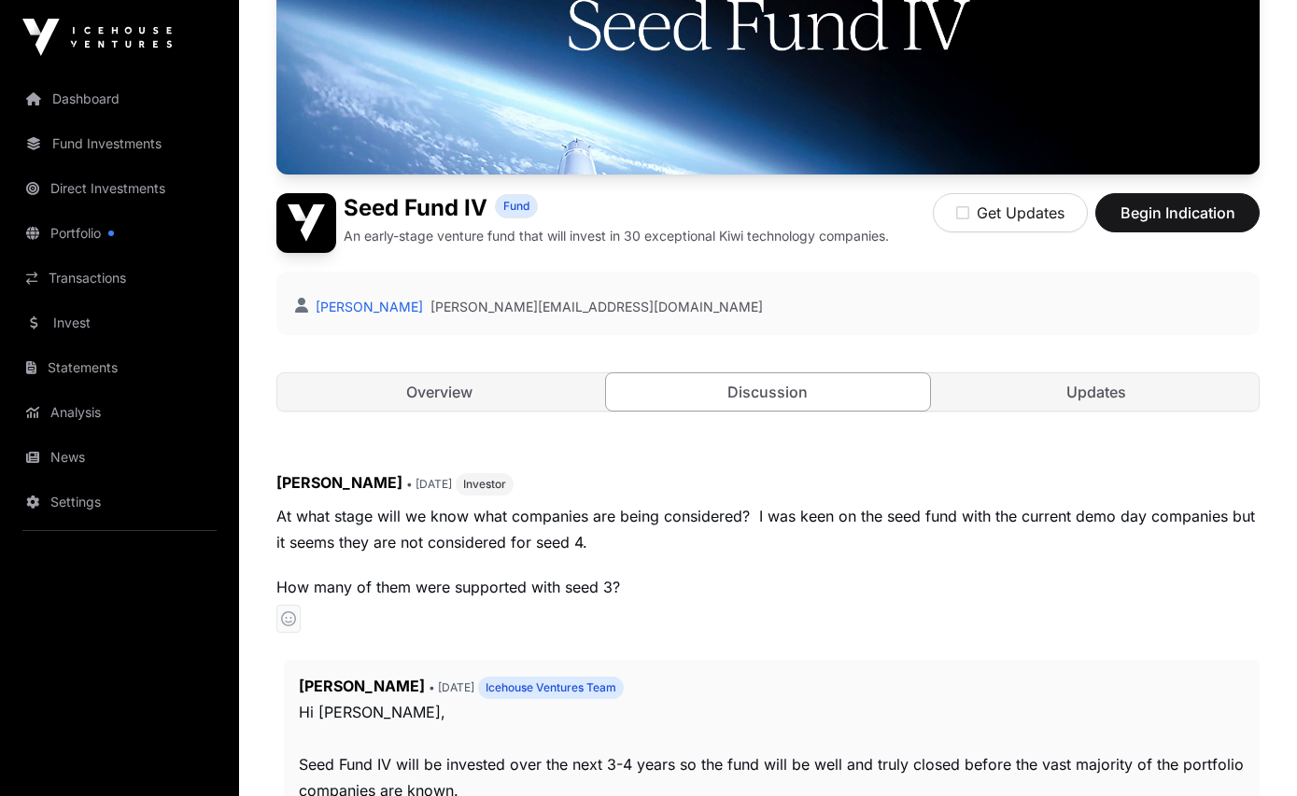
scroll to position [269, 0]
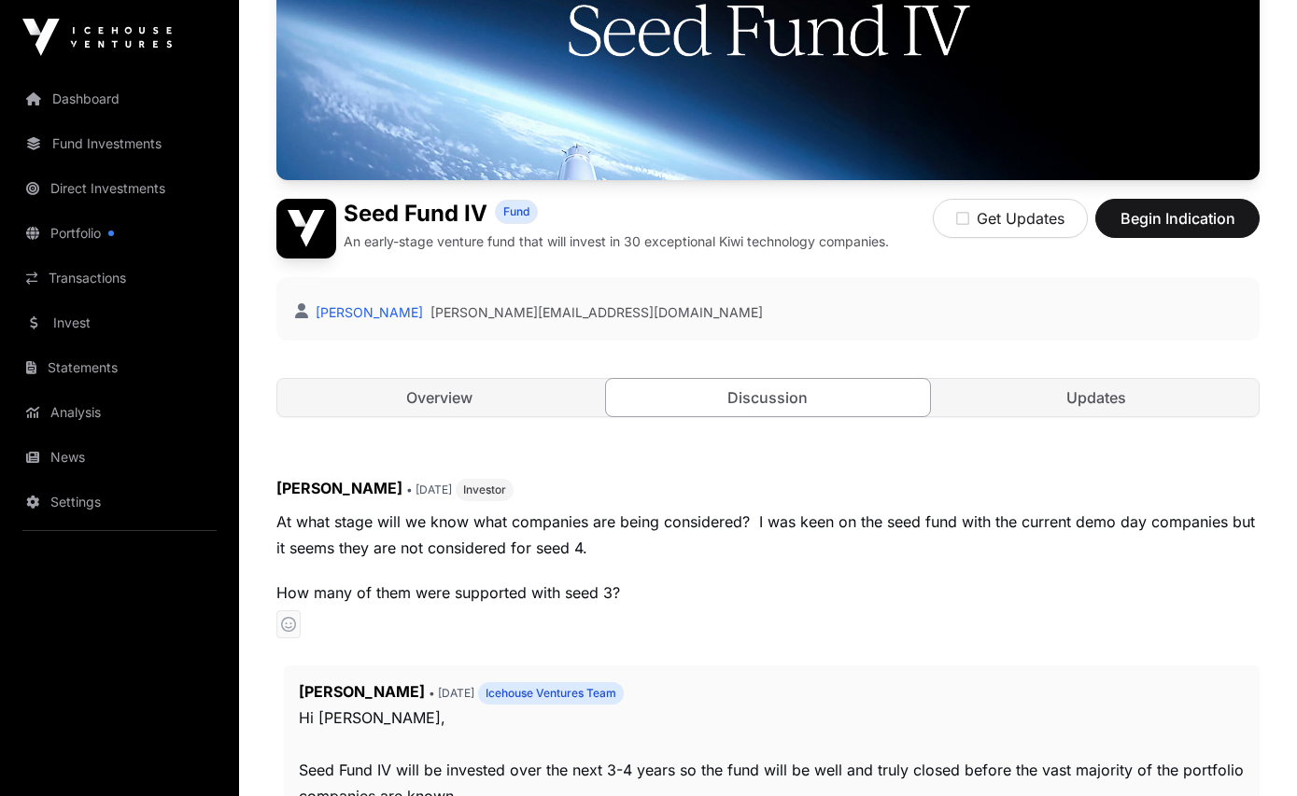
scroll to position [204, 0]
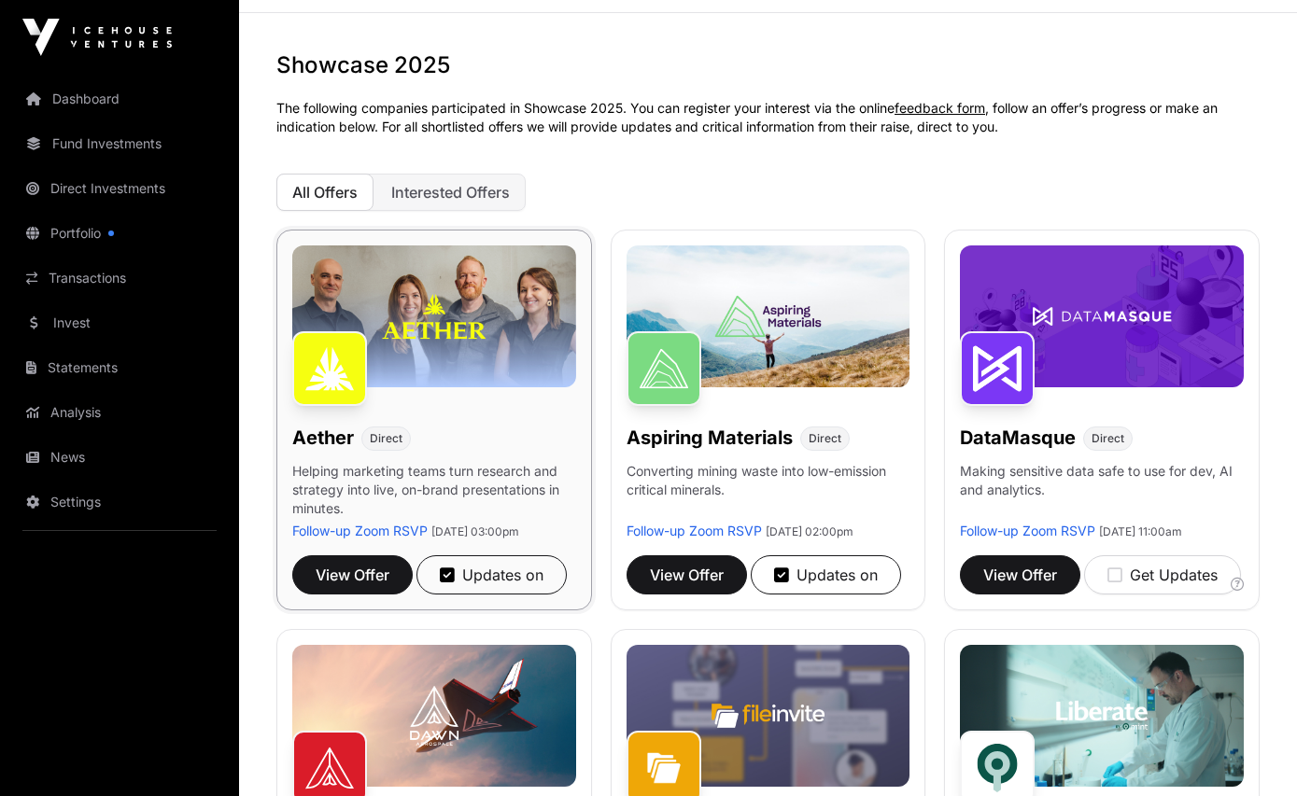
scroll to position [21, 0]
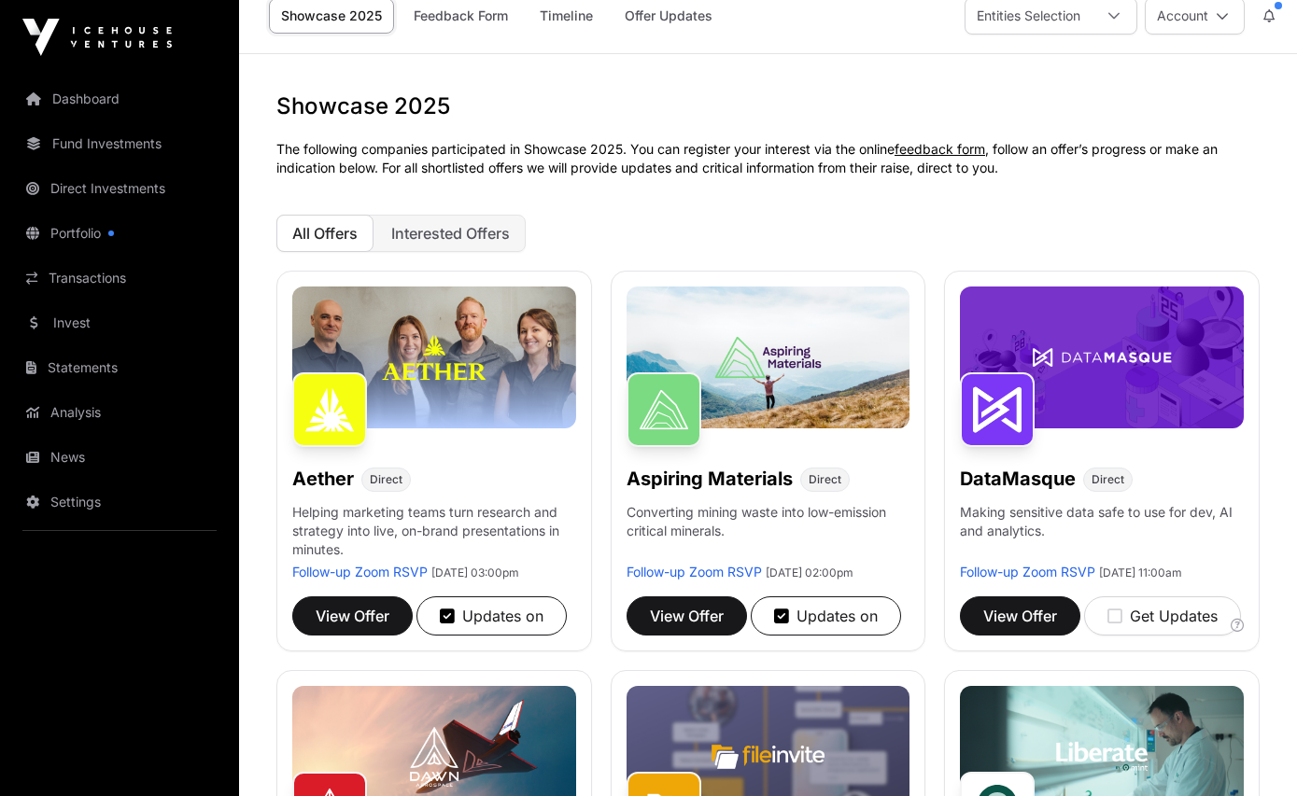
click at [579, 161] on p "The following companies participated in Showcase 2025. You can register your in…" at bounding box center [767, 158] width 983 height 37
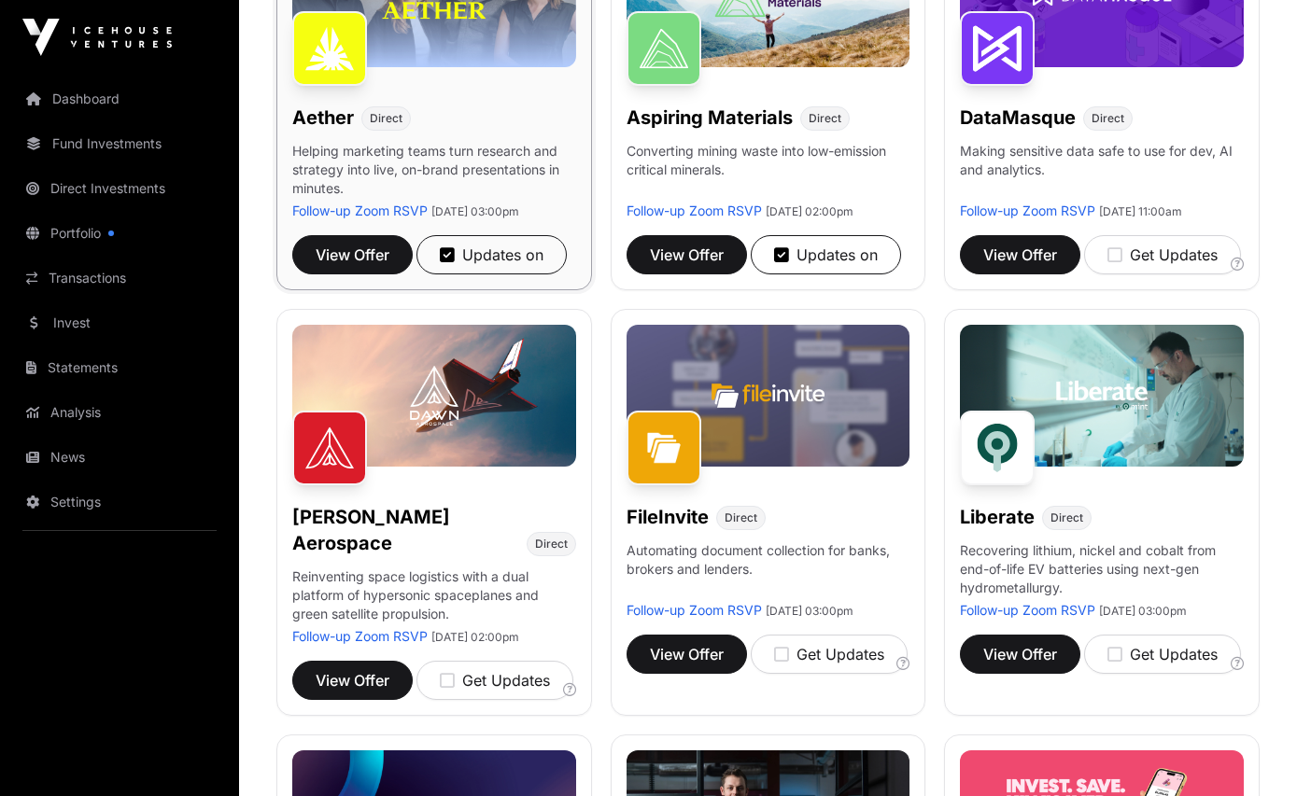
scroll to position [532, 0]
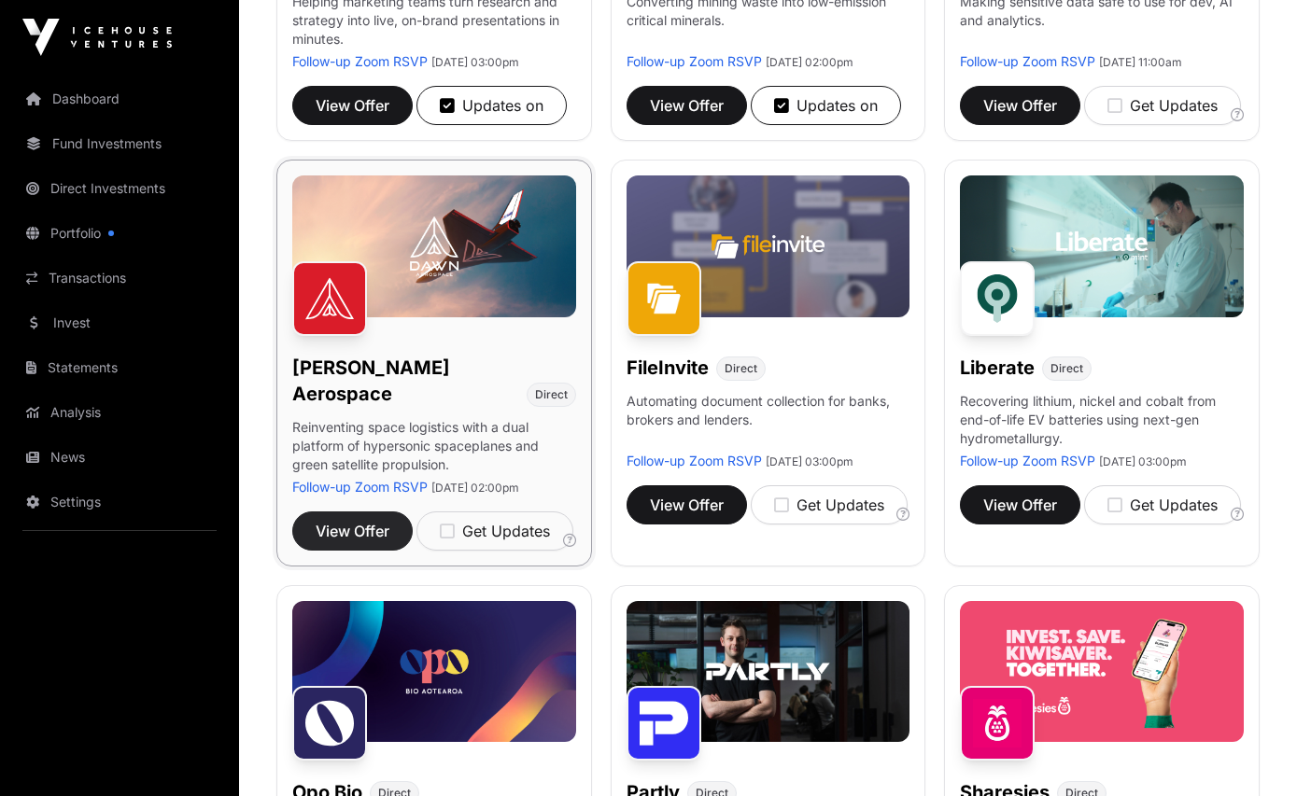
click at [335, 542] on span "View Offer" at bounding box center [353, 531] width 74 height 22
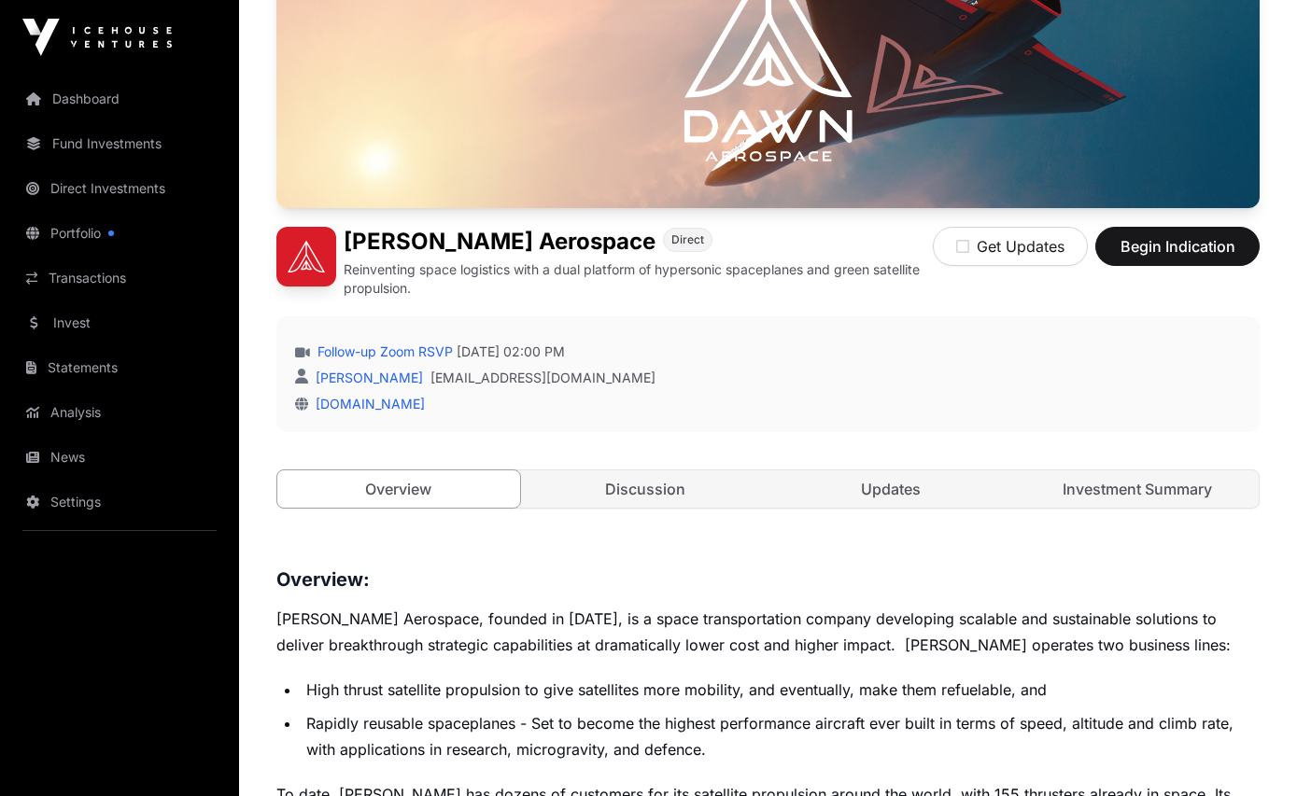
scroll to position [256, 0]
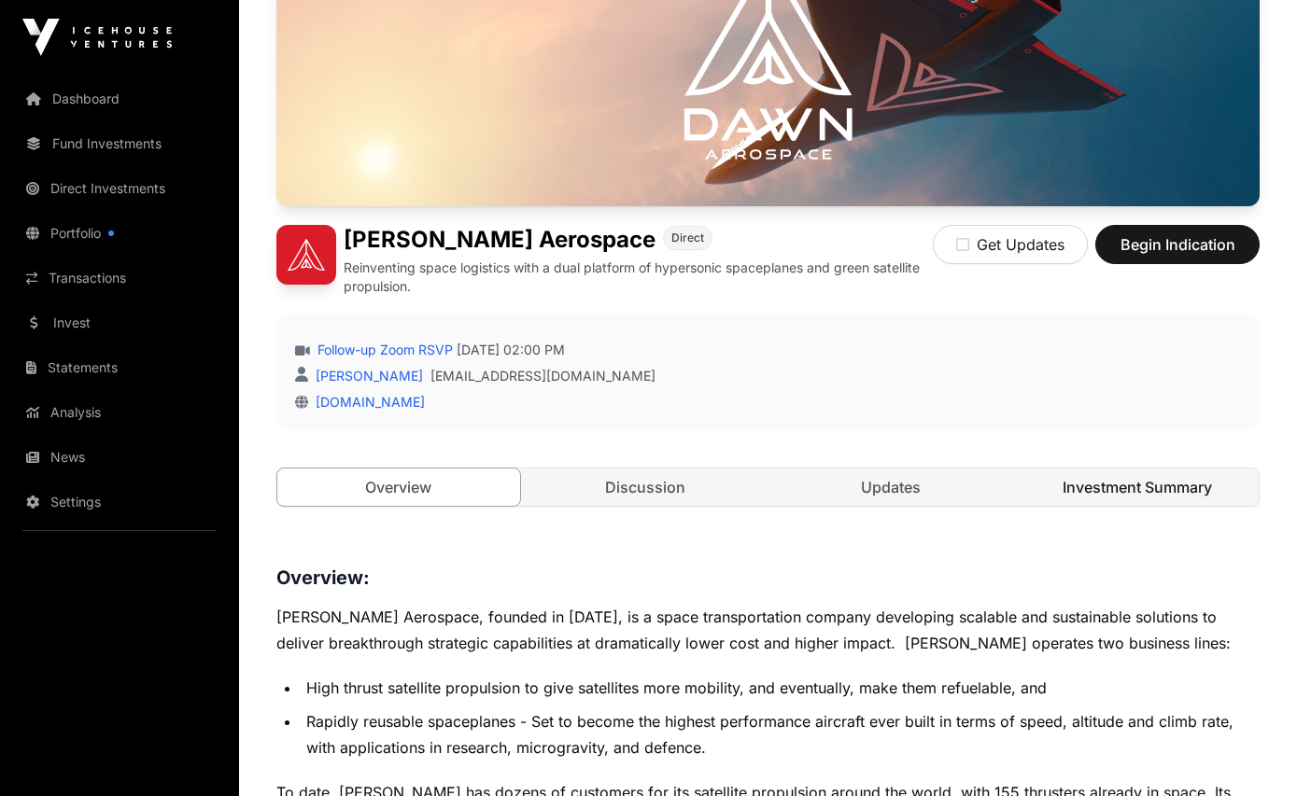
click at [1126, 501] on link "Investment Summary" at bounding box center [1137, 487] width 243 height 37
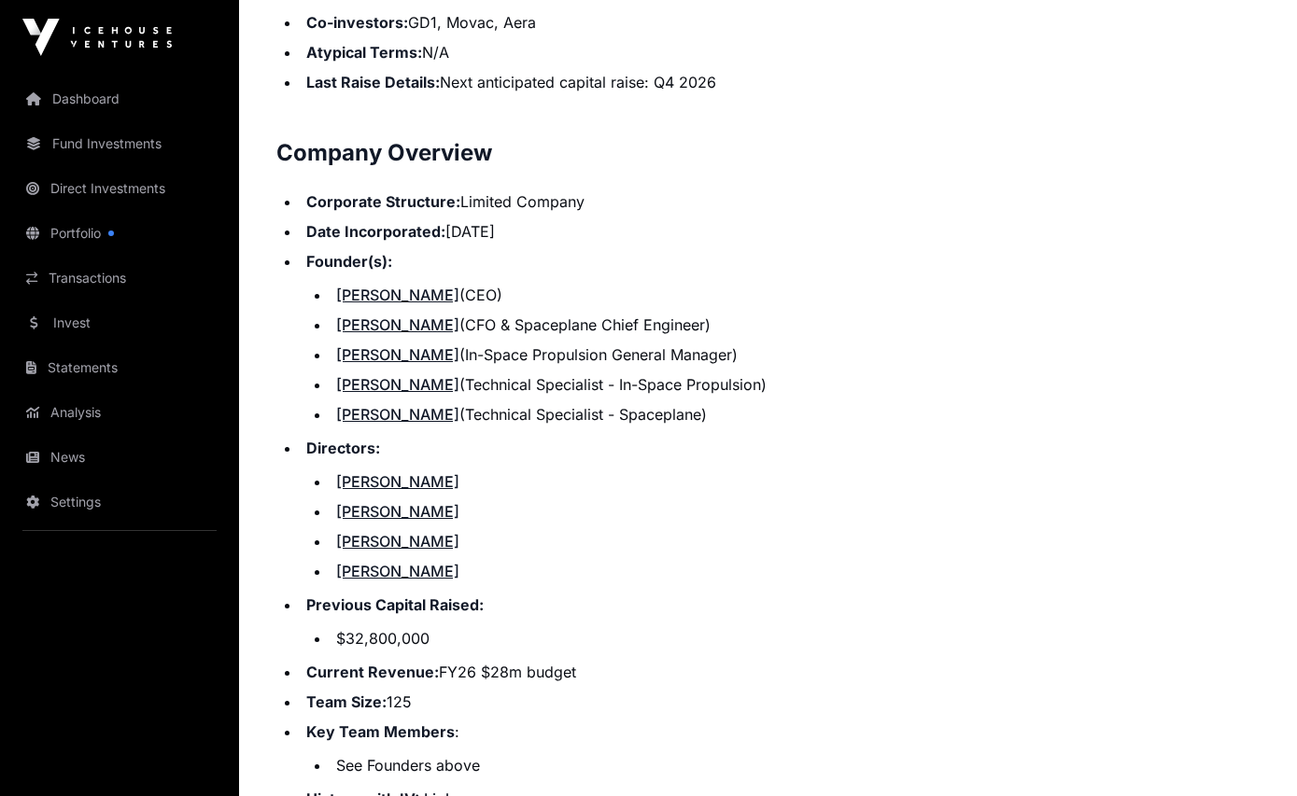
scroll to position [2110, 0]
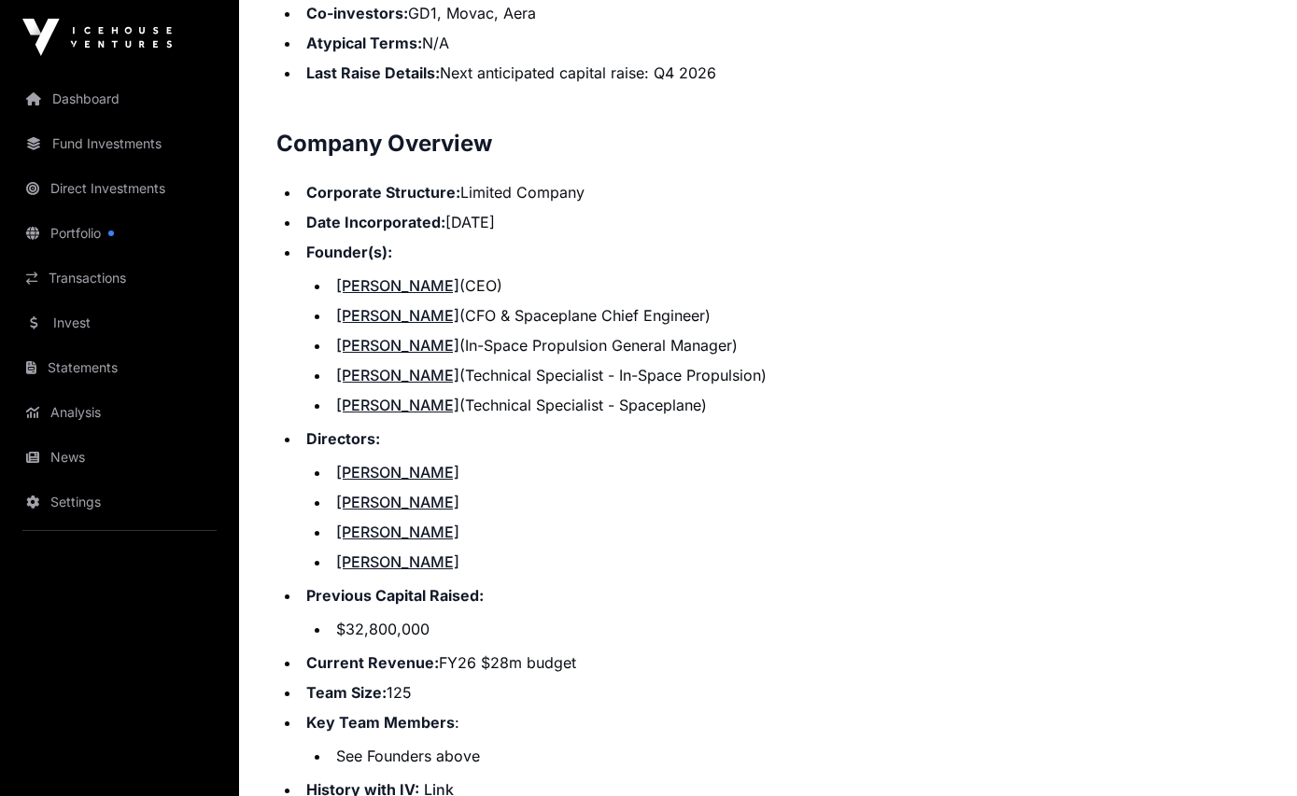
click at [741, 454] on li "Directors: [PERSON_NAME] [PERSON_NAME] [PERSON_NAME] [PERSON_NAME]" at bounding box center [780, 501] width 959 height 146
